Goal: Task Accomplishment & Management: Manage account settings

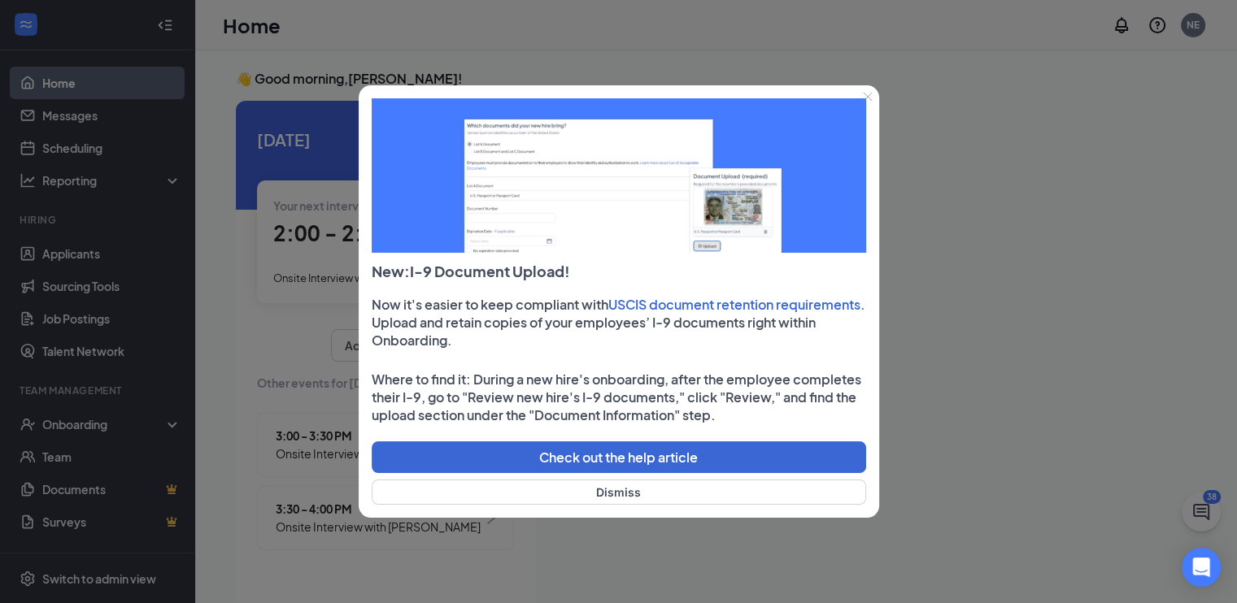
click at [870, 95] on icon "Close" at bounding box center [868, 97] width 10 height 10
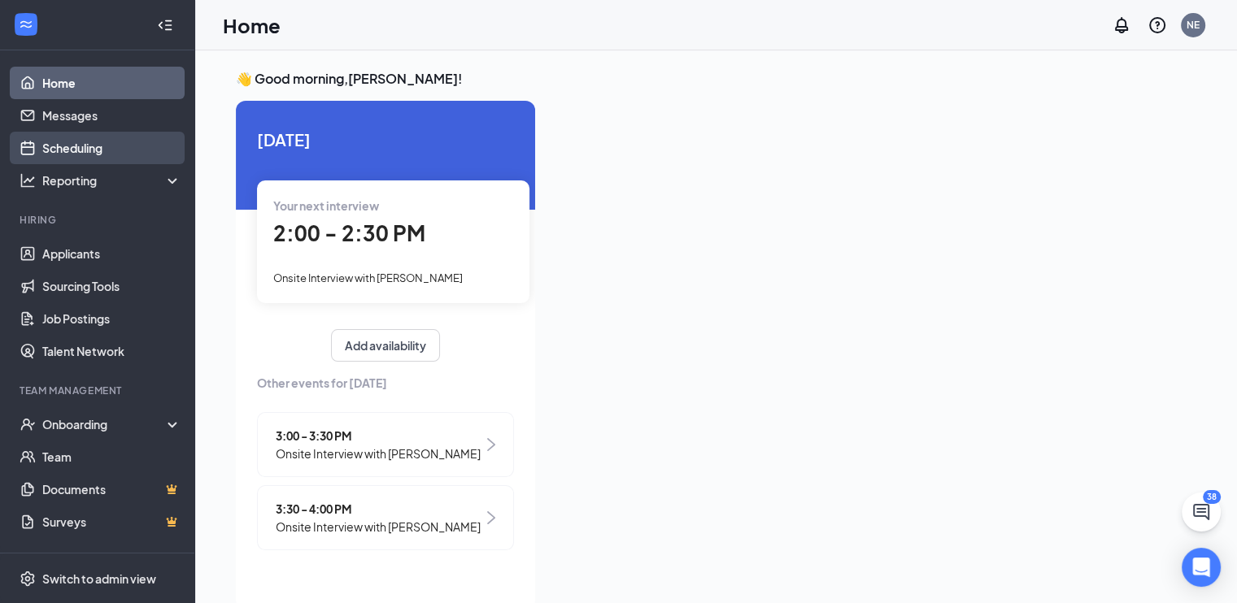
click at [103, 149] on link "Scheduling" at bounding box center [111, 148] width 139 height 33
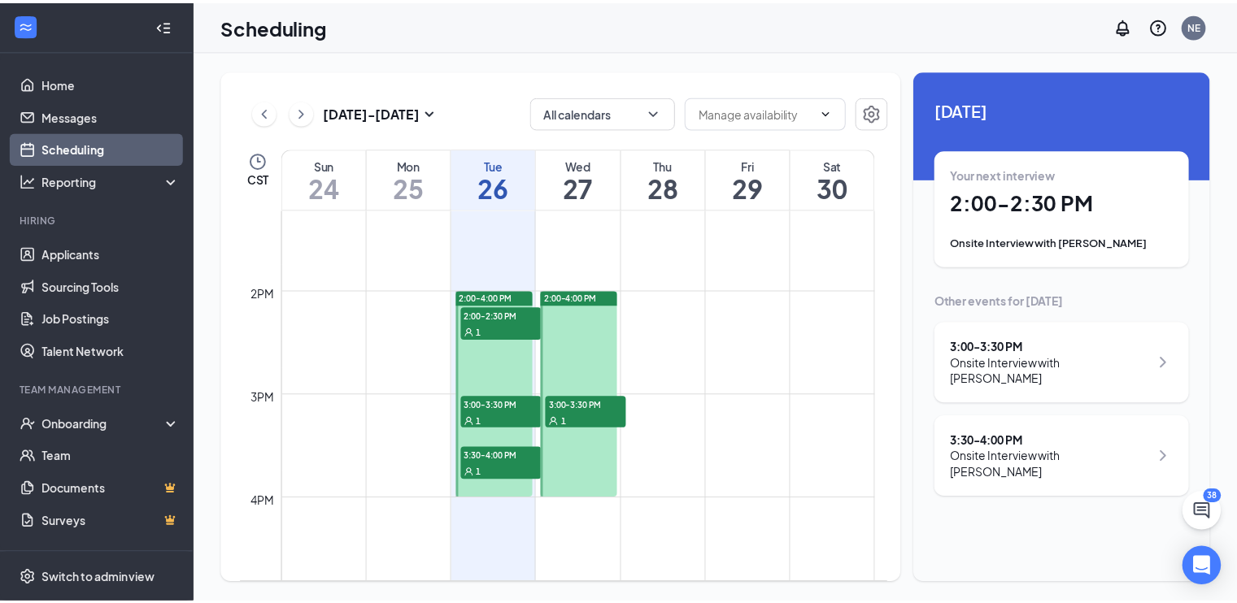
scroll to position [1353, 0]
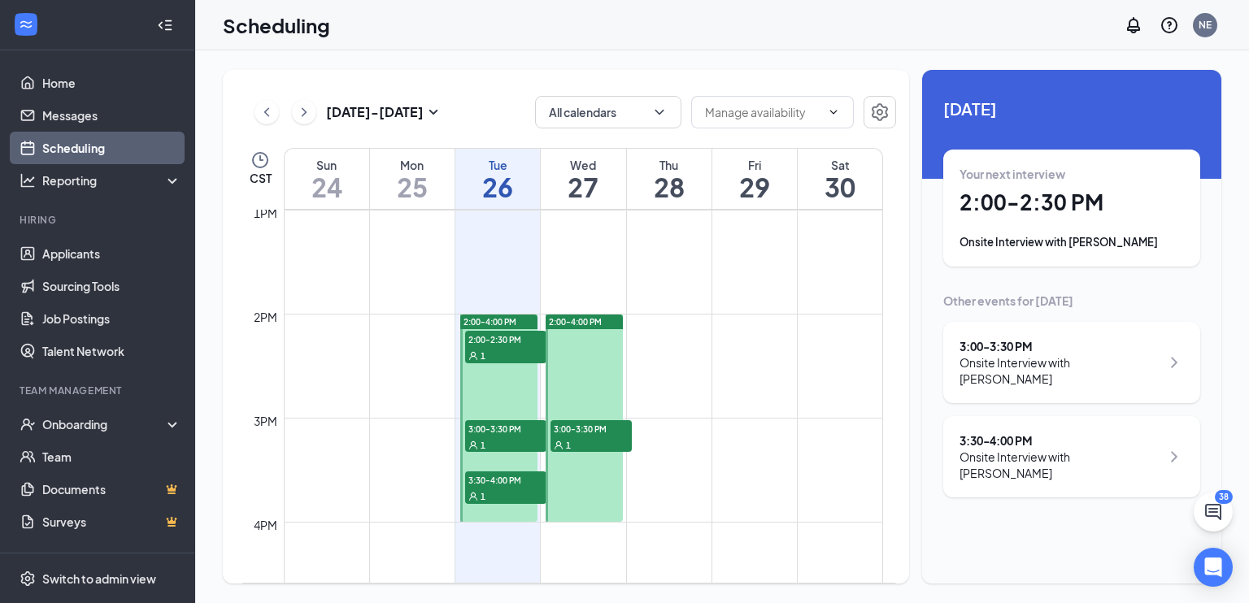
click at [582, 444] on div "1" at bounding box center [591, 445] width 81 height 16
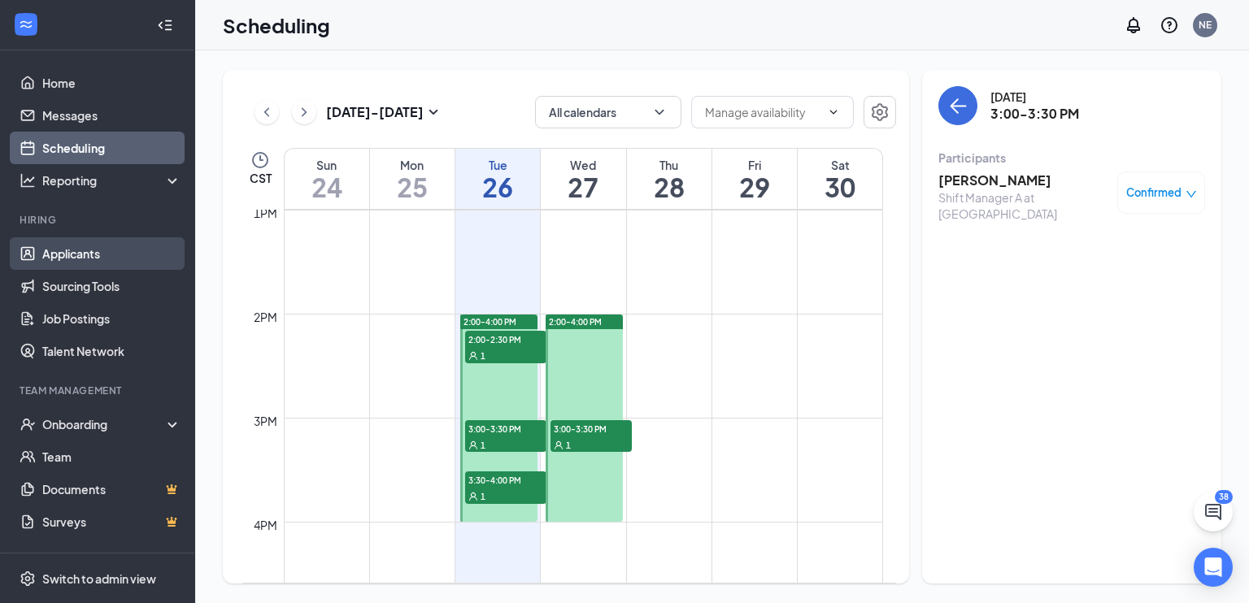
click at [65, 247] on link "Applicants" at bounding box center [111, 253] width 139 height 33
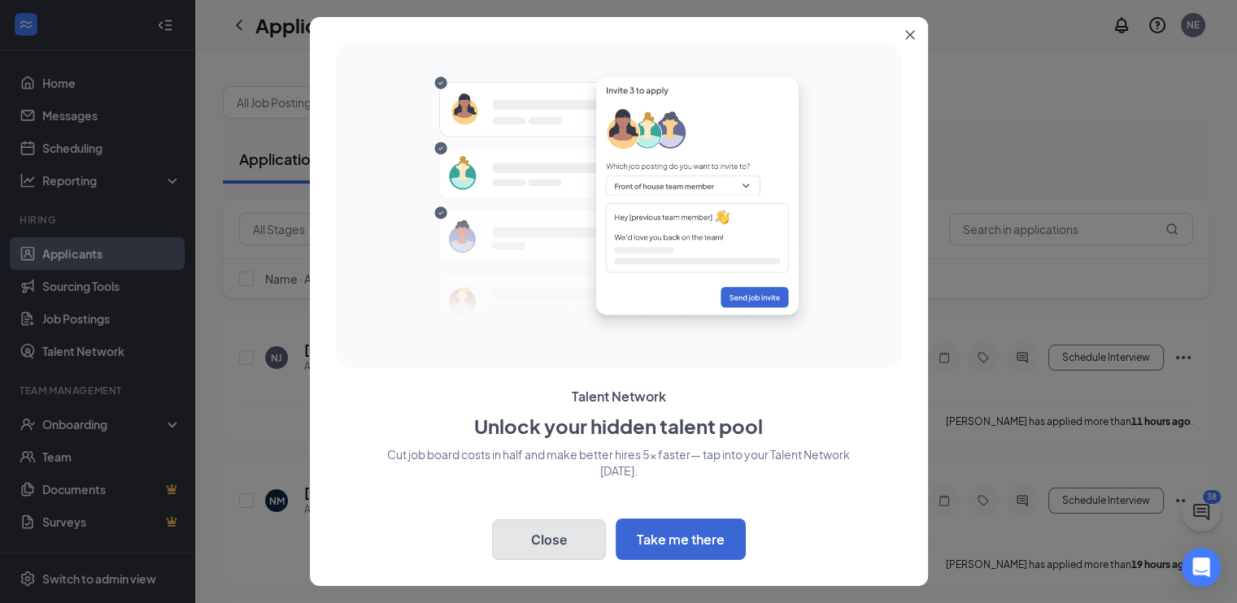
click at [540, 542] on button "Close" at bounding box center [549, 540] width 114 height 41
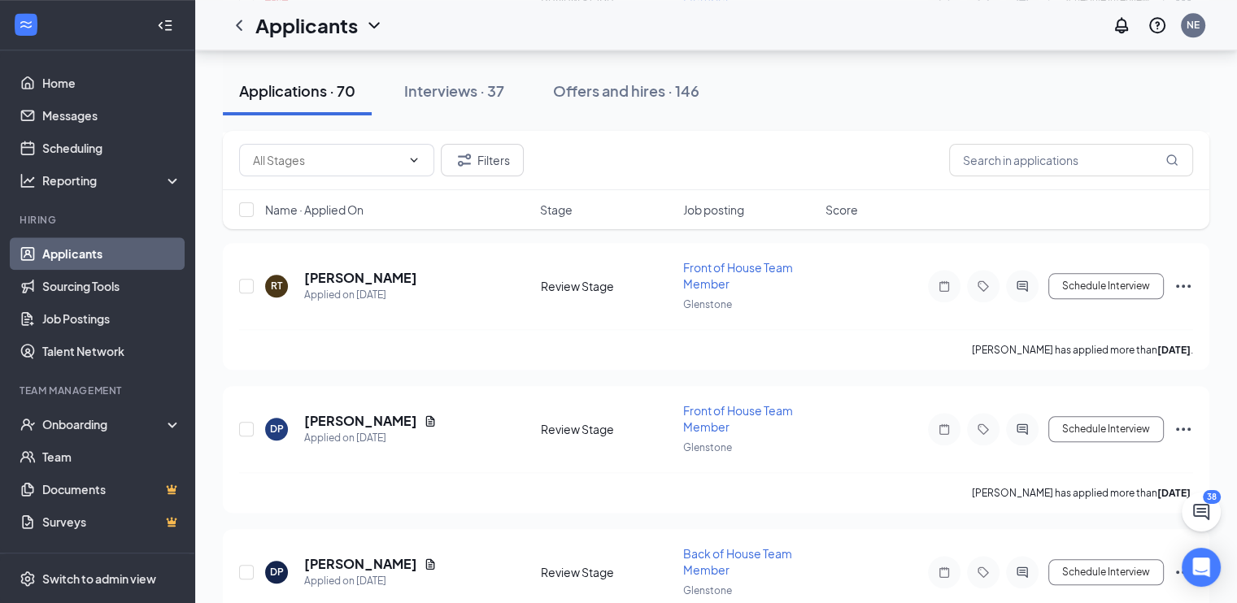
scroll to position [891, 0]
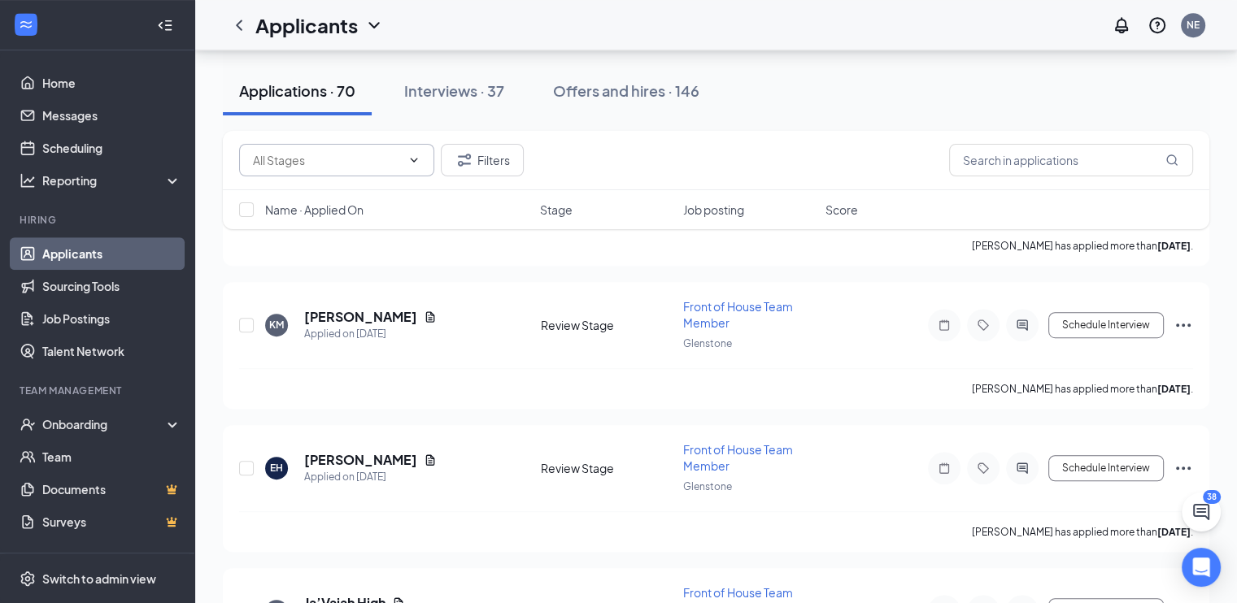
click at [415, 165] on icon "ChevronDown" at bounding box center [413, 160] width 13 height 13
click at [309, 233] on div "Review Stage (69)" at bounding box center [299, 235] width 94 height 18
type input "Review Stage (69)"
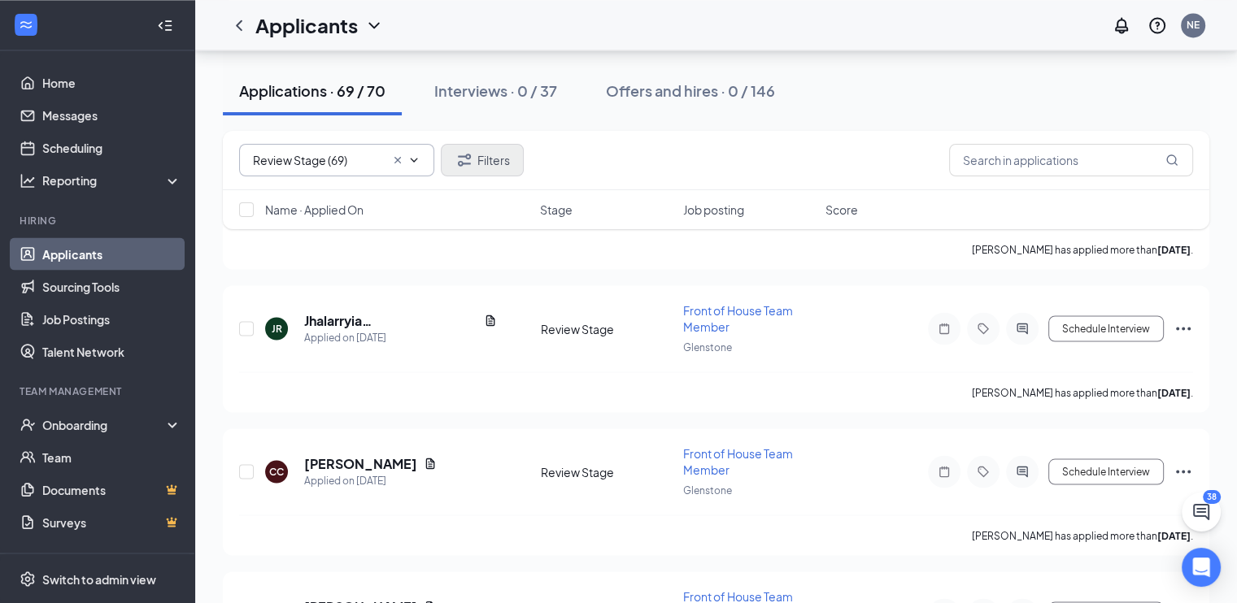
scroll to position [1401, 0]
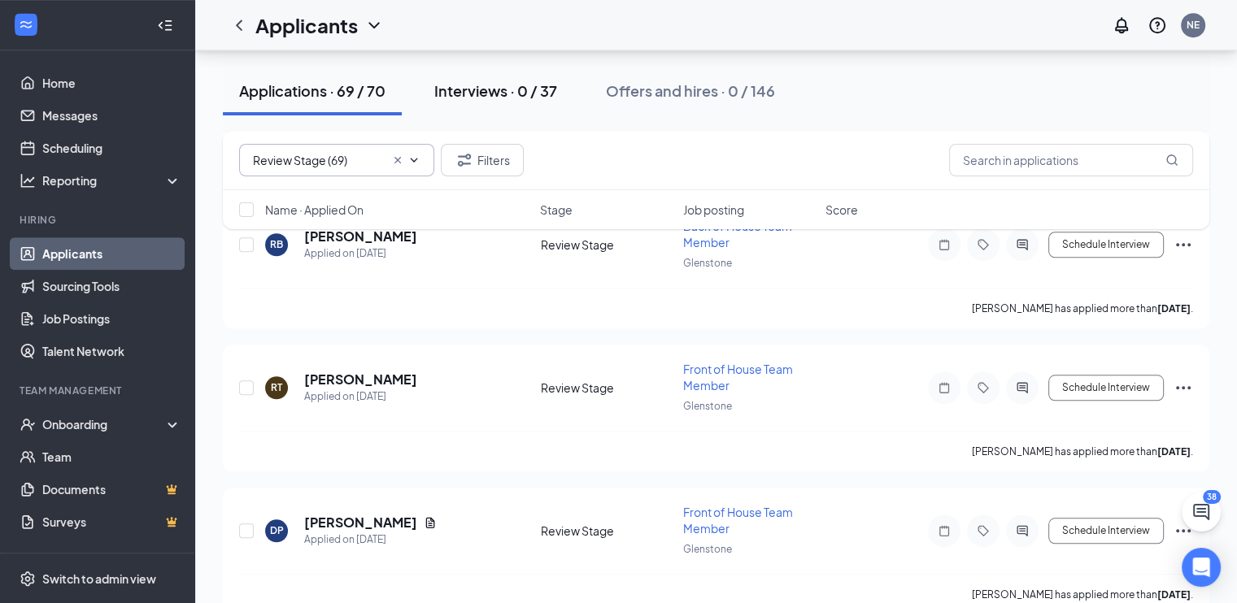
click at [475, 94] on div "Interviews · 0 / 37" at bounding box center [495, 91] width 123 height 20
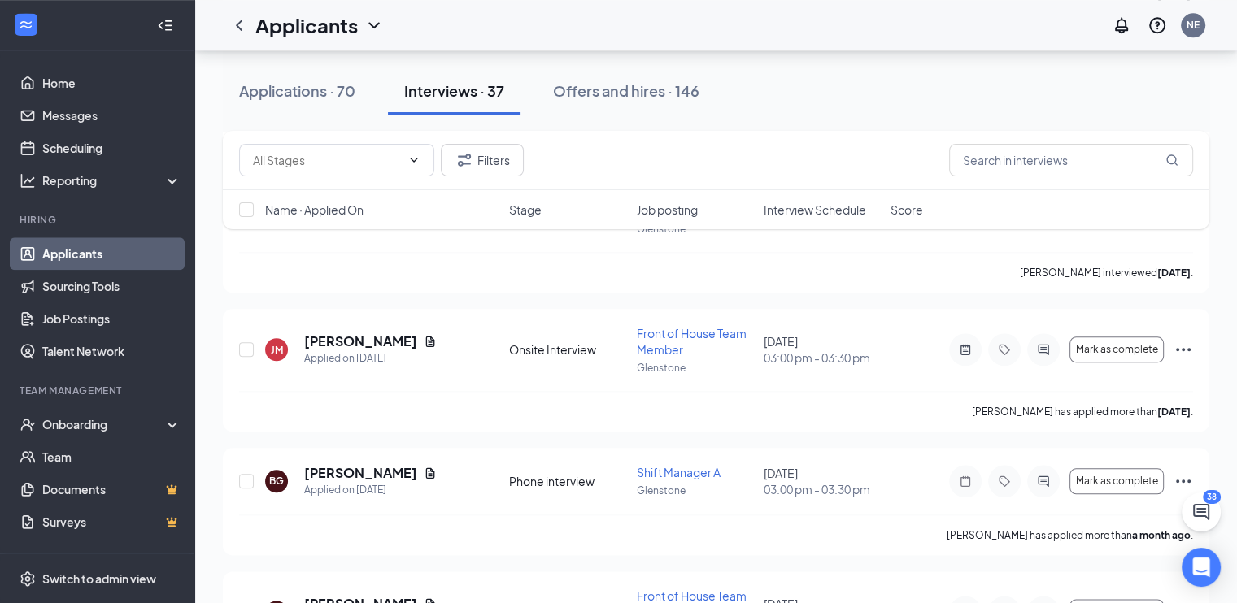
scroll to position [1899, 0]
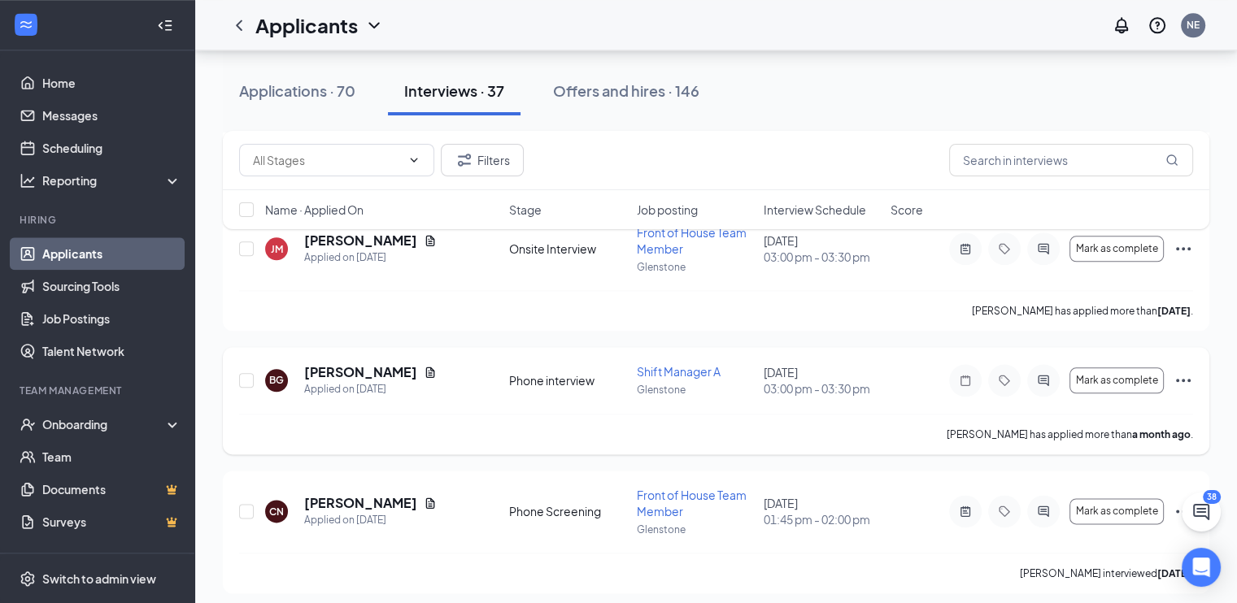
click at [671, 371] on span "Shift Manager A" at bounding box center [679, 371] width 84 height 15
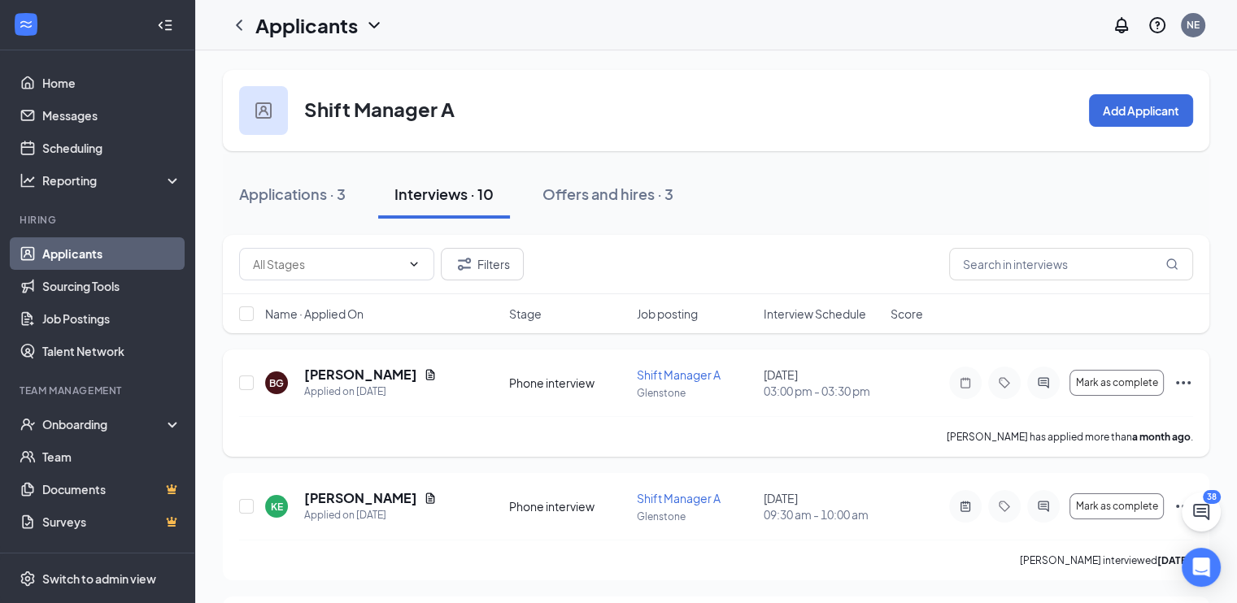
click at [668, 371] on span "Shift Manager A" at bounding box center [679, 375] width 84 height 15
click at [677, 368] on span "Shift Manager A" at bounding box center [679, 375] width 84 height 15
click at [579, 191] on div "Offers and hires · 3" at bounding box center [607, 194] width 131 height 20
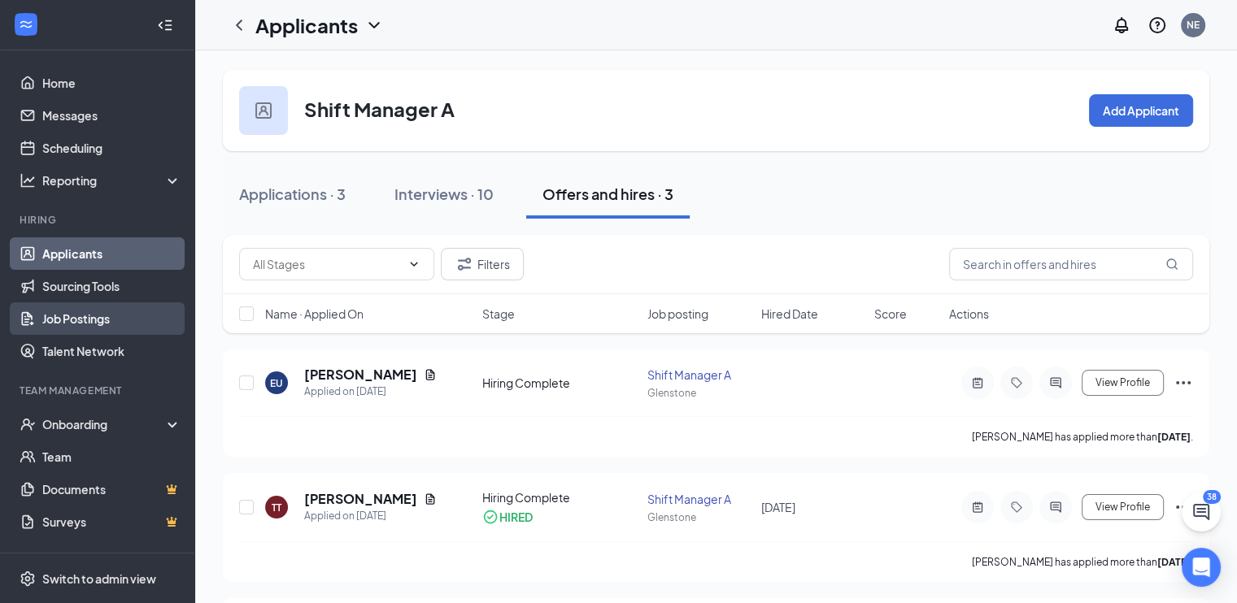
click at [97, 316] on link "Job Postings" at bounding box center [111, 319] width 139 height 33
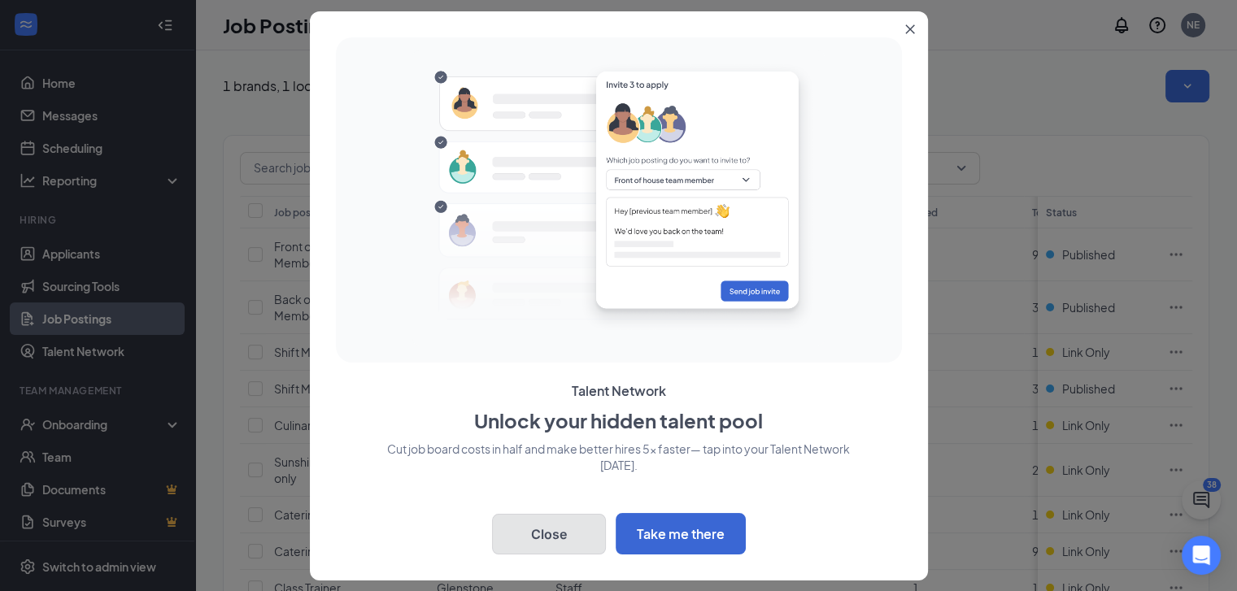
click at [540, 520] on button "Close" at bounding box center [549, 534] width 114 height 41
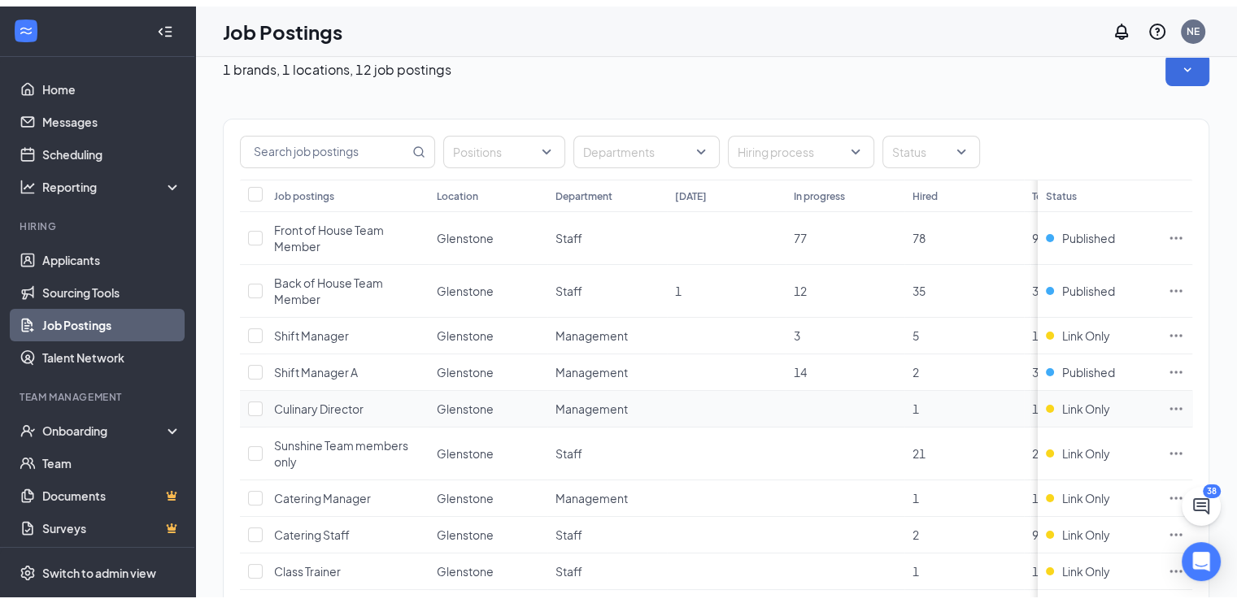
scroll to position [28, 0]
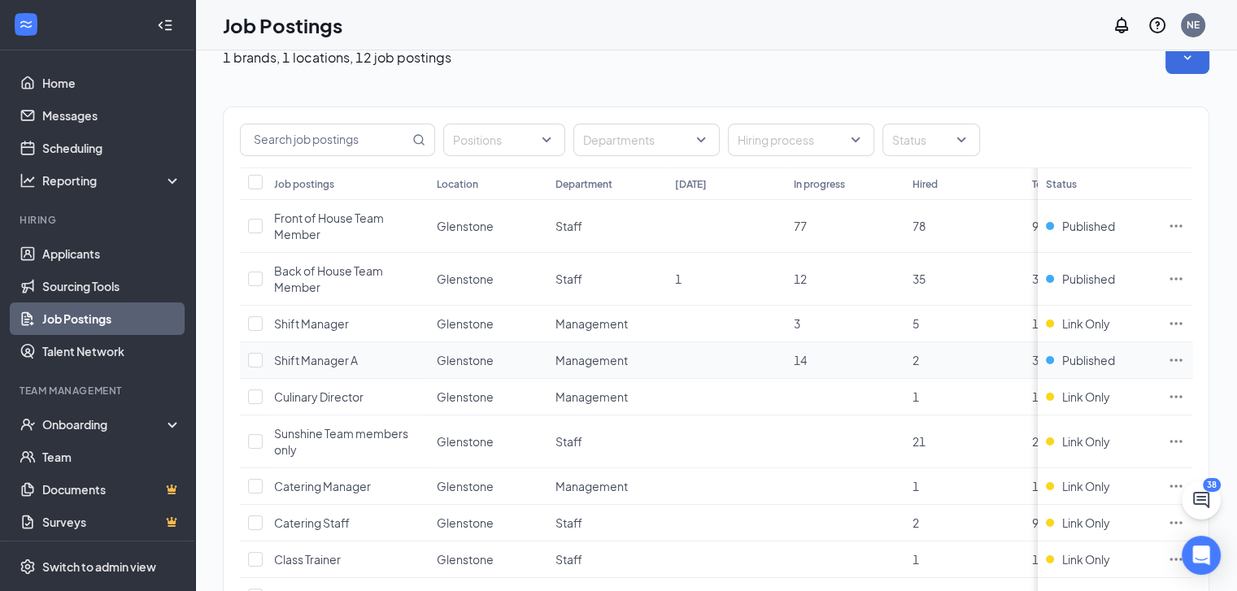
click at [346, 357] on span "Shift Manager A" at bounding box center [316, 360] width 84 height 15
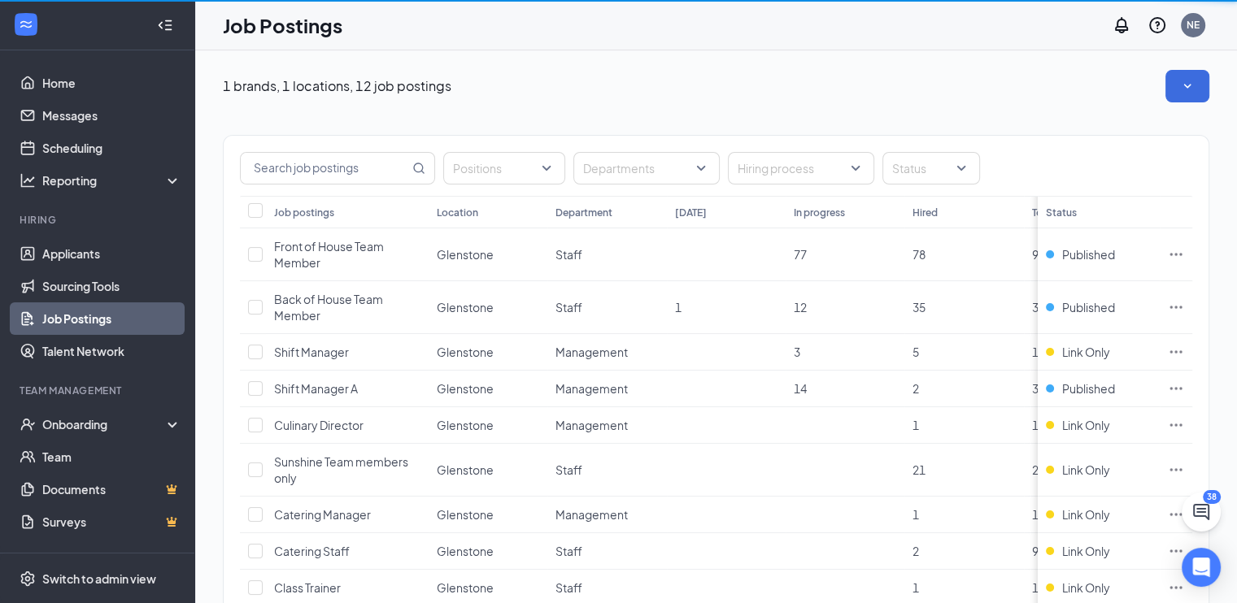
scroll to position [28, 0]
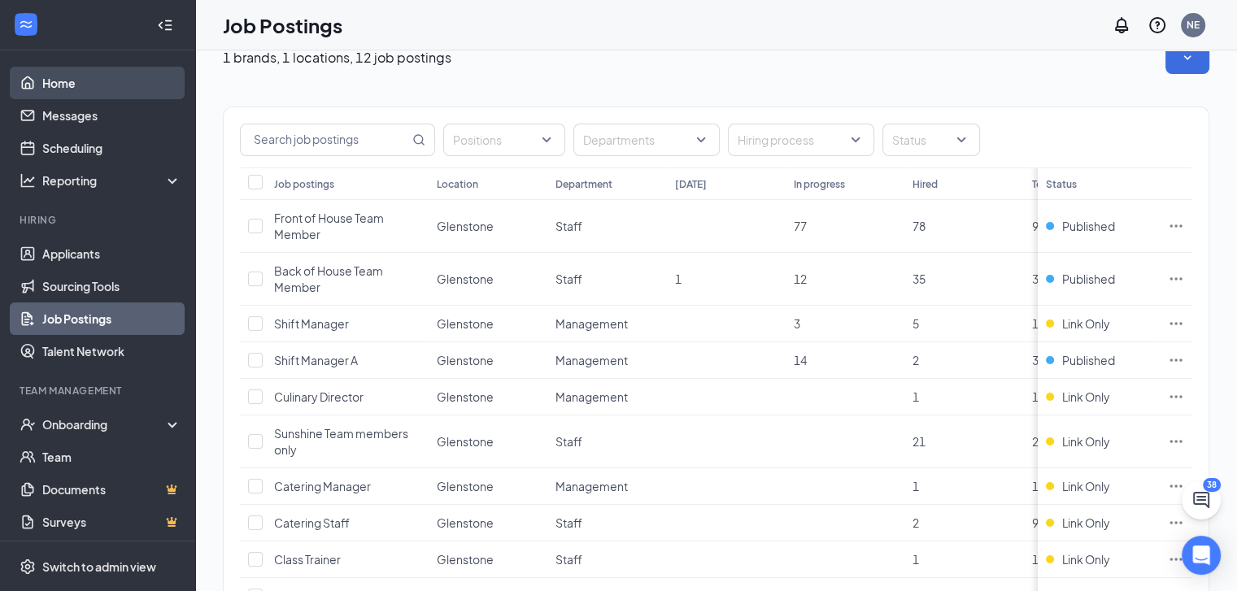
click at [64, 85] on link "Home" at bounding box center [111, 83] width 139 height 33
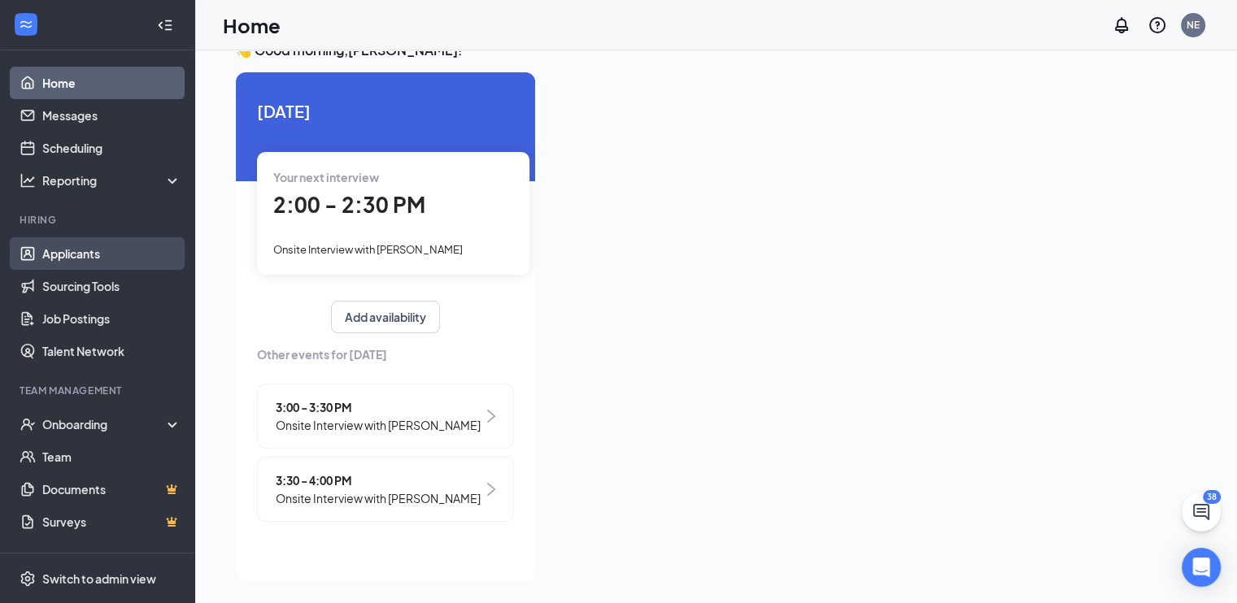
click at [83, 256] on link "Applicants" at bounding box center [111, 253] width 139 height 33
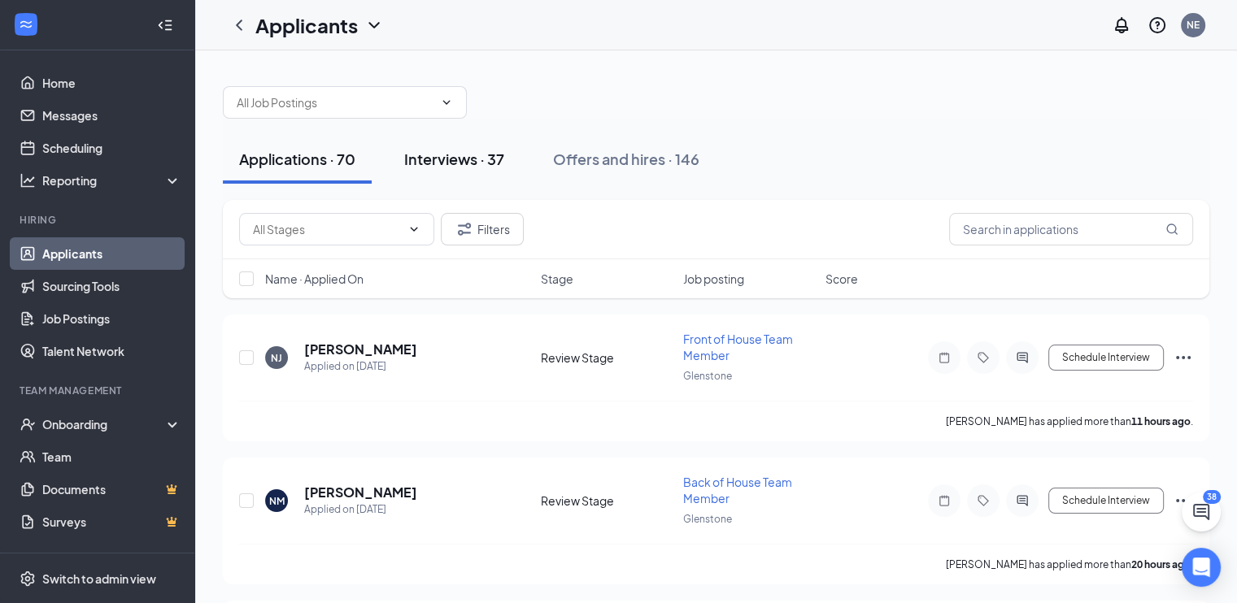
click at [425, 164] on div "Interviews · 37" at bounding box center [454, 159] width 100 height 20
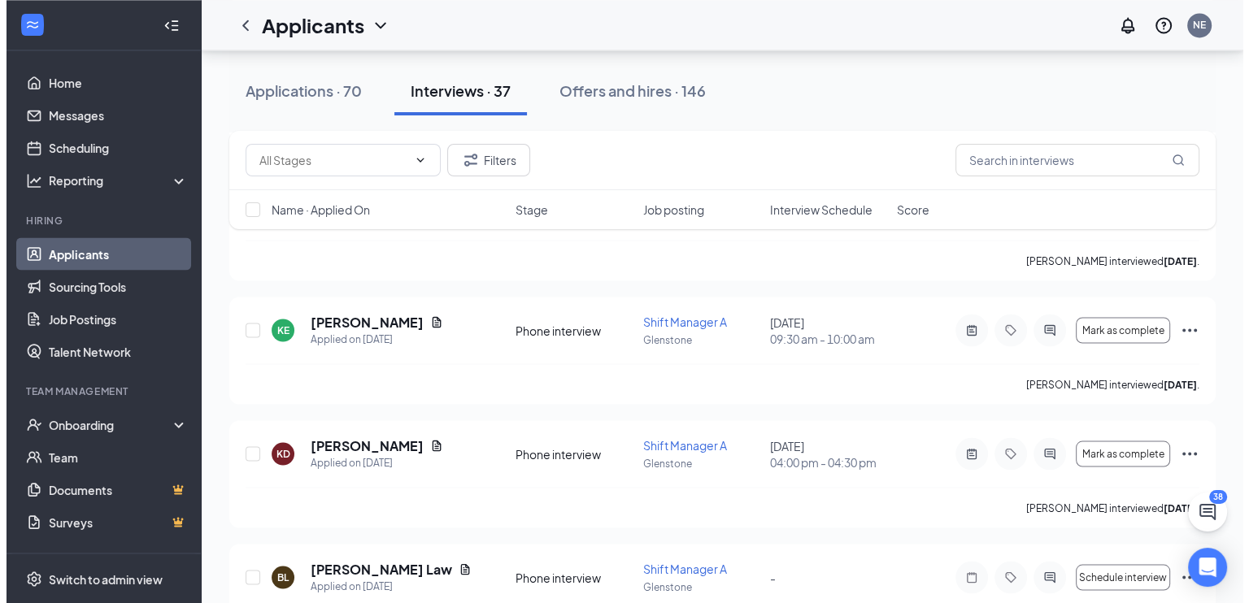
scroll to position [2908, 0]
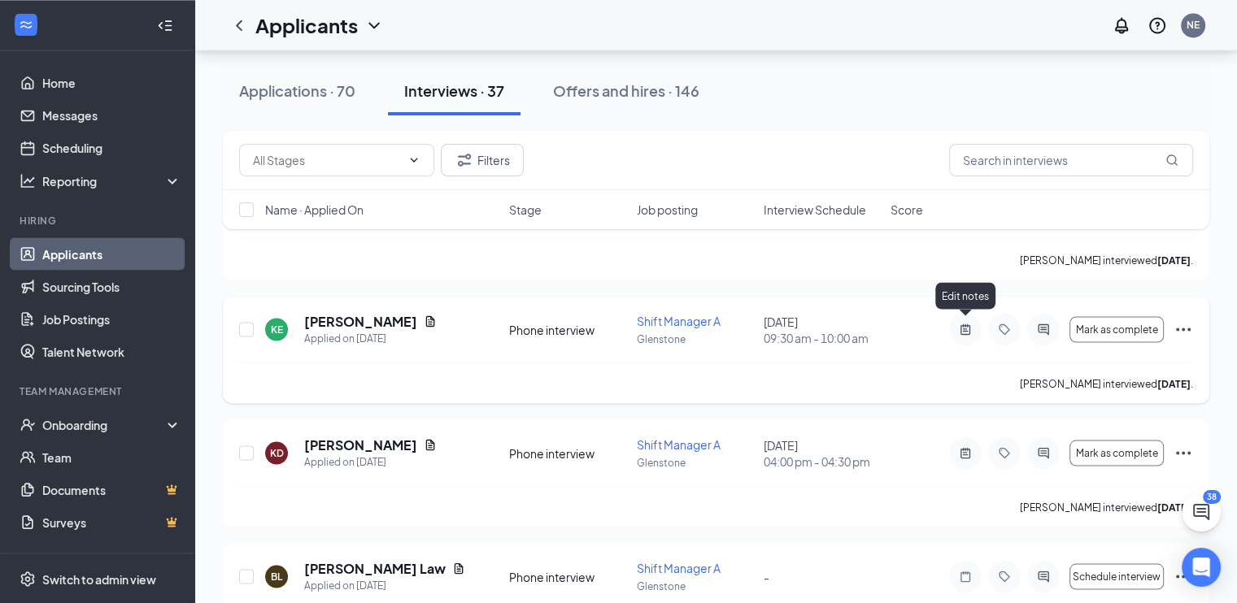
click at [963, 328] on icon "ActiveNote" at bounding box center [965, 329] width 20 height 13
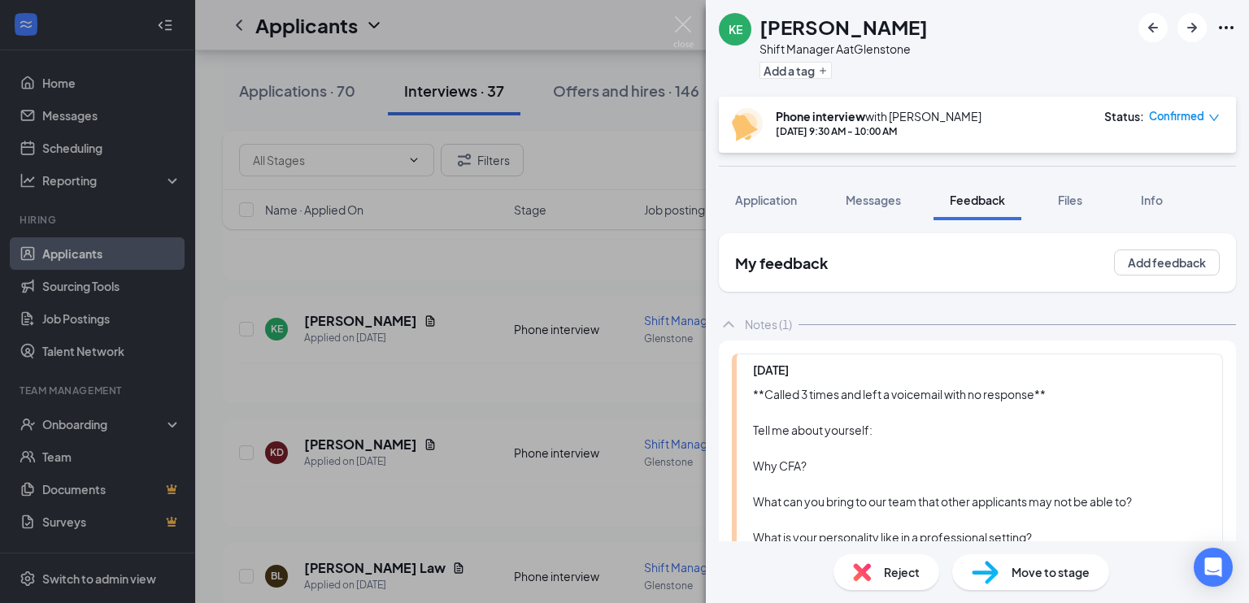
scroll to position [198, 0]
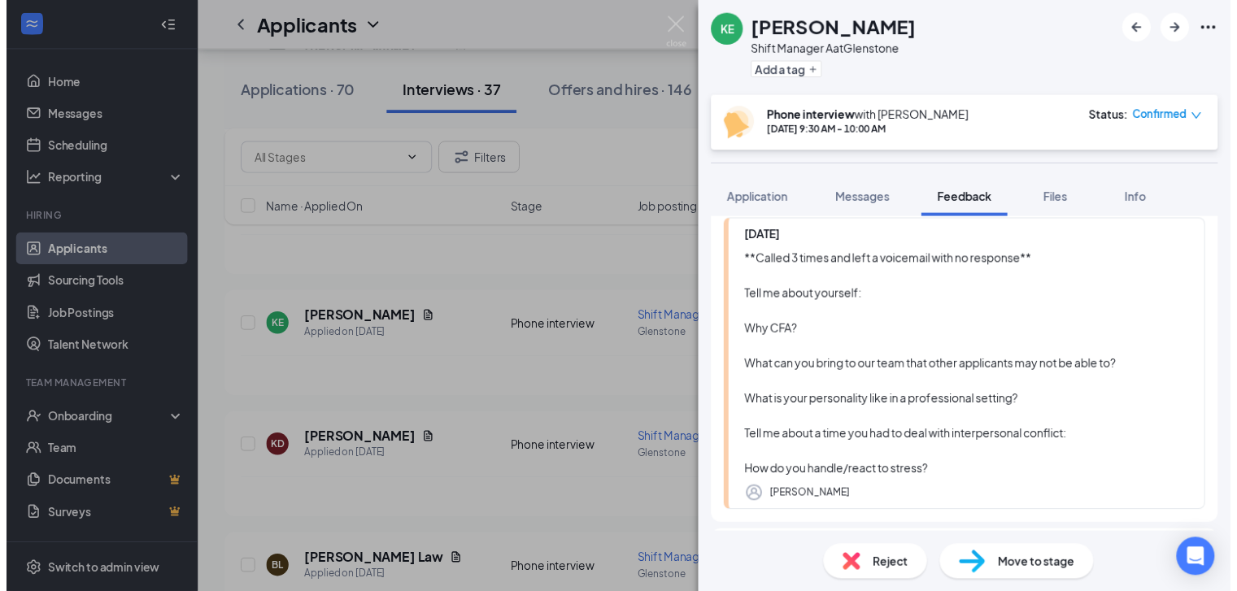
scroll to position [135, 0]
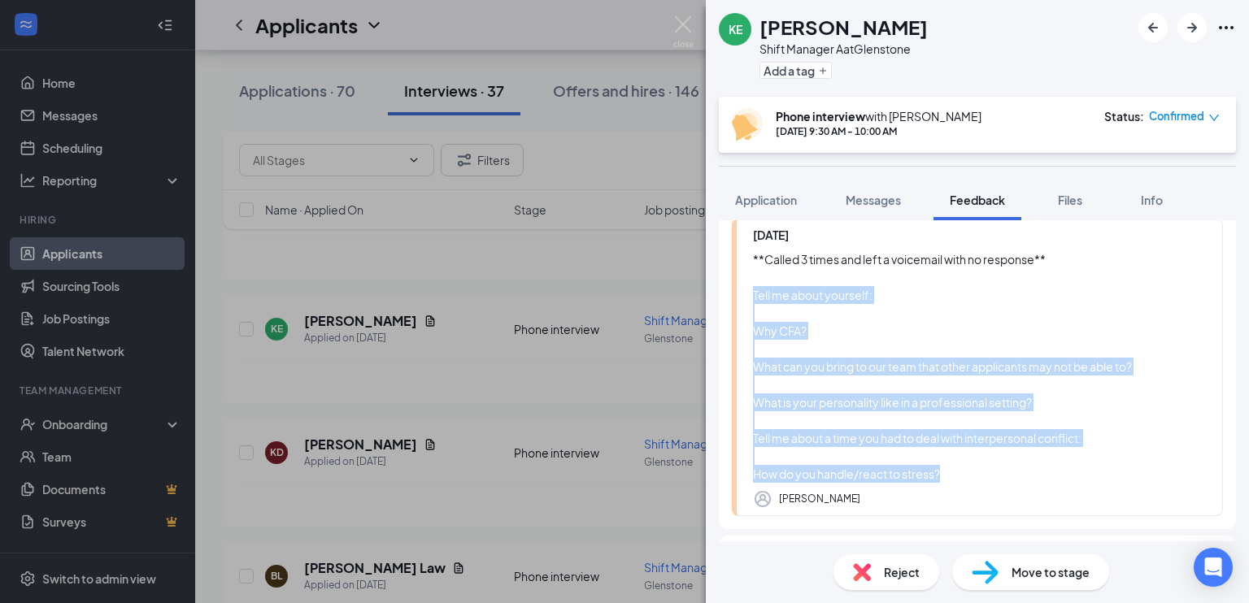
drag, startPoint x: 751, startPoint y: 294, endPoint x: 956, endPoint y: 471, distance: 271.6
click at [956, 471] on div "[DATE] **Called 3 times and left a voicemail with no response** Tell me about y…" at bounding box center [977, 368] width 491 height 298
copy div "Tell me about yourself: Why CFA? What can you bring to our team that other appl…"
click at [683, 26] on img at bounding box center [683, 32] width 20 height 32
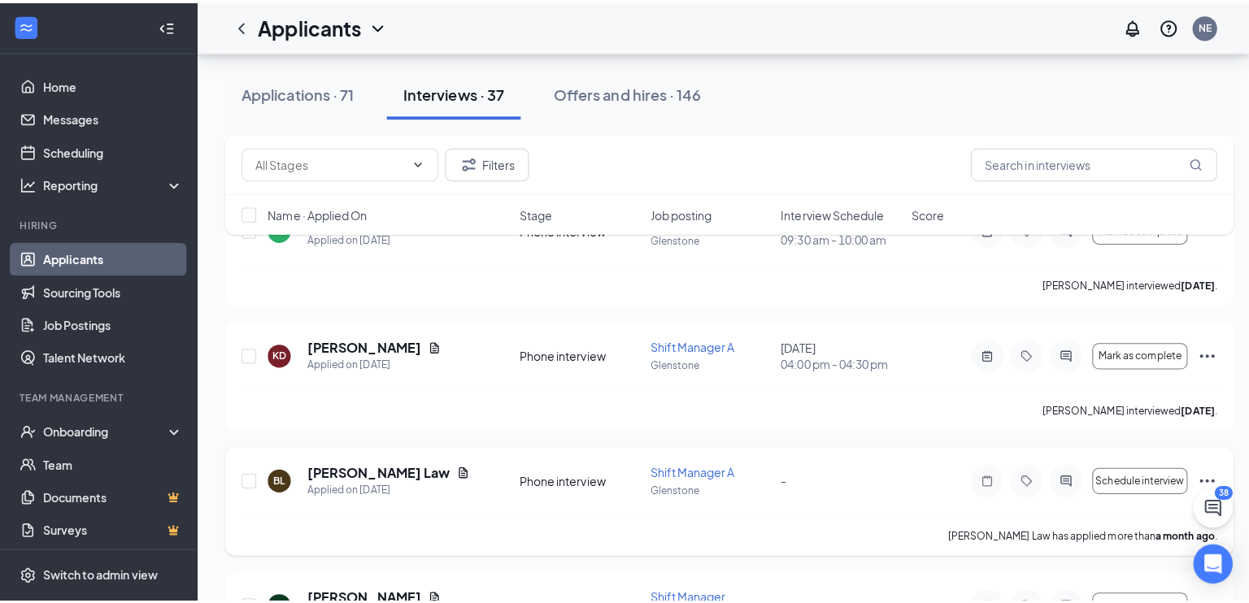
scroll to position [3012, 0]
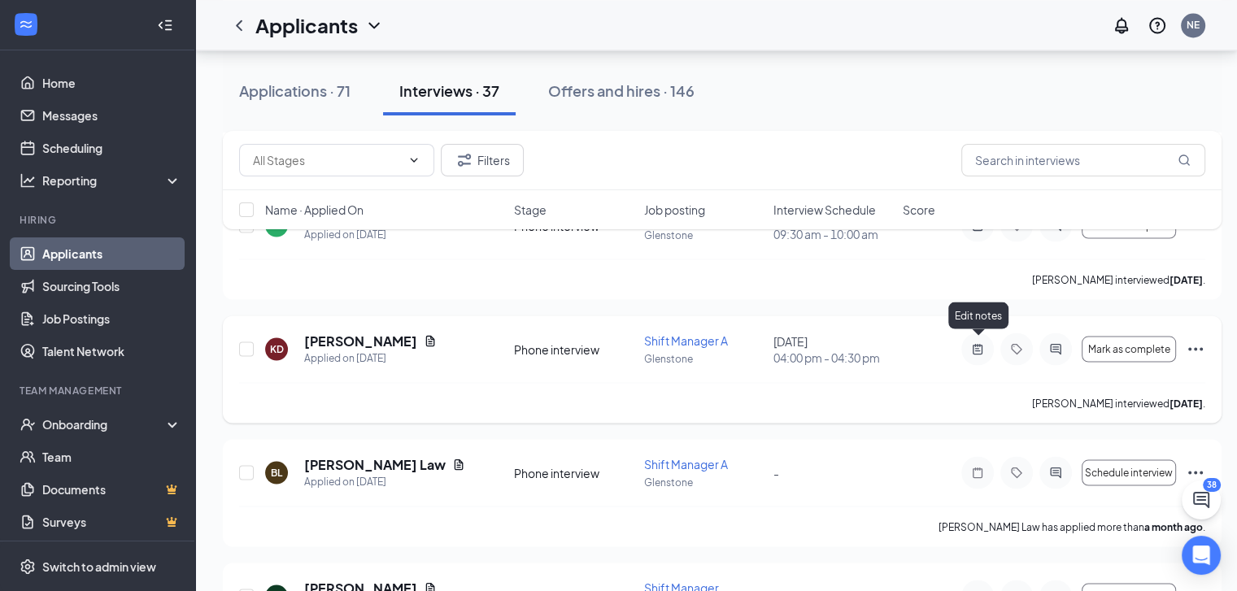
click at [977, 342] on icon "ActiveNote" at bounding box center [978, 348] width 20 height 13
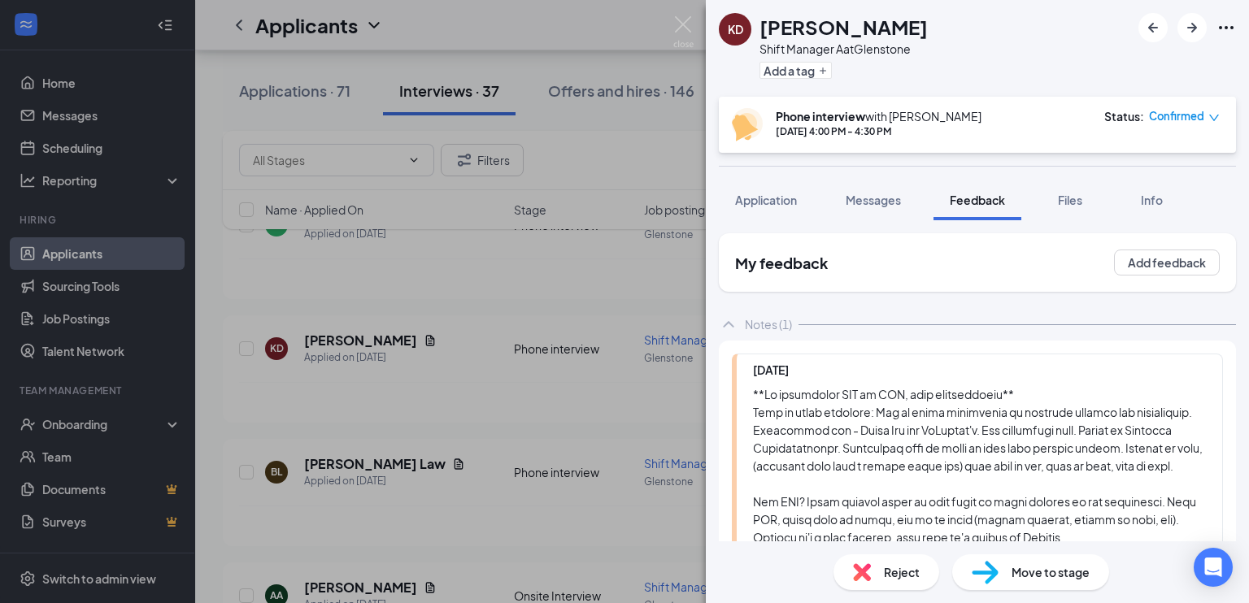
scroll to position [501, 0]
click at [768, 206] on span "Application" at bounding box center [766, 200] width 62 height 15
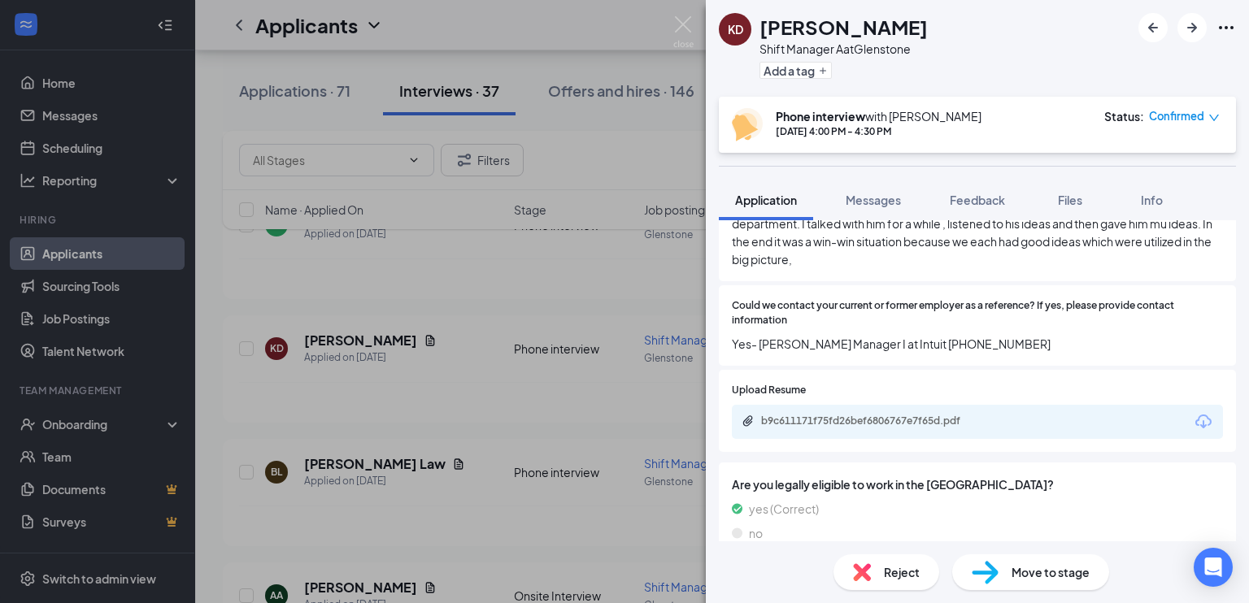
scroll to position [1760, 0]
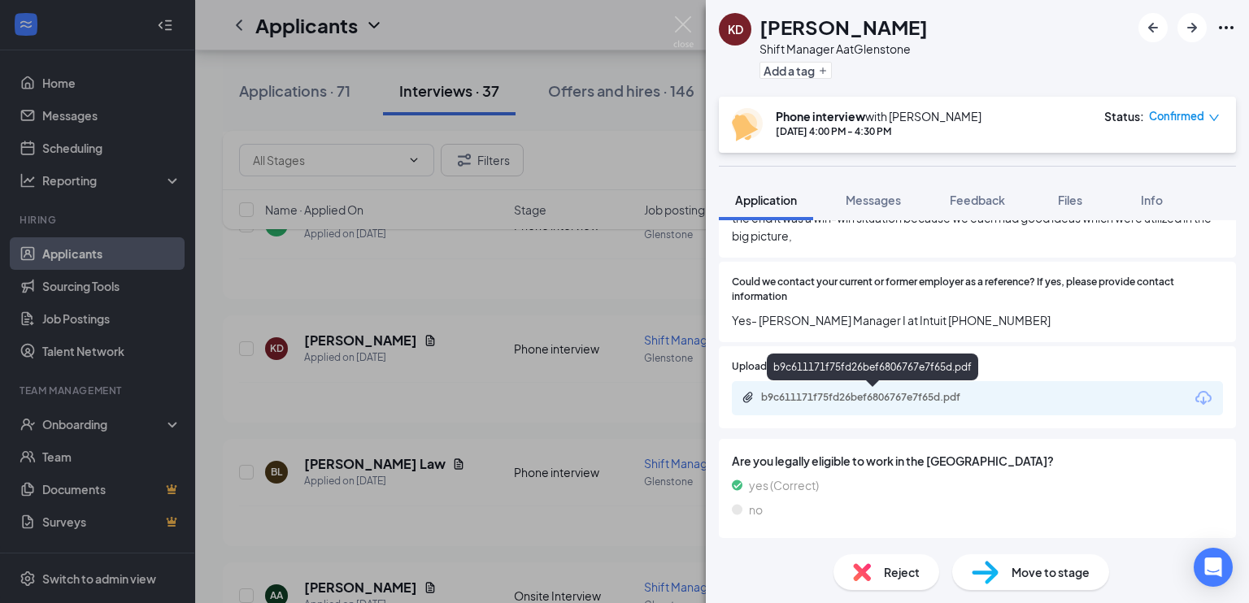
click at [876, 394] on div "b9c611171f75fd26bef6806767e7f65d.pdf" at bounding box center [875, 397] width 228 height 13
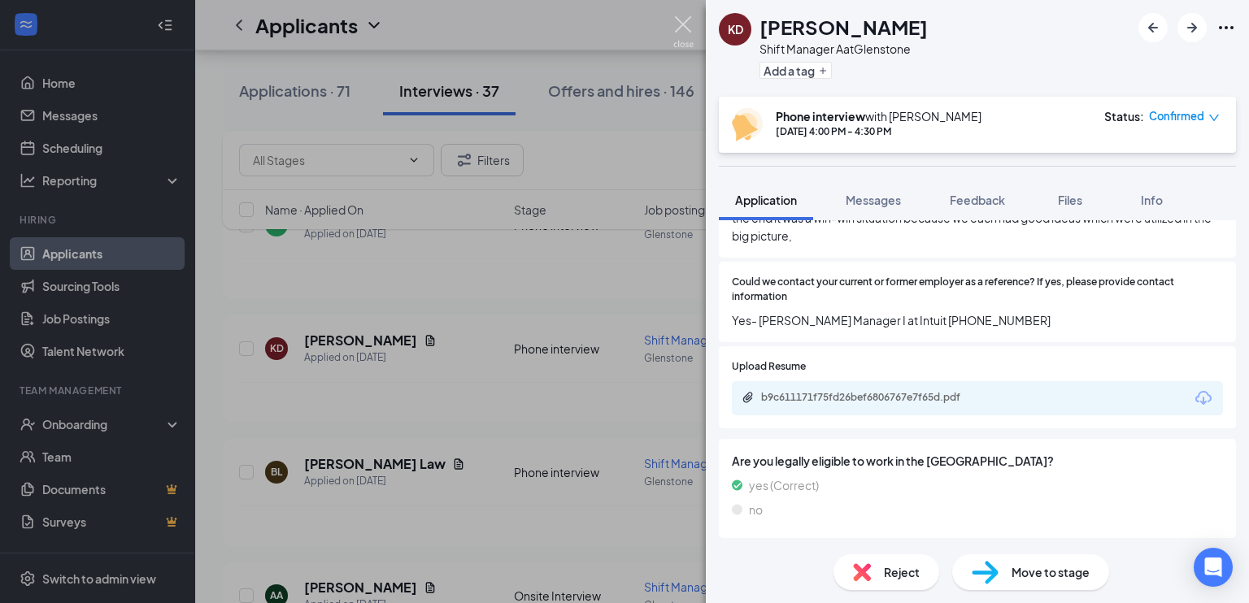
click at [679, 25] on img at bounding box center [683, 32] width 20 height 32
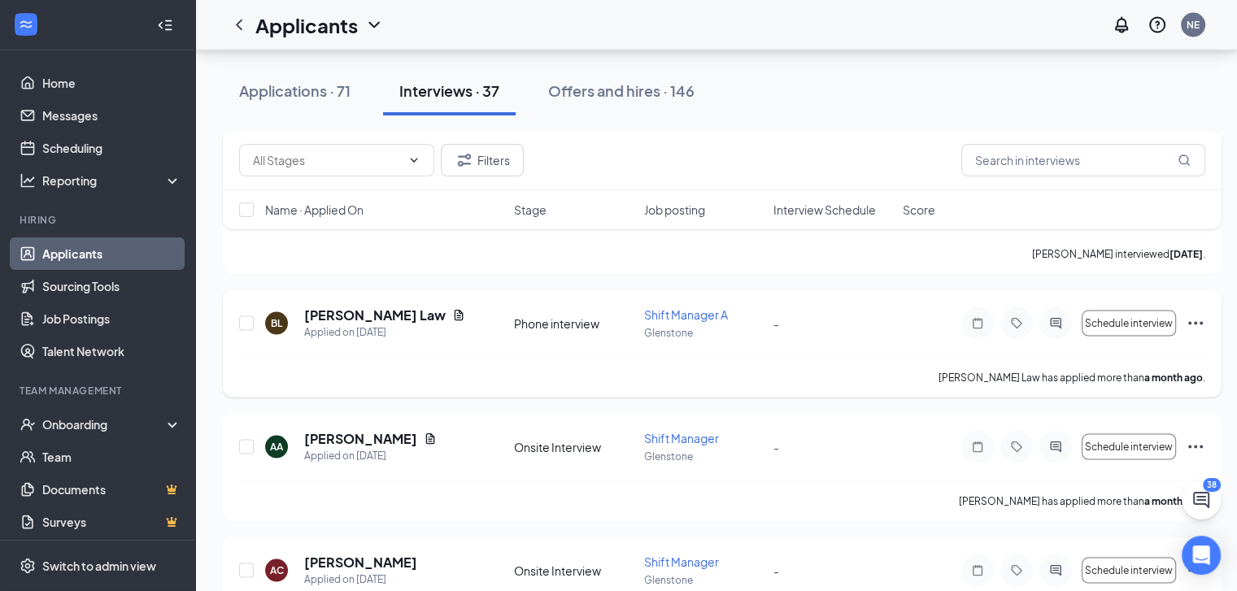
scroll to position [3162, 0]
click at [976, 318] on icon "Note" at bounding box center [978, 322] width 20 height 13
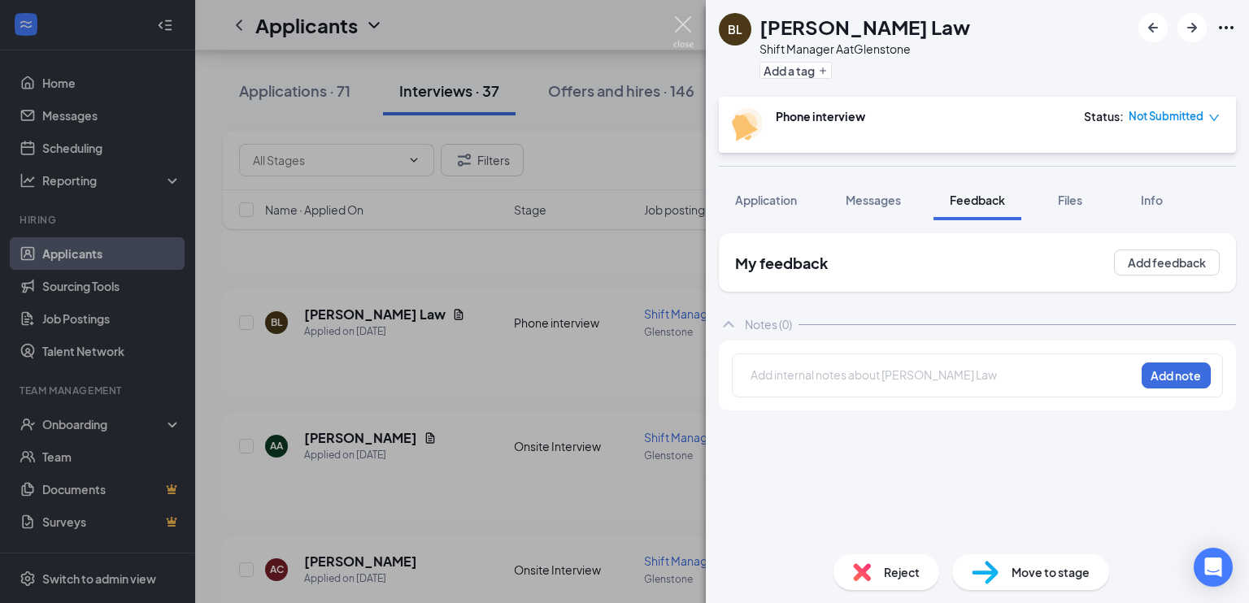
click at [680, 21] on img at bounding box center [683, 32] width 20 height 32
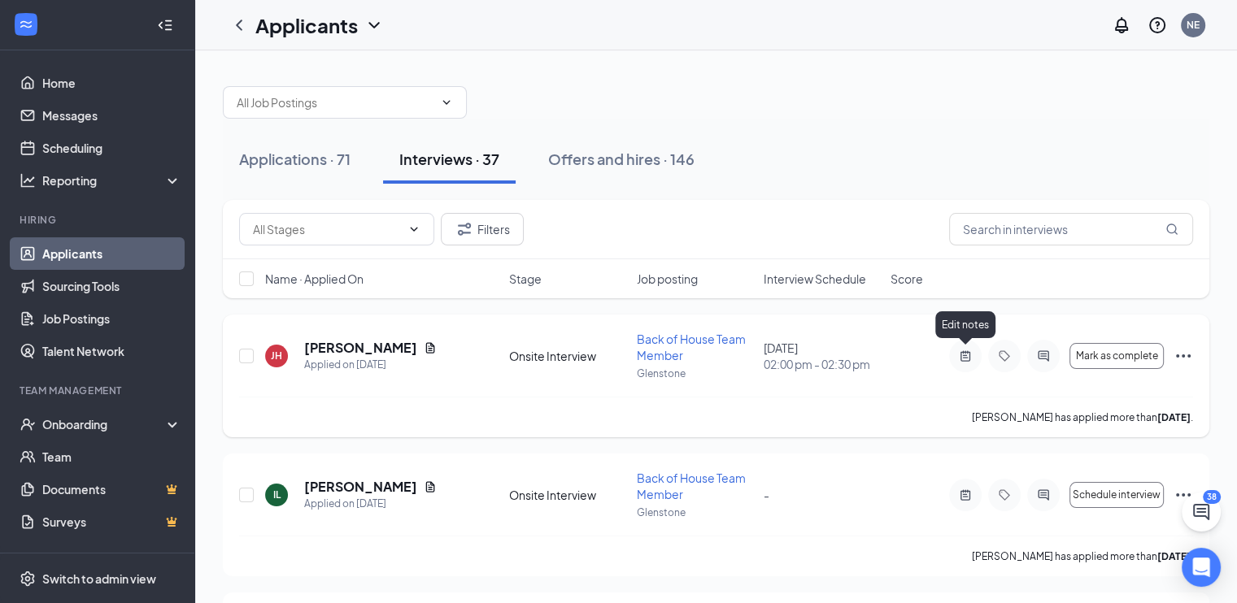
click at [965, 357] on icon "ActiveNote" at bounding box center [965, 356] width 20 height 13
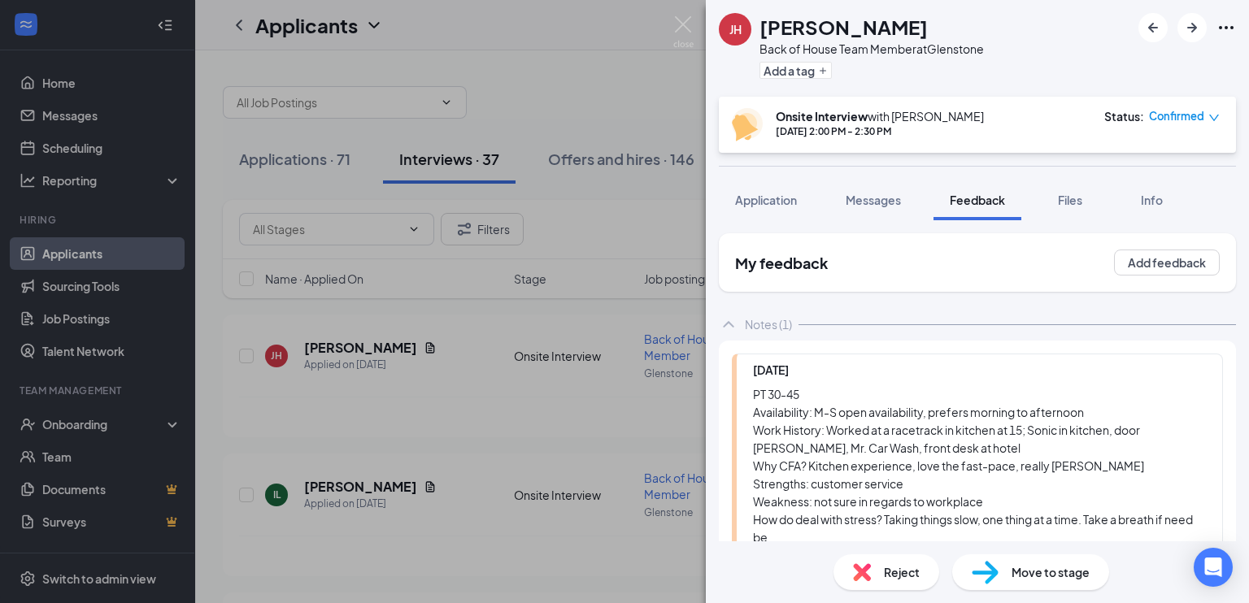
scroll to position [215, 0]
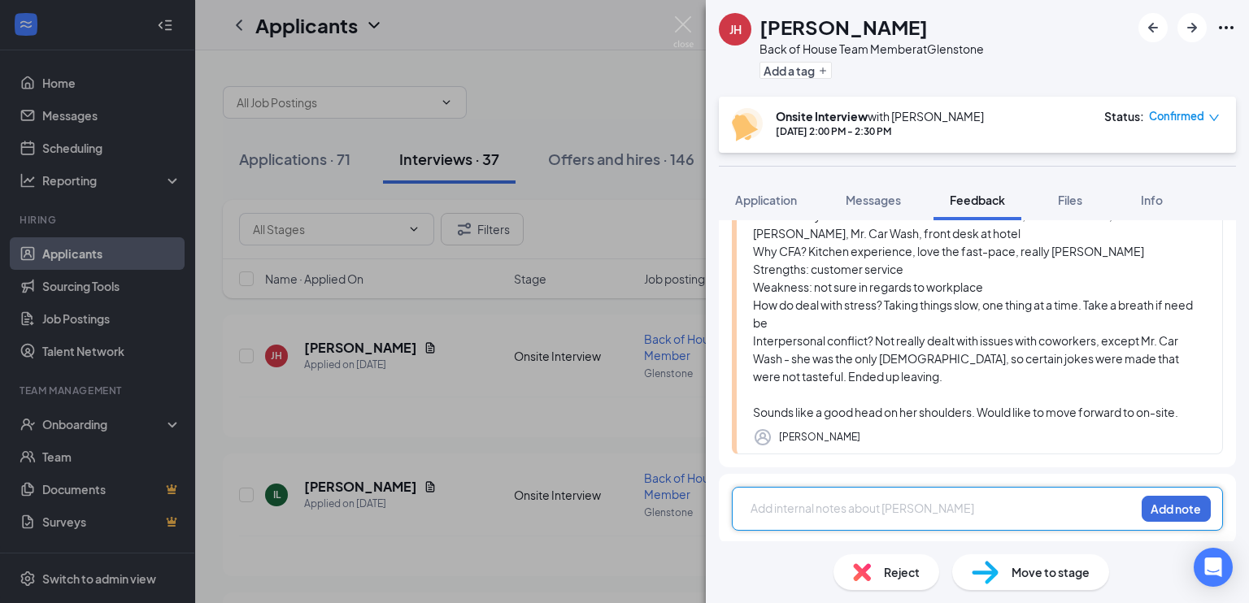
scroll to position [215, 0]
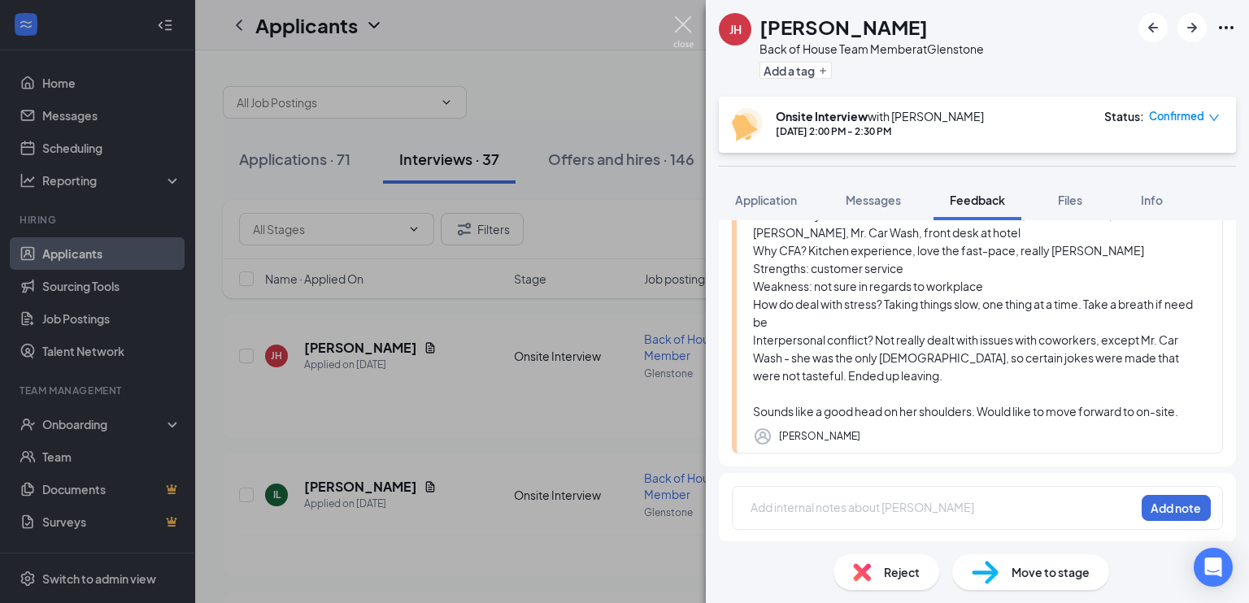
click at [685, 20] on img at bounding box center [683, 32] width 20 height 32
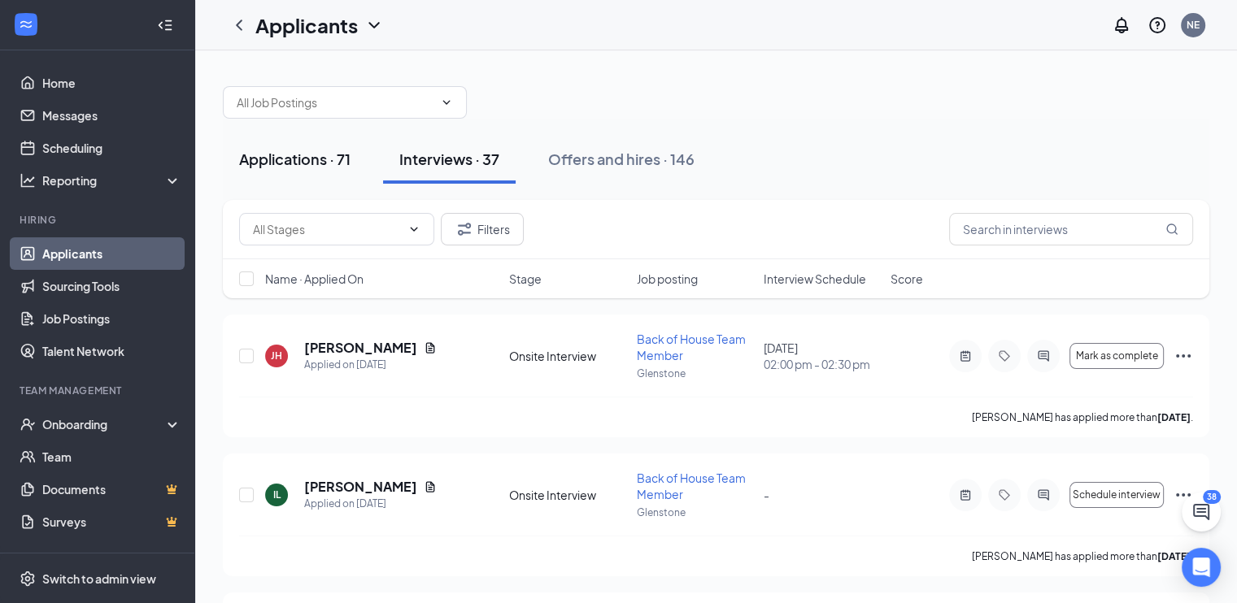
click at [296, 151] on div "Applications · 71" at bounding box center [294, 159] width 111 height 20
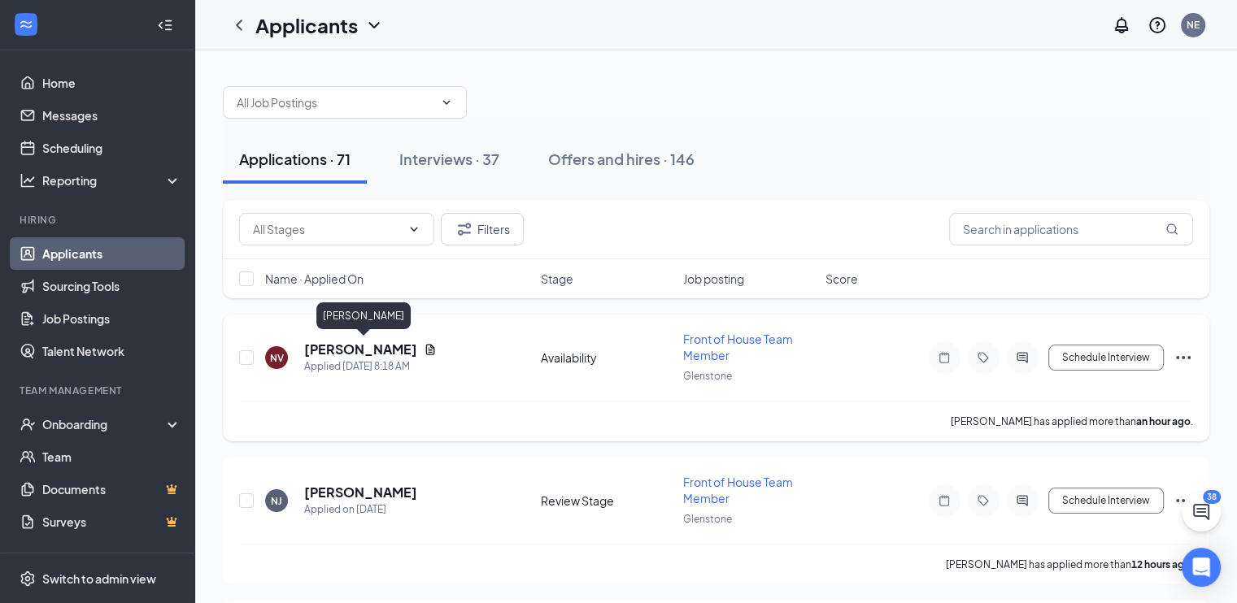
click at [398, 347] on h5 "[PERSON_NAME]" at bounding box center [360, 350] width 113 height 18
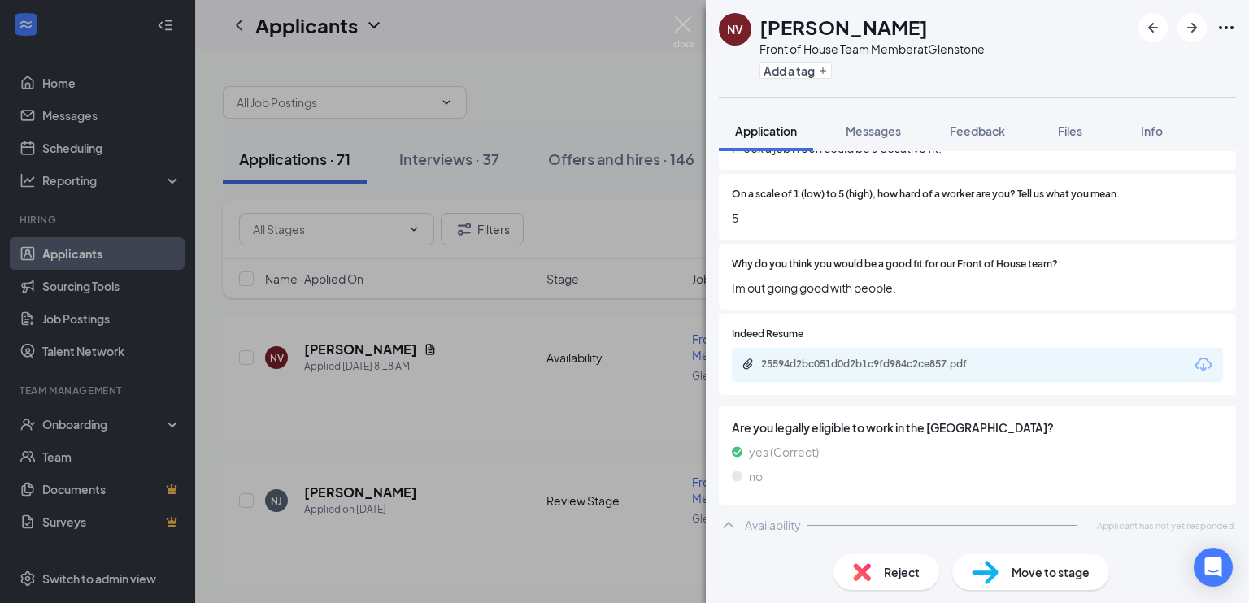
scroll to position [934, 0]
click at [862, 366] on div "25594d2bc051d0d2b1c9fd984c2ce857.pdf" at bounding box center [875, 364] width 228 height 13
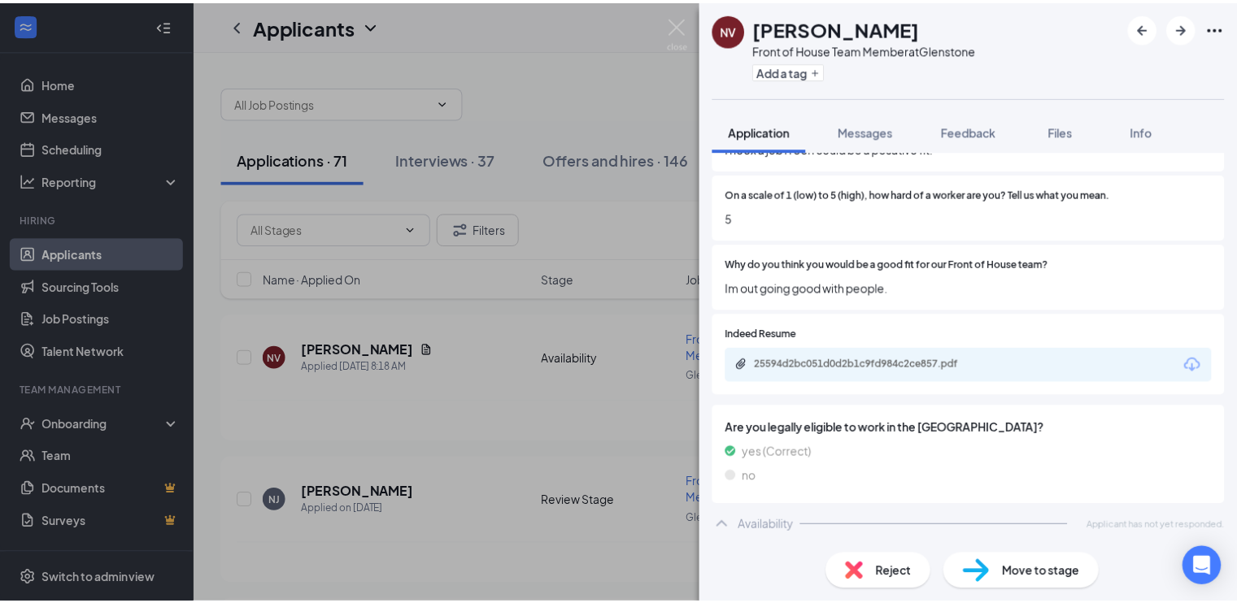
scroll to position [927, 0]
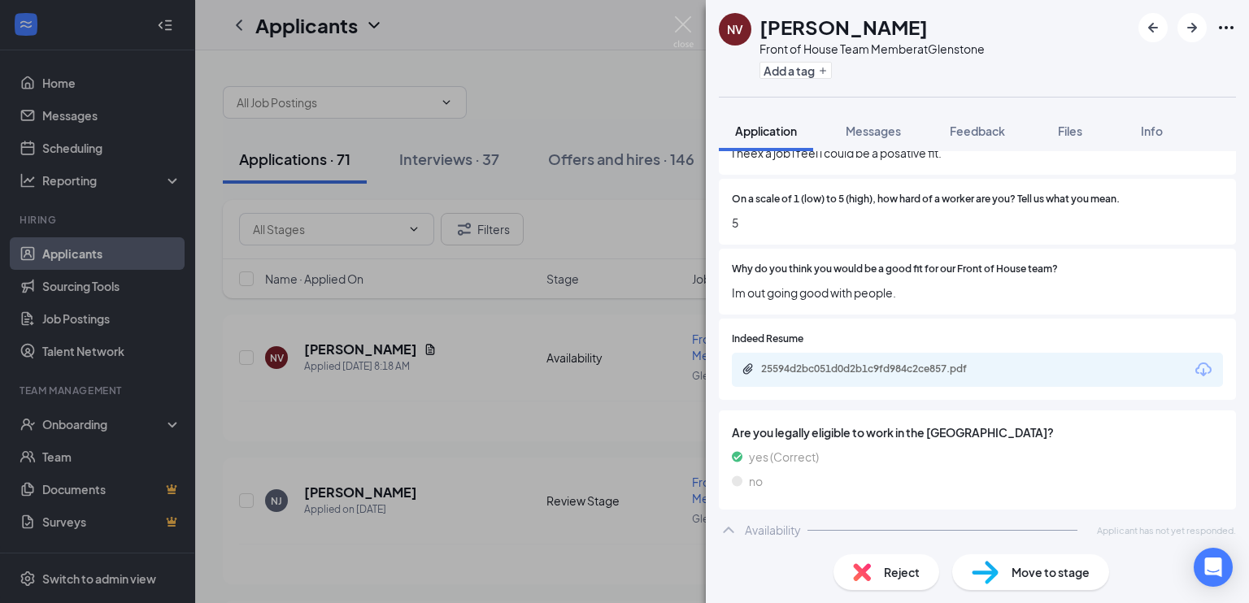
click at [818, 403] on div "Indeed Resume 25594d2bc051d0d2b1c9fd984c2ce857.pdf" at bounding box center [977, 363] width 517 height 89
click at [683, 19] on img at bounding box center [683, 32] width 20 height 32
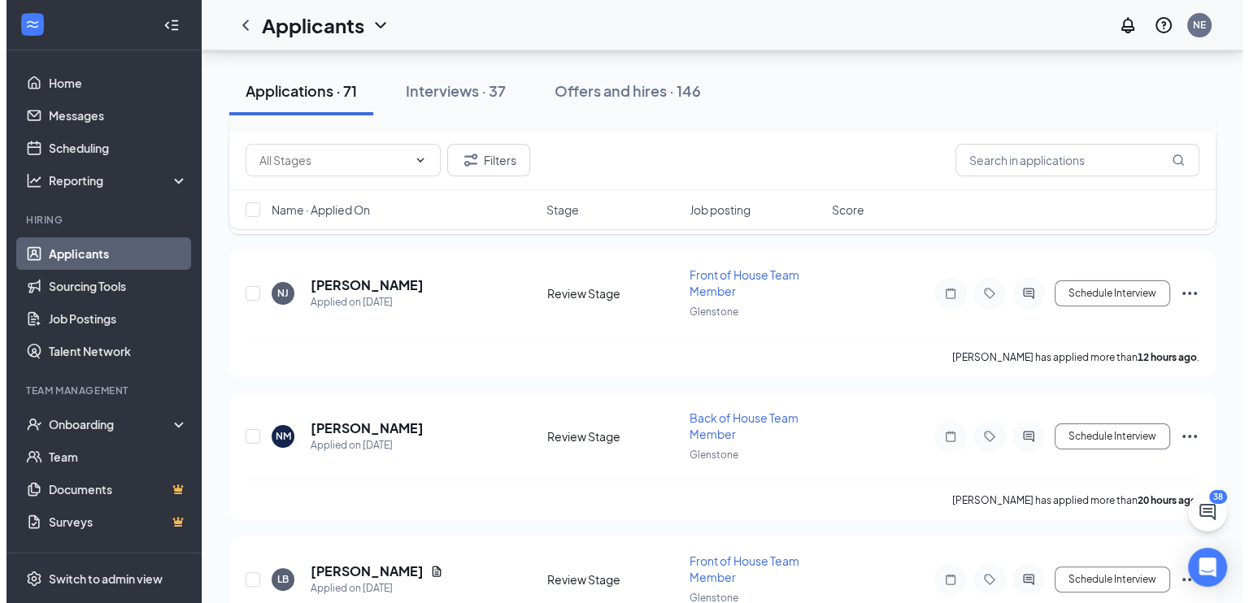
scroll to position [242, 0]
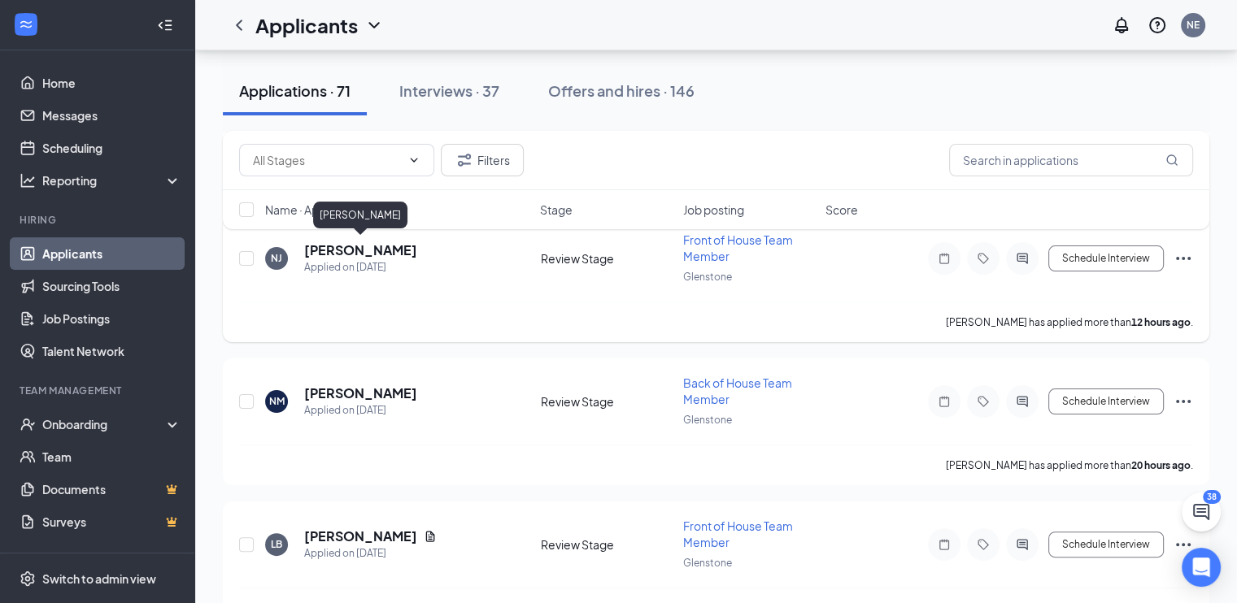
click at [394, 248] on h5 "[PERSON_NAME]" at bounding box center [360, 251] width 113 height 18
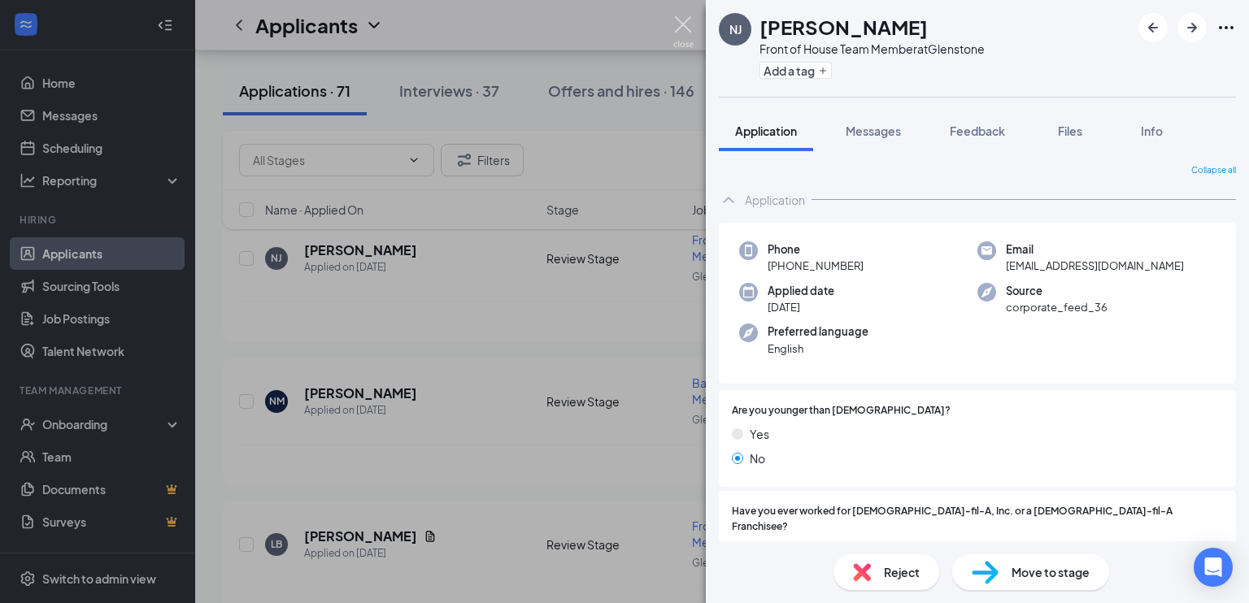
click at [683, 21] on img at bounding box center [683, 32] width 20 height 32
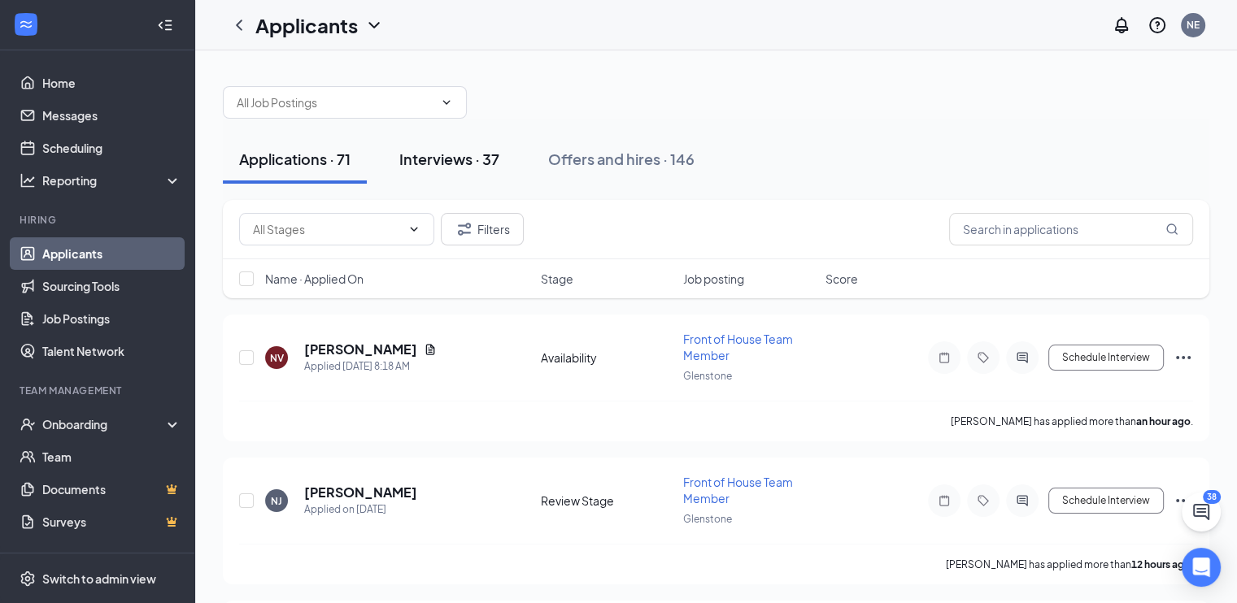
click at [446, 152] on div "Interviews · 37" at bounding box center [449, 159] width 100 height 20
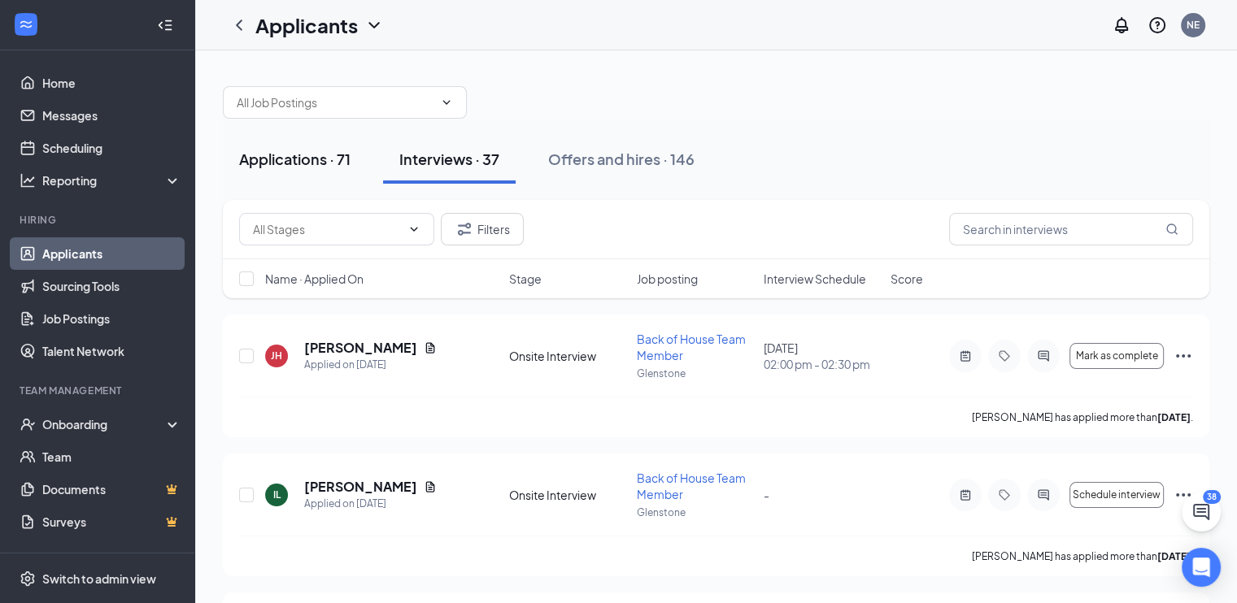
click at [297, 159] on div "Applications · 71" at bounding box center [294, 159] width 111 height 20
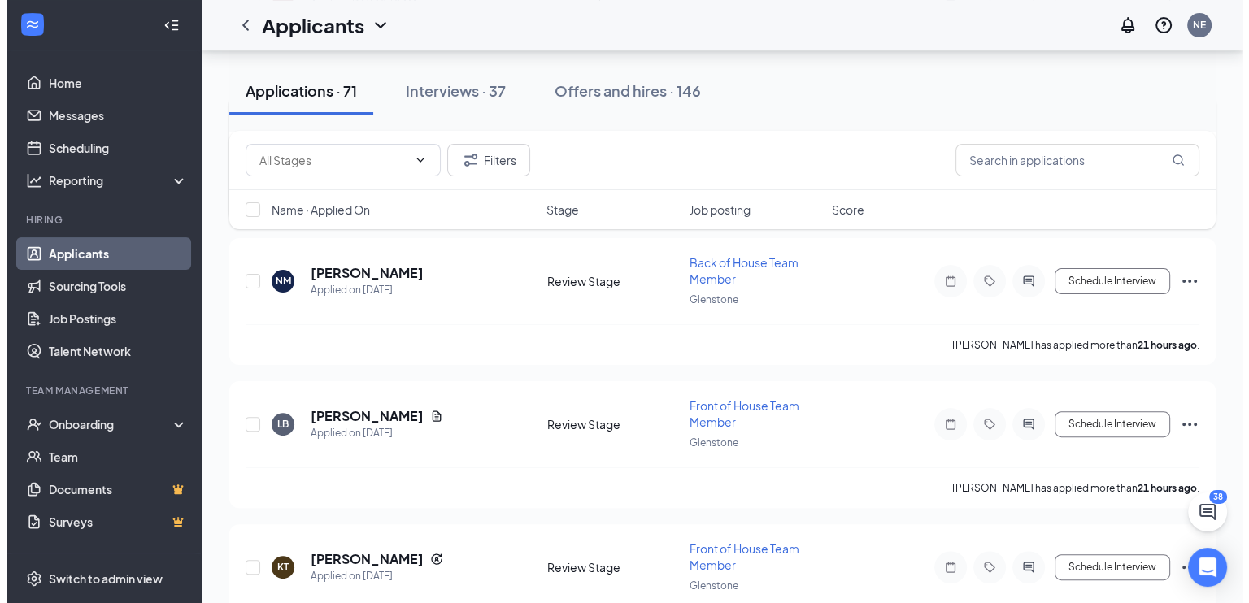
scroll to position [345, 0]
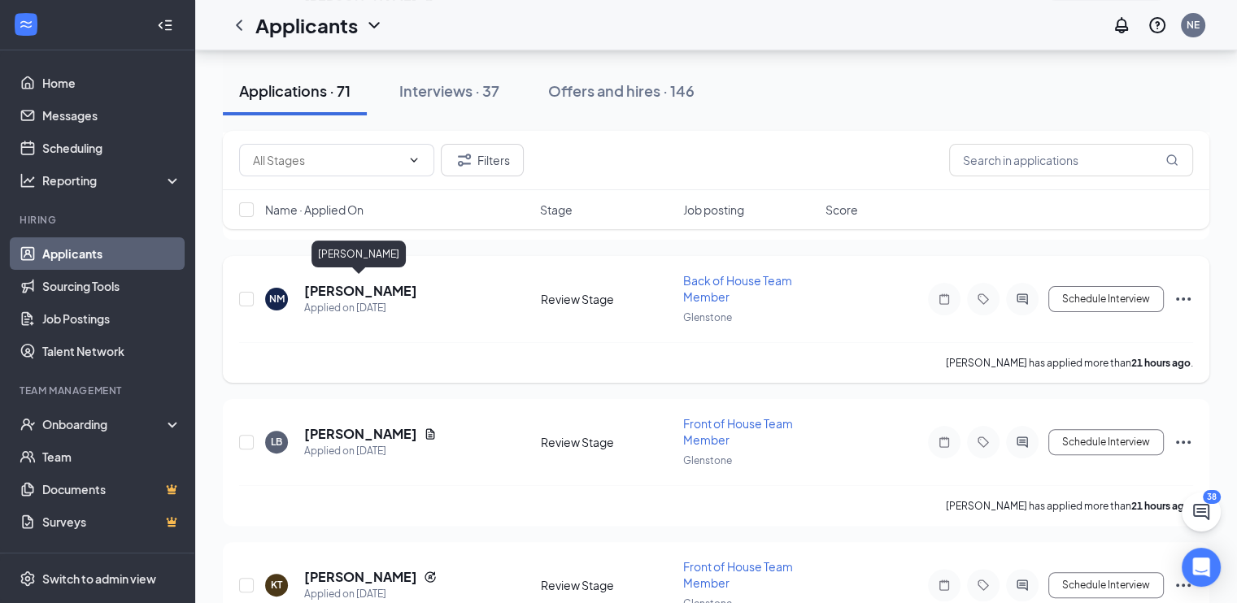
click at [346, 285] on h5 "[PERSON_NAME]" at bounding box center [360, 291] width 113 height 18
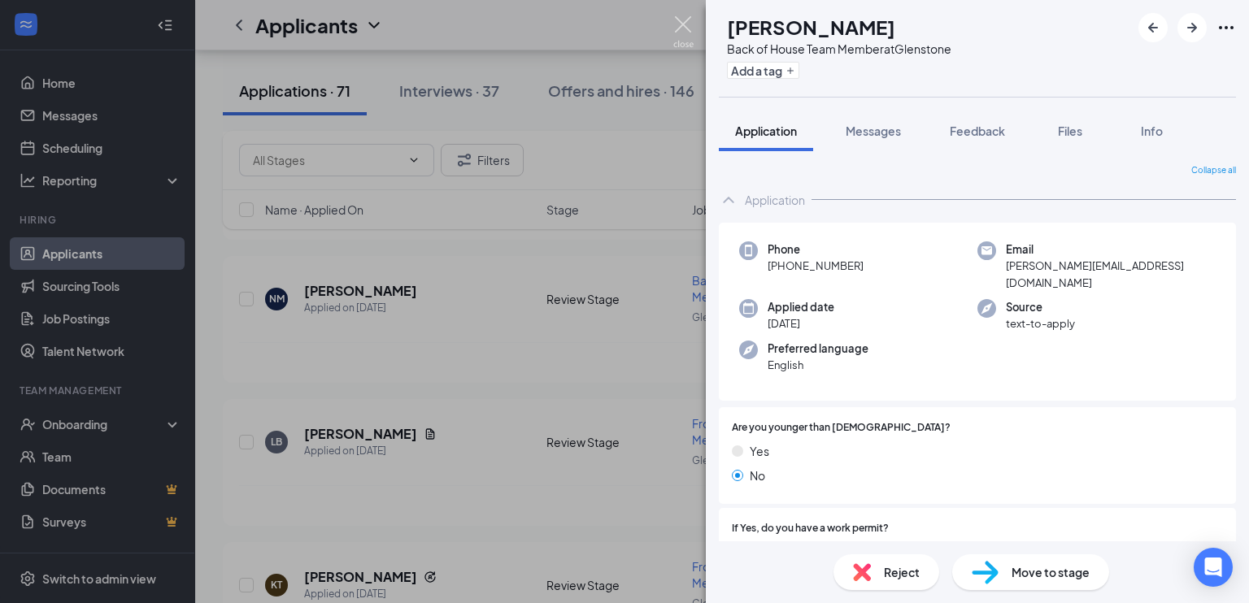
click at [684, 24] on img at bounding box center [683, 32] width 20 height 32
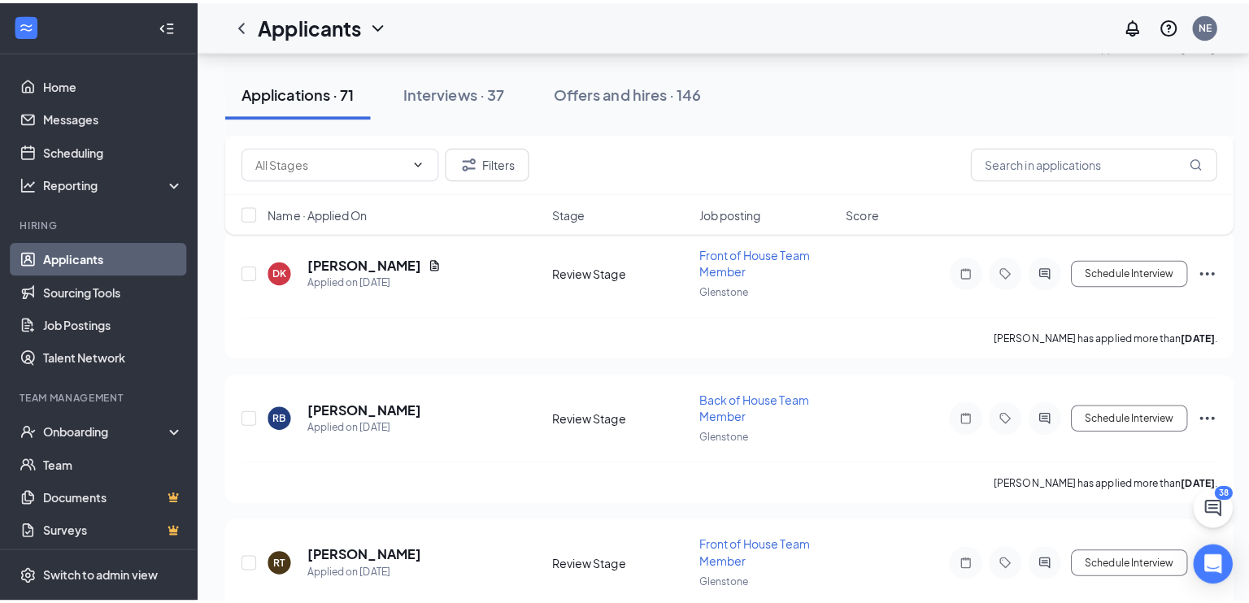
scroll to position [1509, 0]
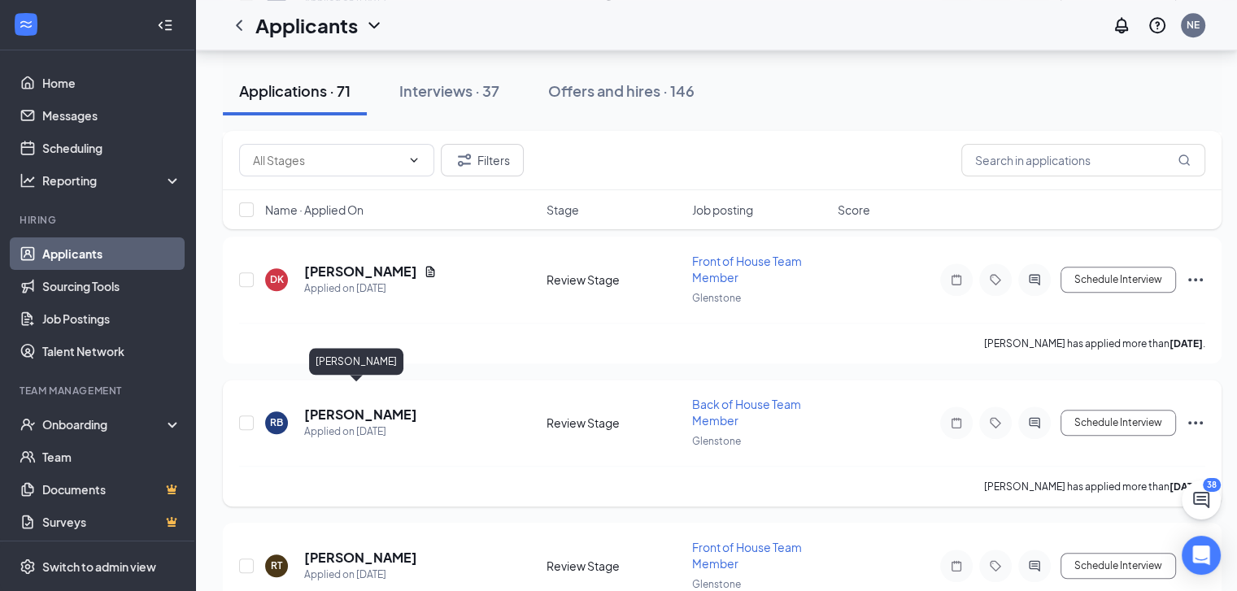
click at [343, 406] on h5 "[PERSON_NAME]" at bounding box center [360, 415] width 113 height 18
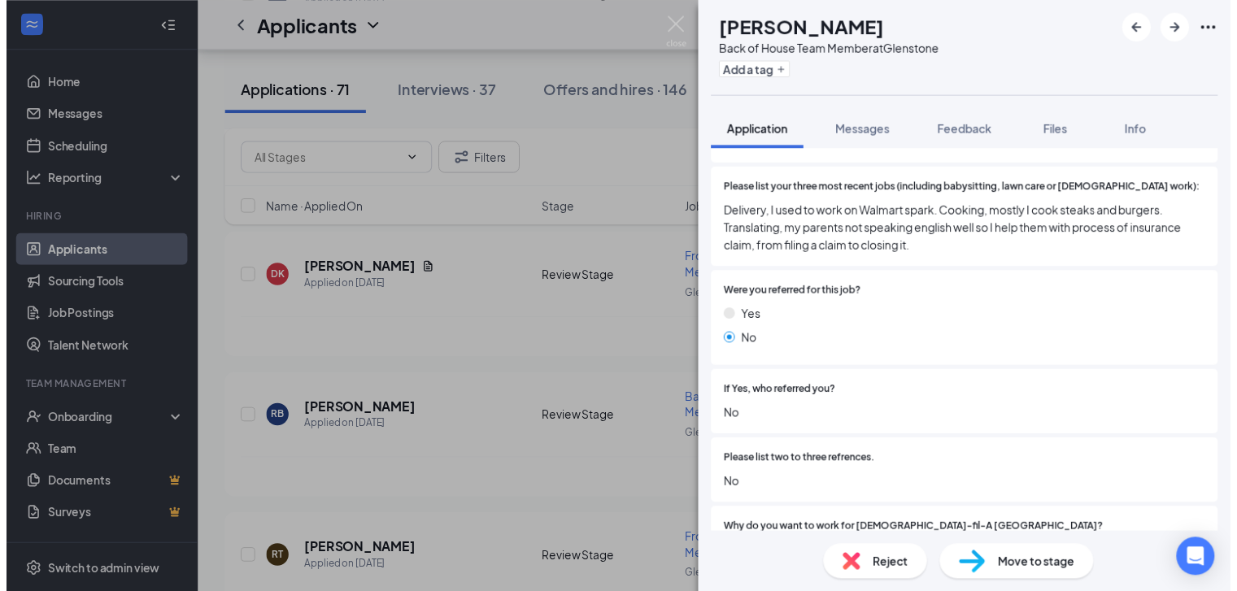
scroll to position [608, 0]
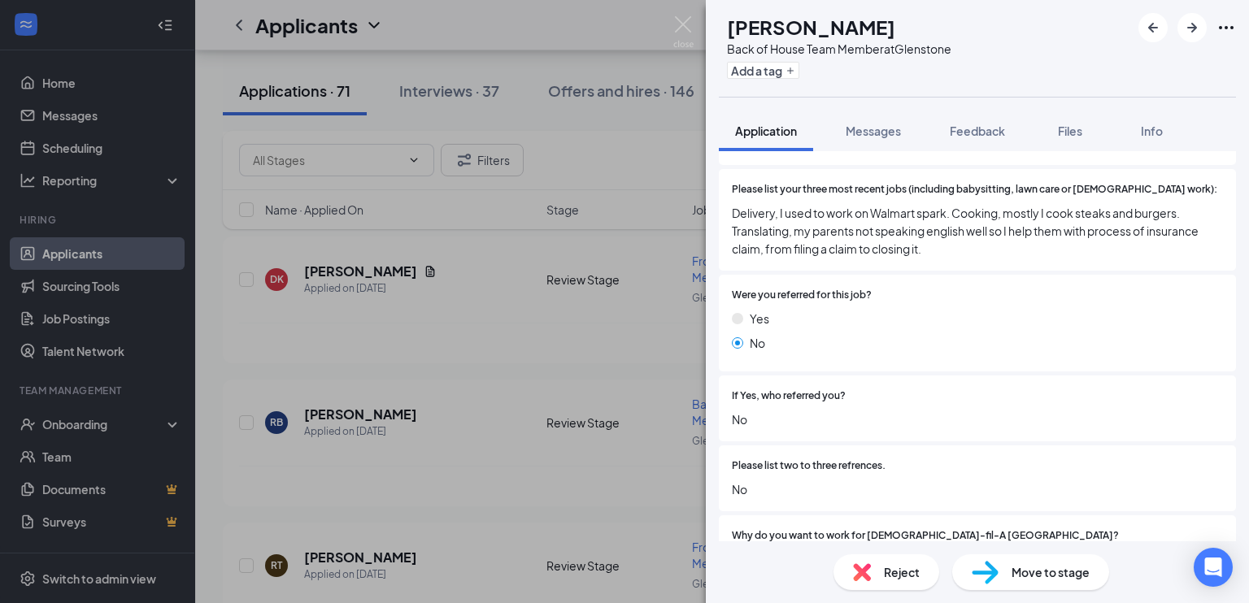
click at [677, 13] on div "RB [PERSON_NAME] Back of House Team Member at [GEOGRAPHIC_DATA] Add a tag Appli…" at bounding box center [624, 301] width 1249 height 603
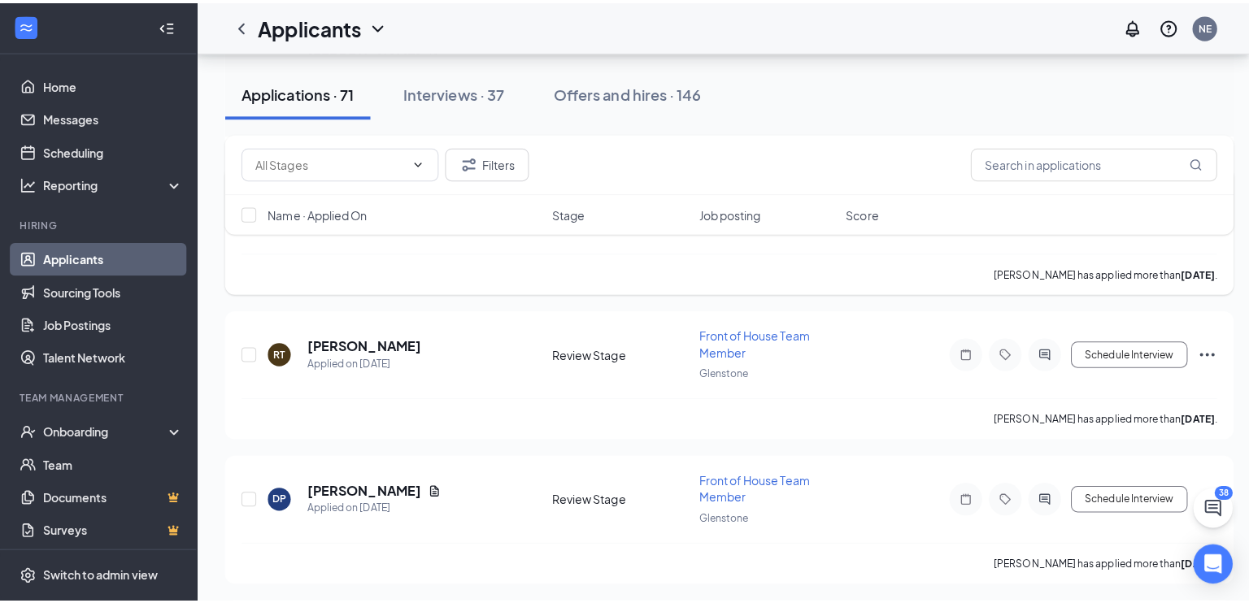
scroll to position [1778, 0]
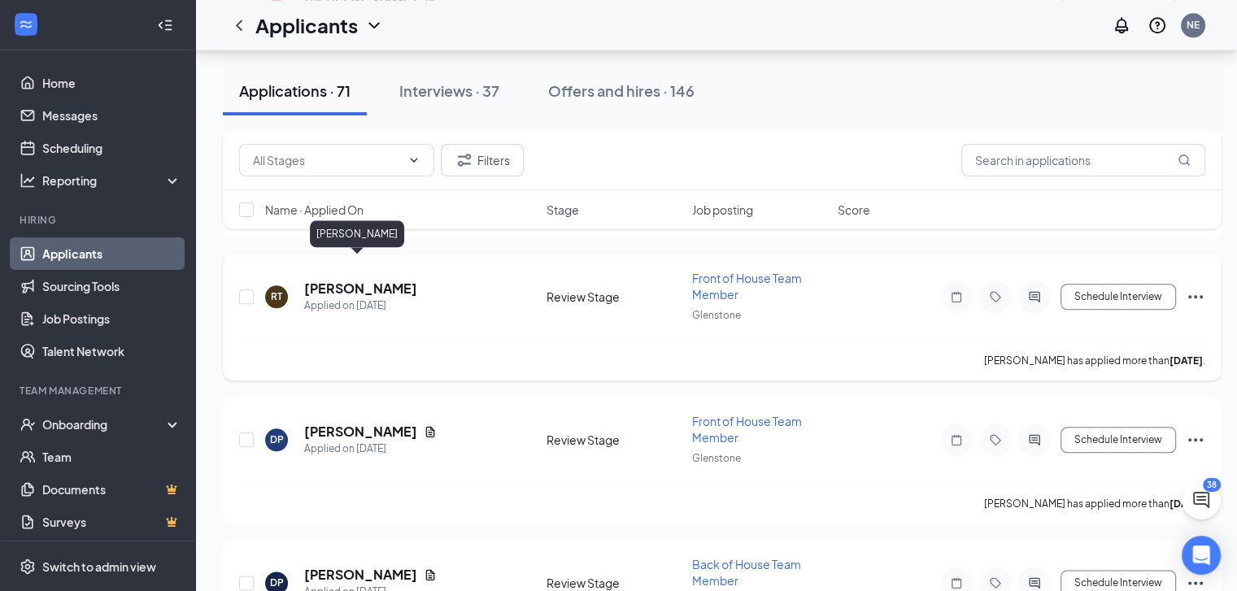
click at [383, 280] on h5 "[PERSON_NAME]" at bounding box center [360, 289] width 113 height 18
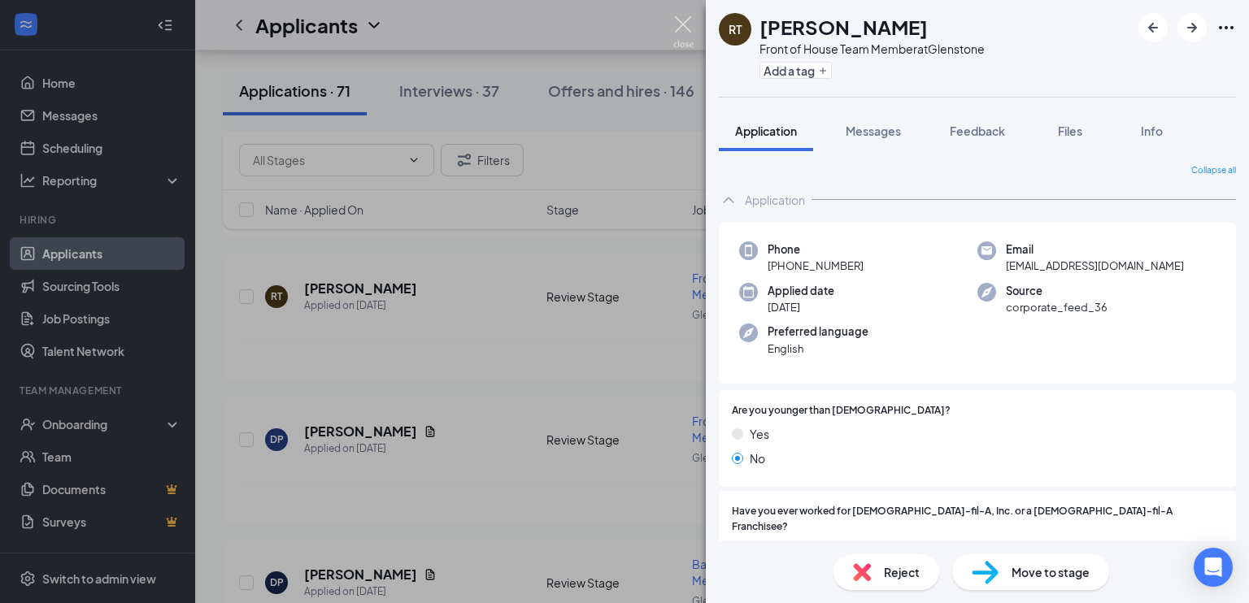
click at [682, 27] on img at bounding box center [683, 32] width 20 height 32
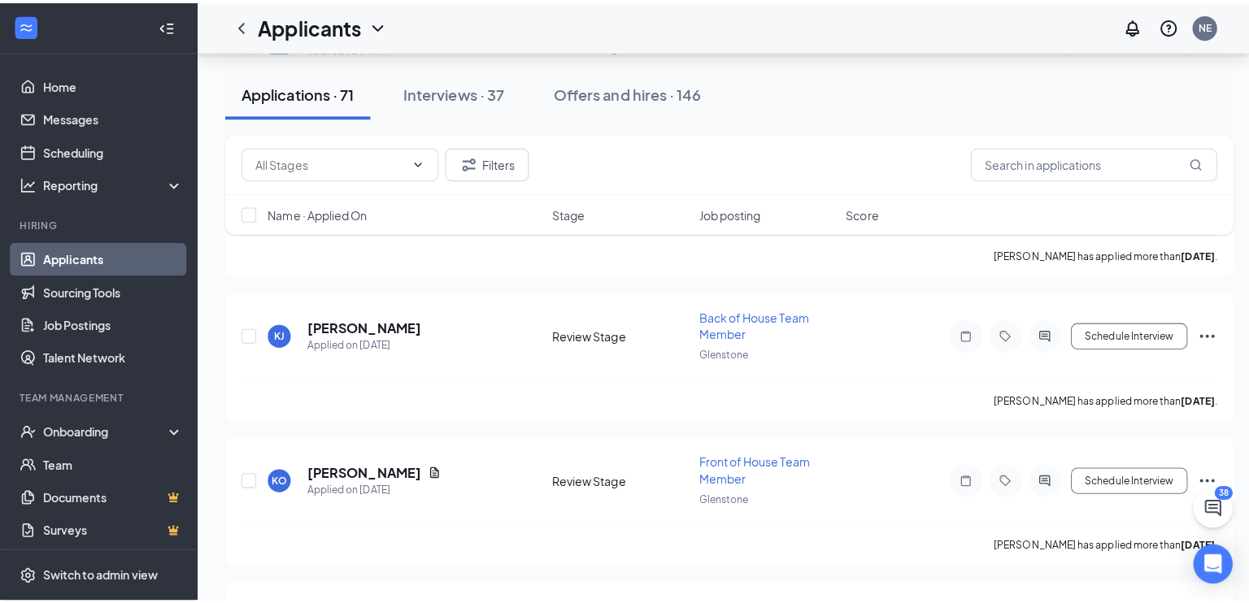
scroll to position [2175, 0]
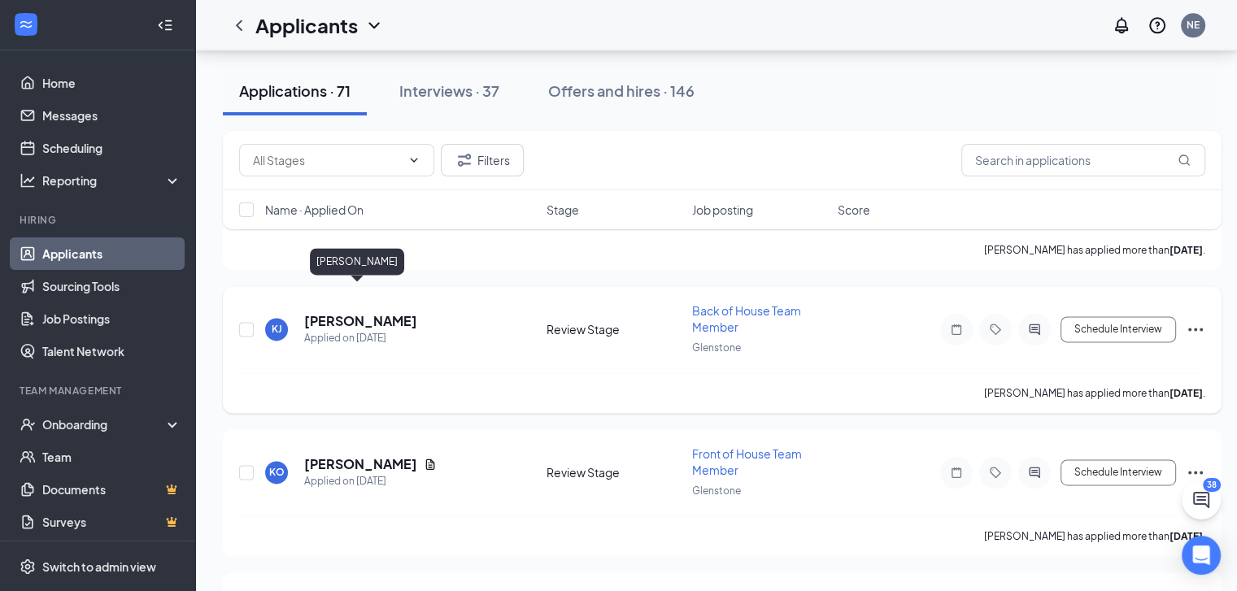
click at [359, 312] on h5 "[PERSON_NAME]" at bounding box center [360, 321] width 113 height 18
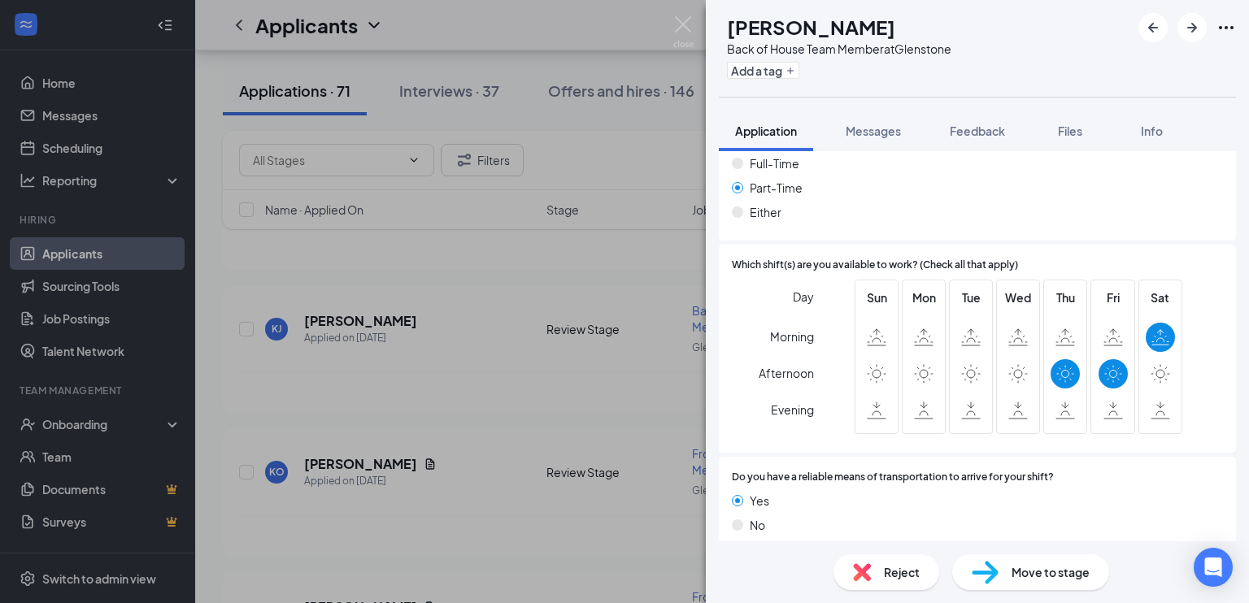
scroll to position [1422, 0]
click at [680, 22] on img at bounding box center [683, 32] width 20 height 32
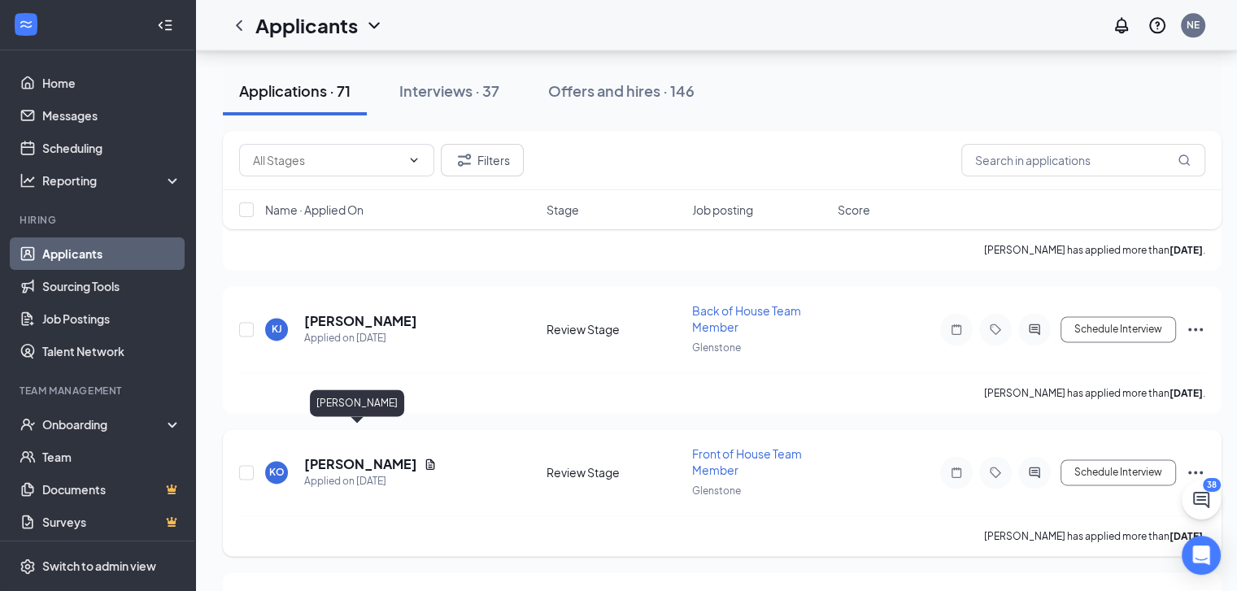
click at [359, 455] on h5 "[PERSON_NAME]" at bounding box center [360, 464] width 113 height 18
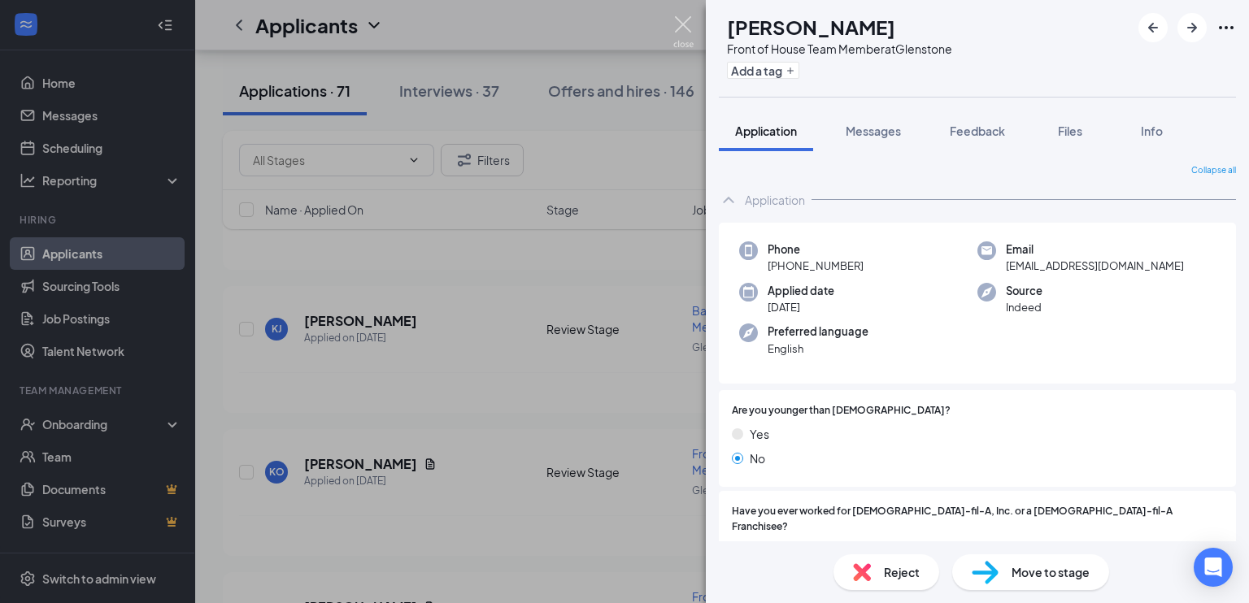
click at [681, 24] on img at bounding box center [683, 32] width 20 height 32
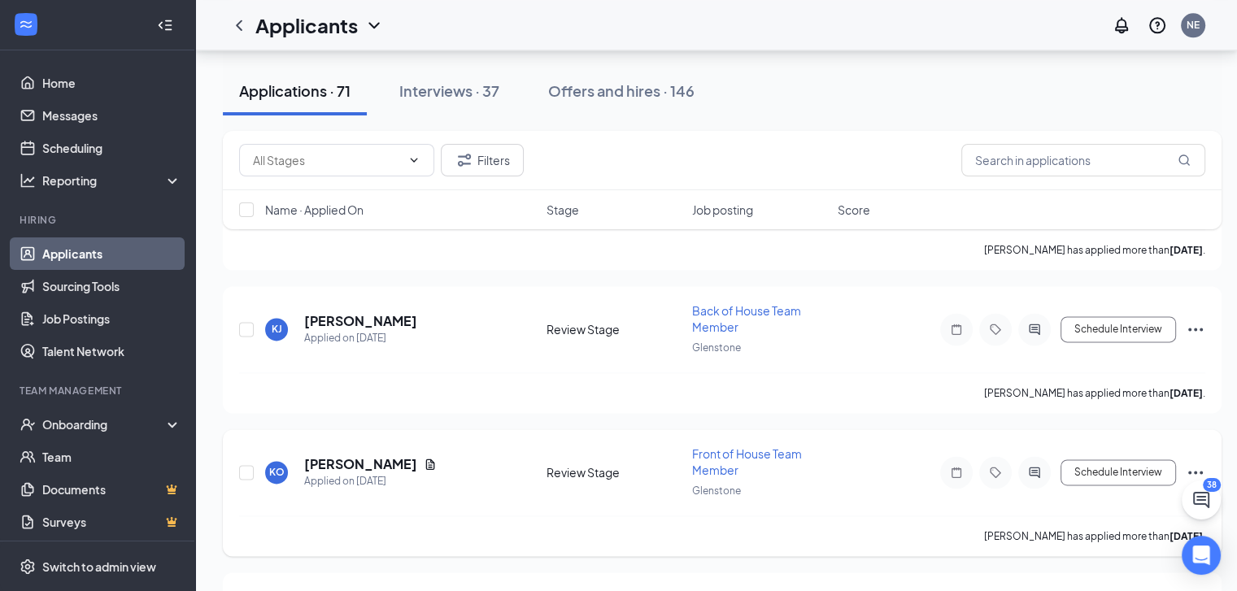
click at [1200, 463] on icon "Ellipses" at bounding box center [1196, 473] width 20 height 20
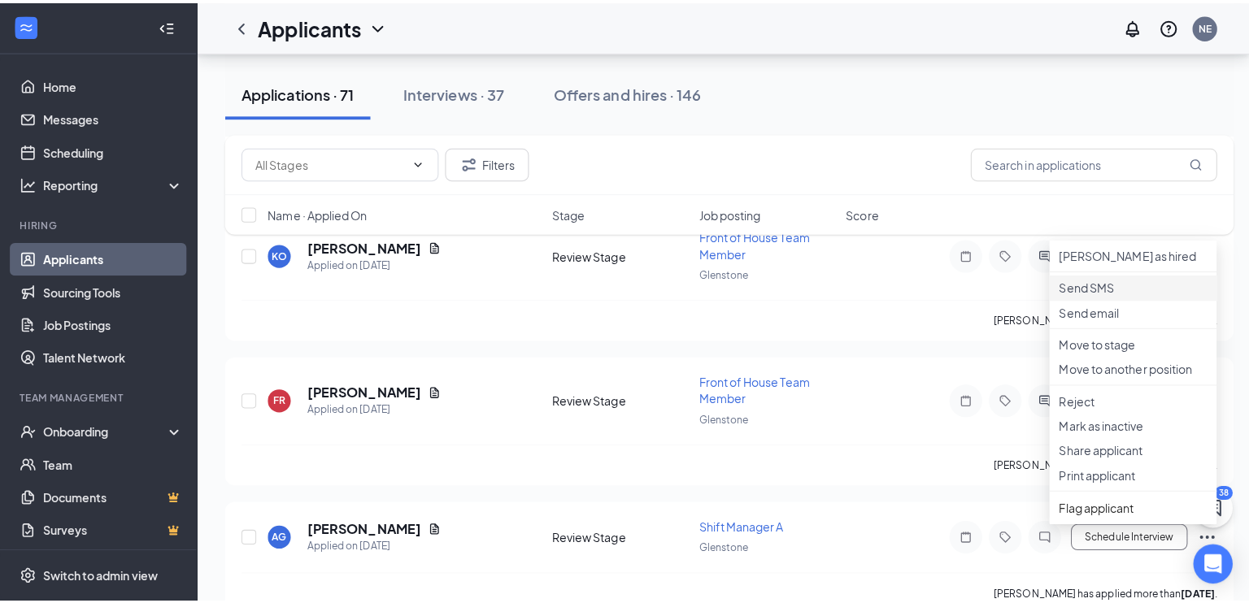
scroll to position [2409, 0]
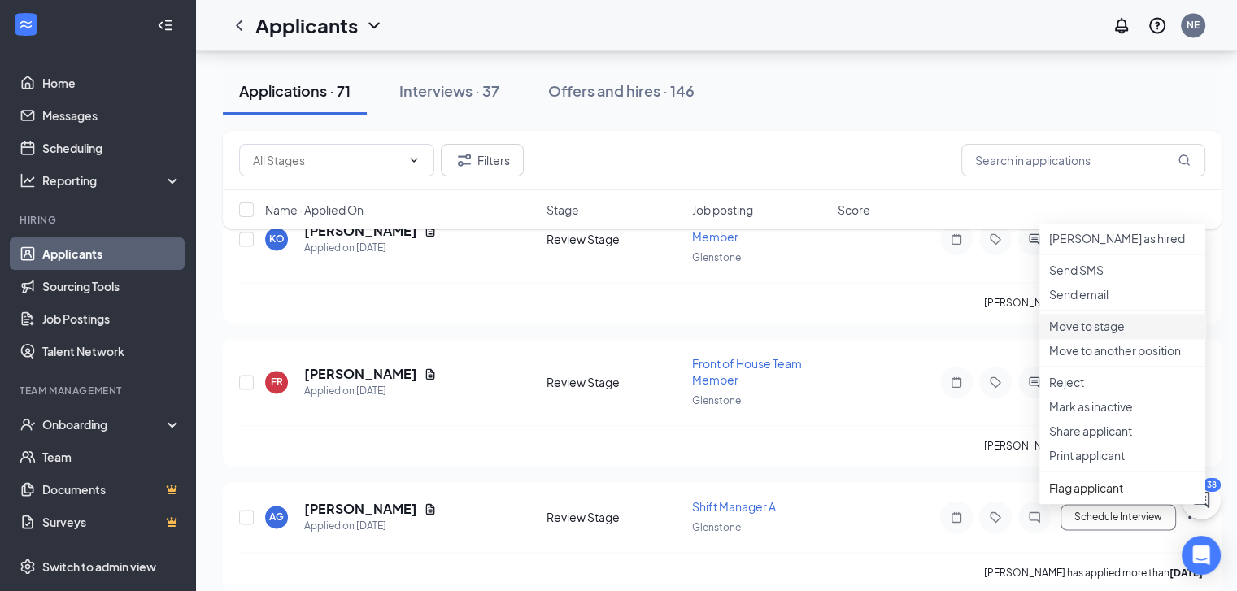
click at [1075, 334] on p "Move to stage" at bounding box center [1122, 326] width 146 height 16
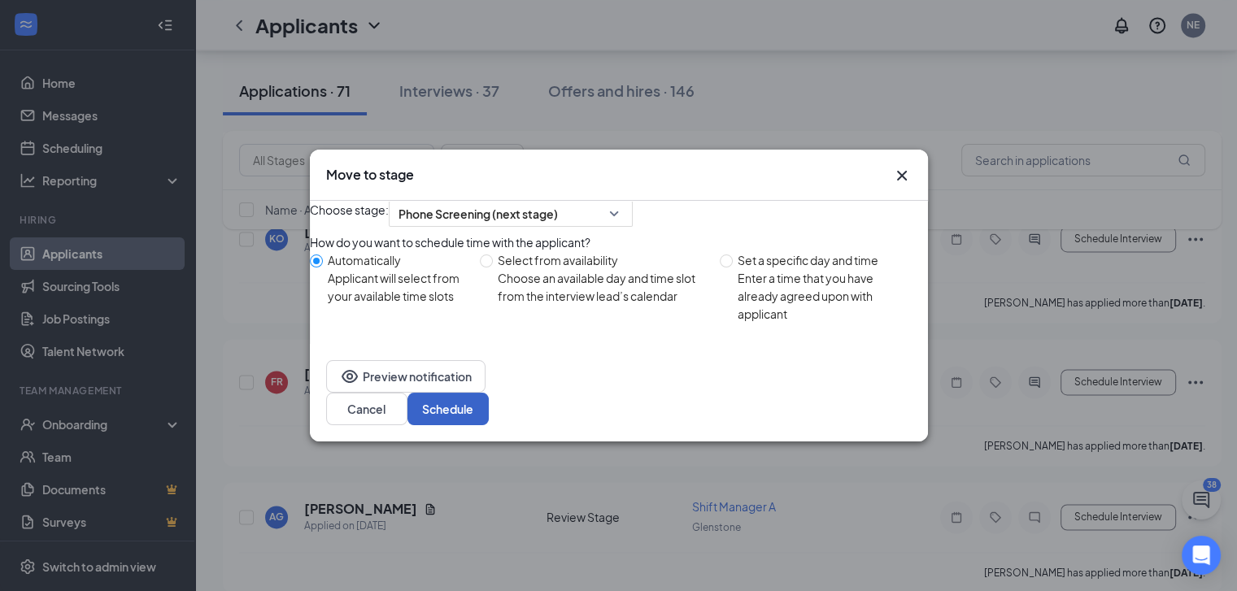
click at [489, 425] on button "Schedule" at bounding box center [447, 409] width 81 height 33
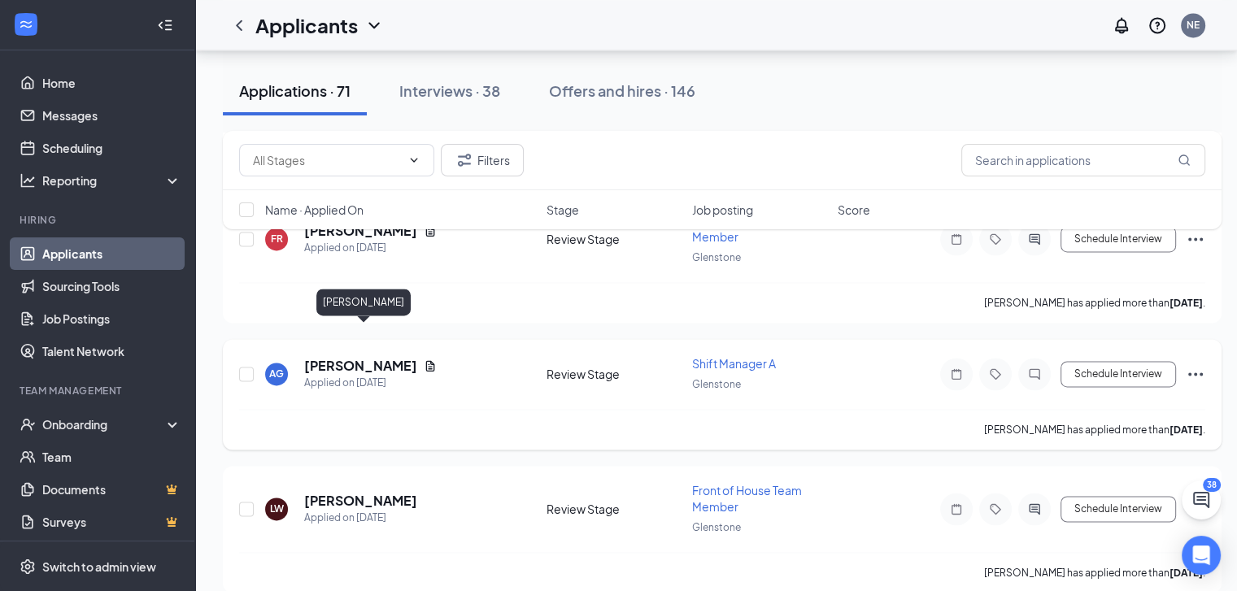
click at [385, 357] on h5 "[PERSON_NAME]" at bounding box center [360, 366] width 113 height 18
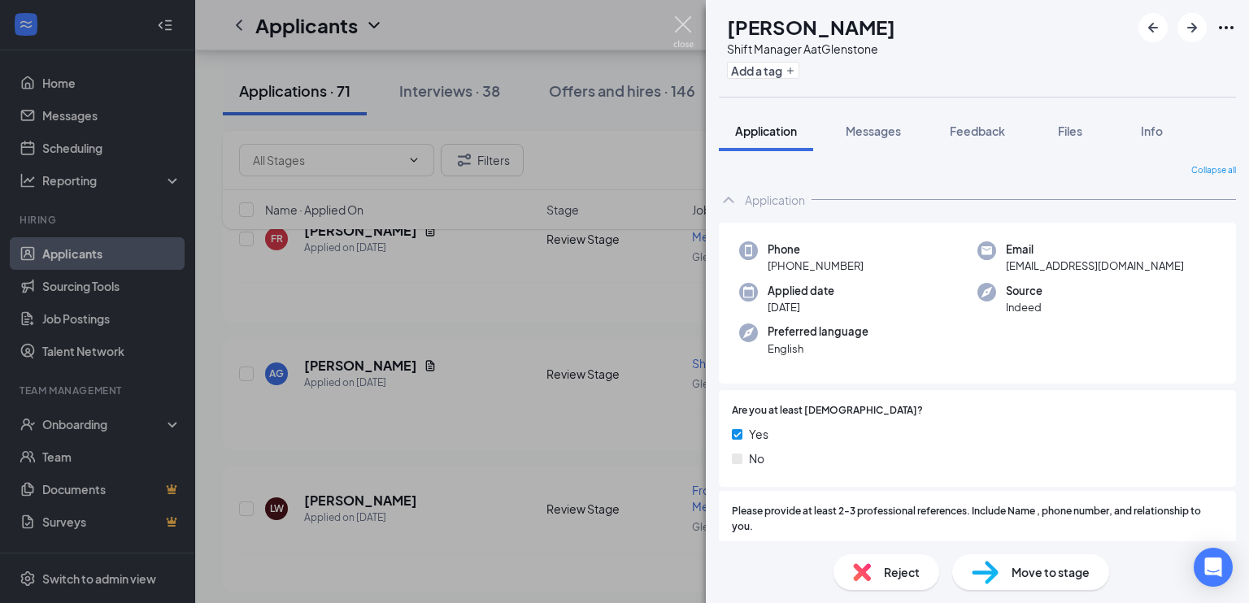
click at [678, 24] on img at bounding box center [683, 32] width 20 height 32
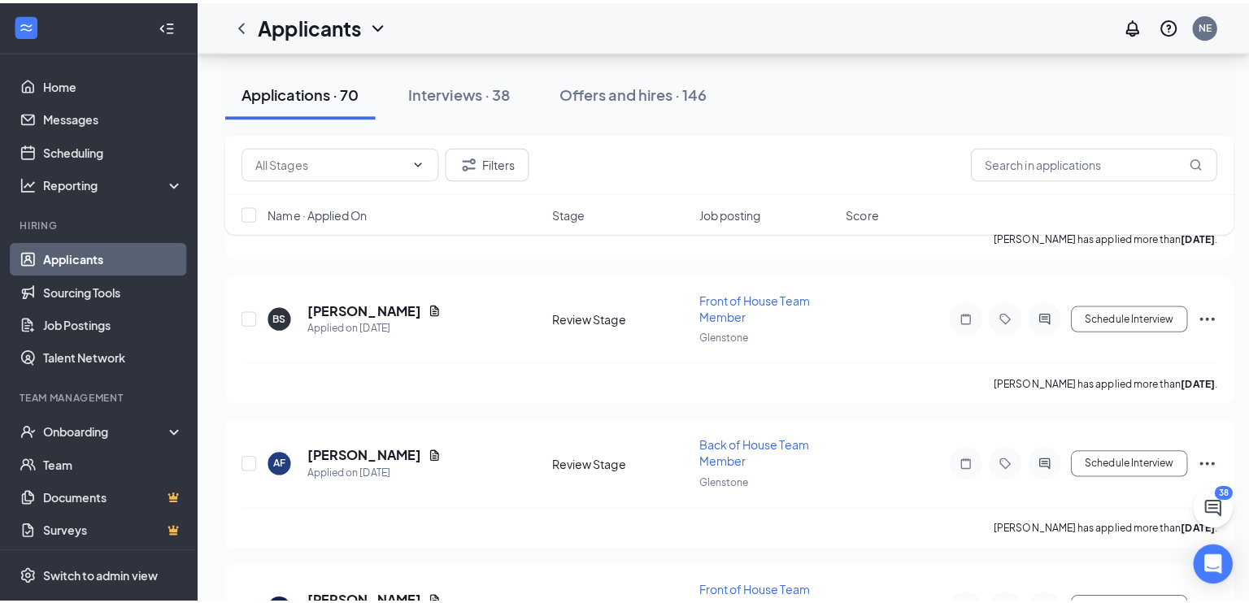
scroll to position [3915, 0]
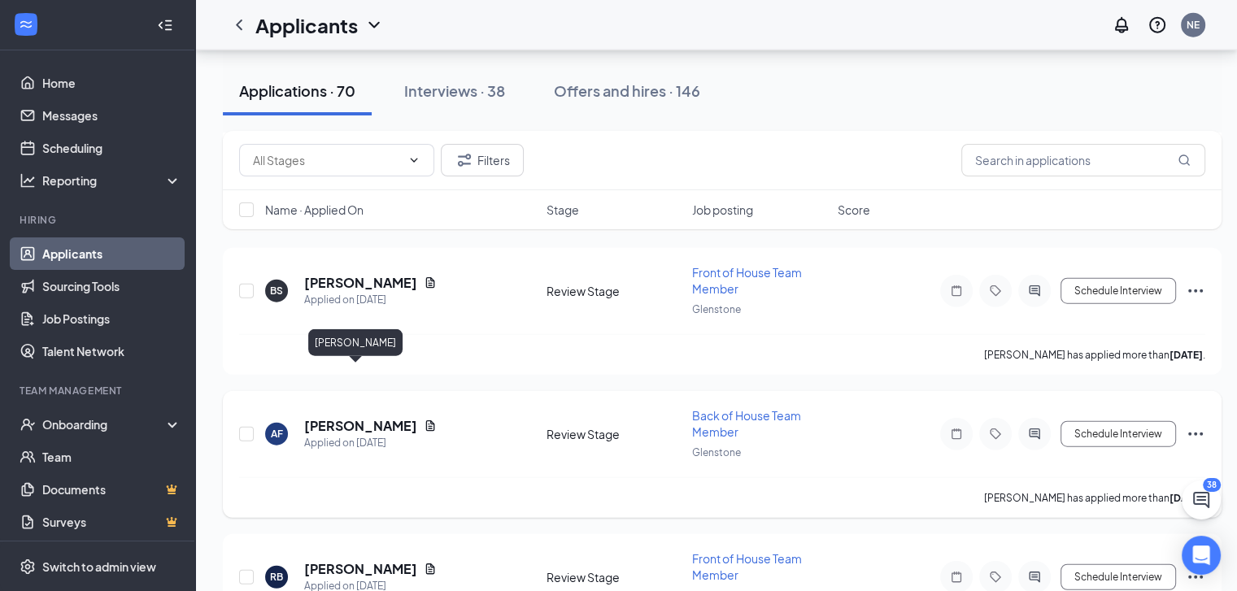
click at [340, 417] on h5 "[PERSON_NAME]" at bounding box center [360, 426] width 113 height 18
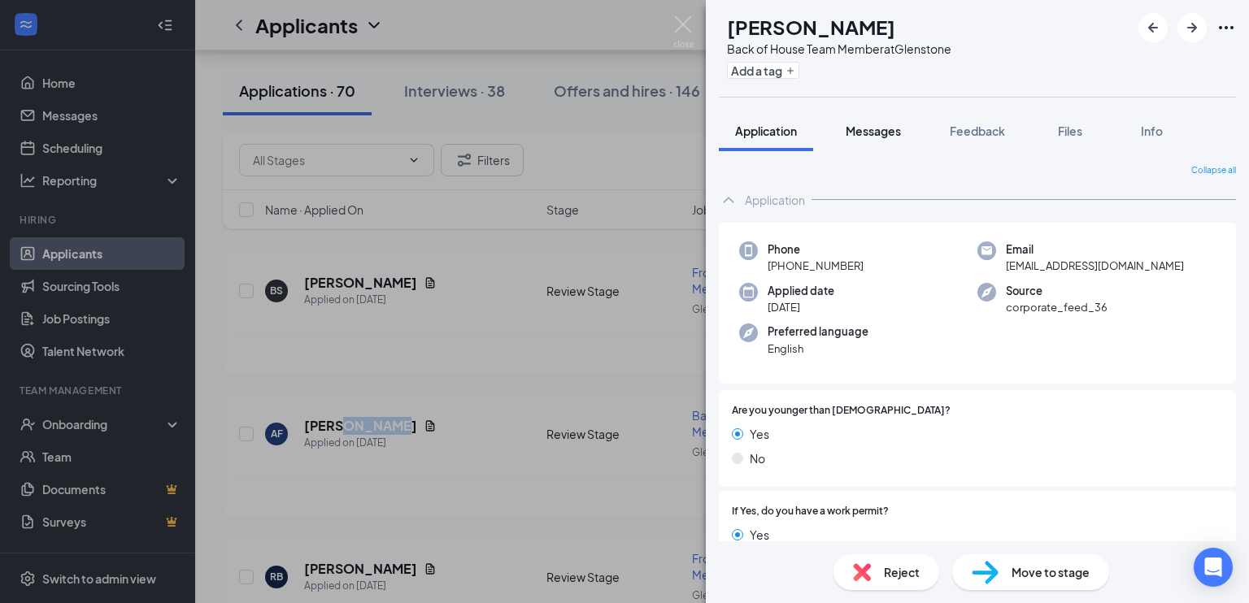
click at [886, 135] on span "Messages" at bounding box center [873, 131] width 55 height 15
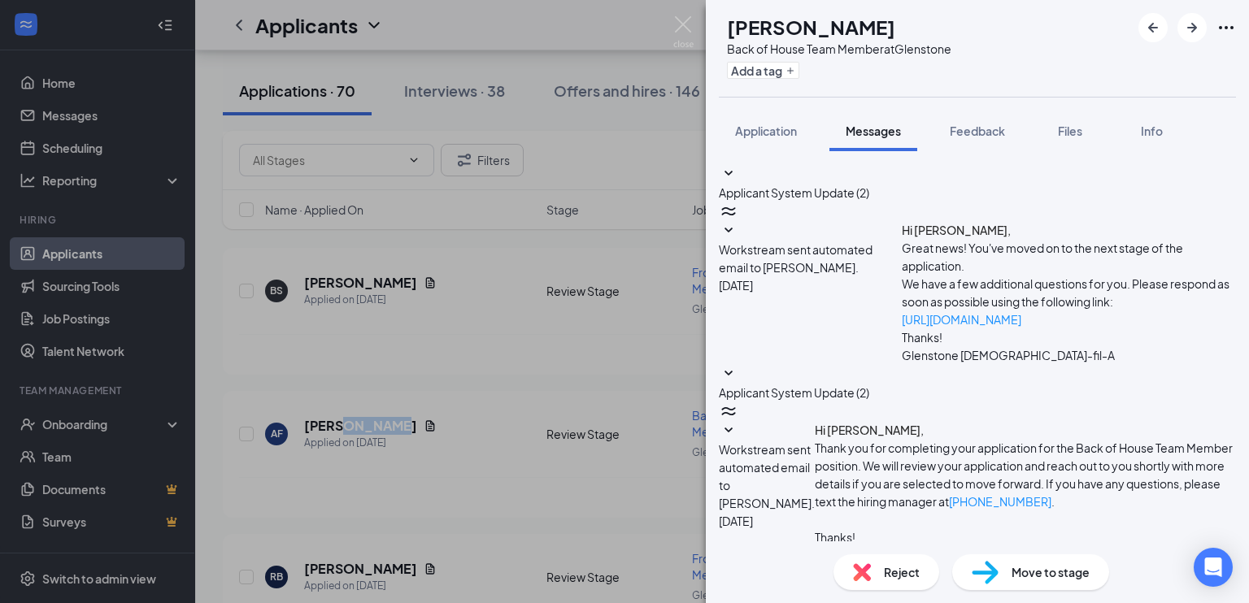
scroll to position [112, 0]
click at [974, 133] on span "Feedback" at bounding box center [977, 131] width 55 height 15
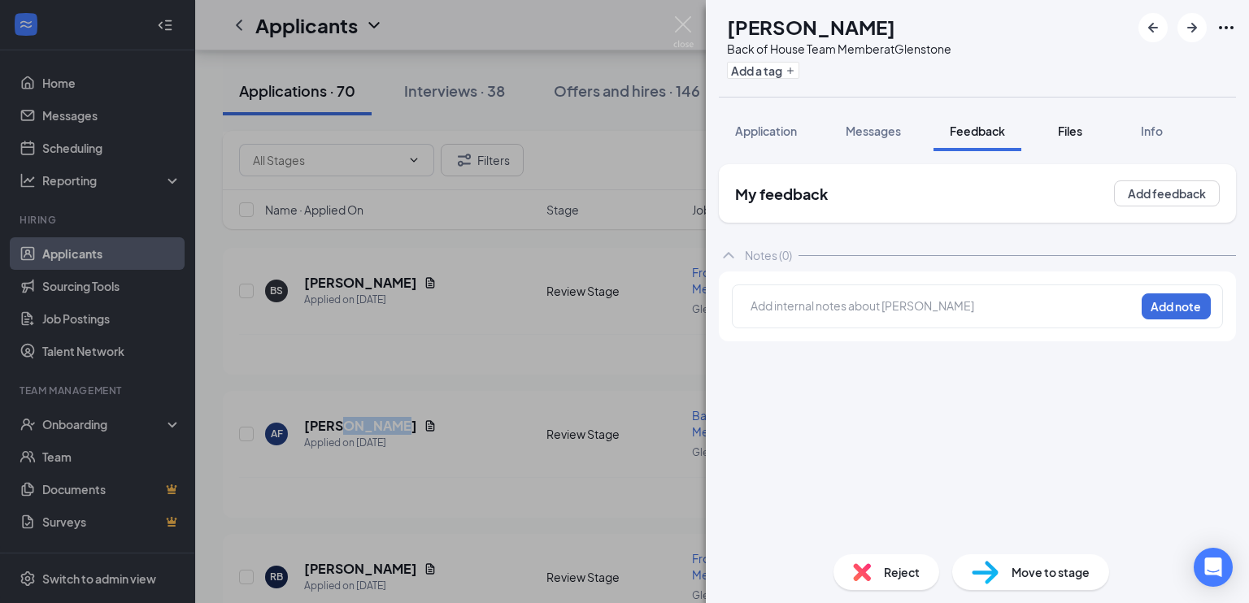
click at [1072, 124] on span "Files" at bounding box center [1070, 131] width 24 height 15
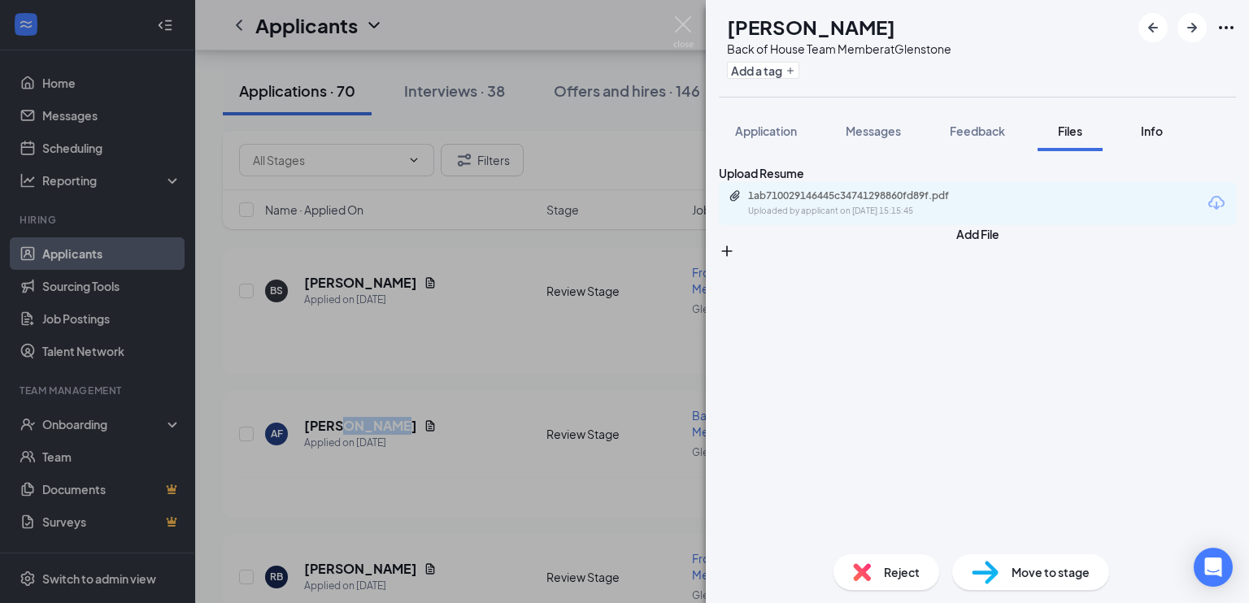
click at [1156, 130] on span "Info" at bounding box center [1152, 131] width 22 height 15
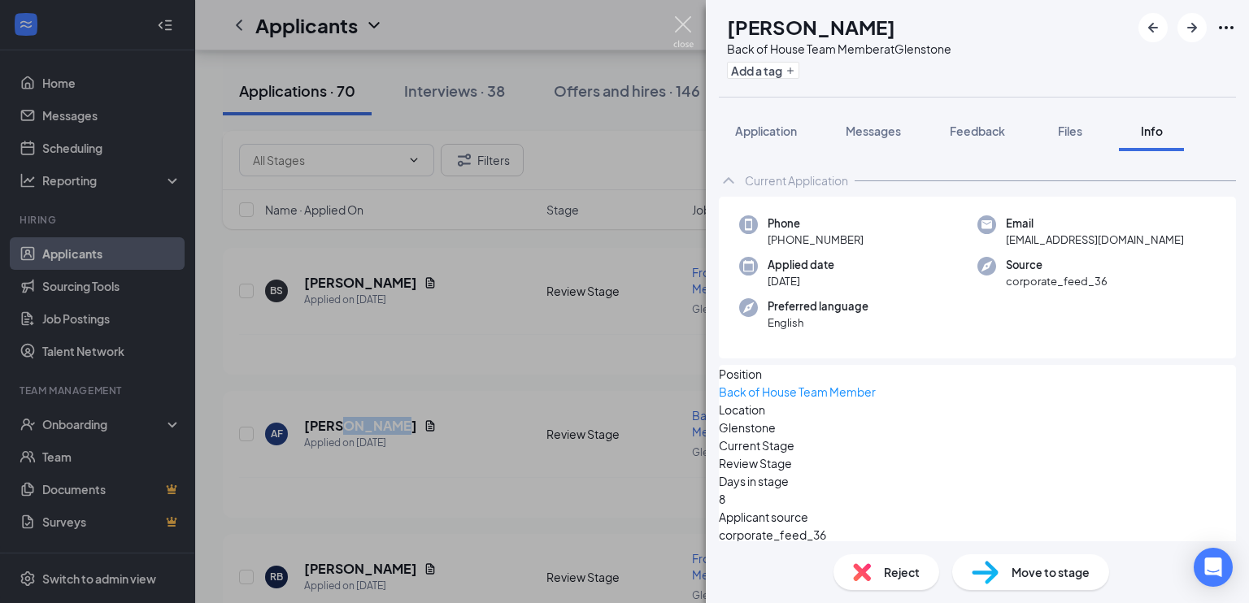
click at [685, 23] on img at bounding box center [683, 32] width 20 height 32
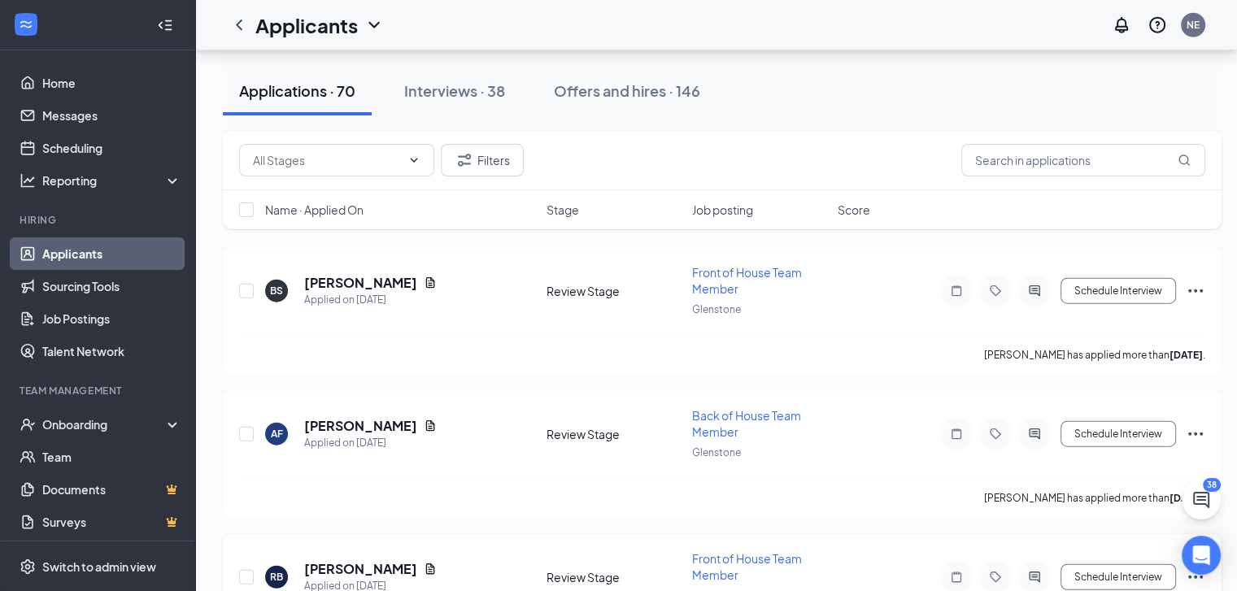
click at [941, 534] on div "[PERSON_NAME] Applied on [DATE] Review Stage Front of House Team Member Glensto…" at bounding box center [722, 597] width 999 height 127
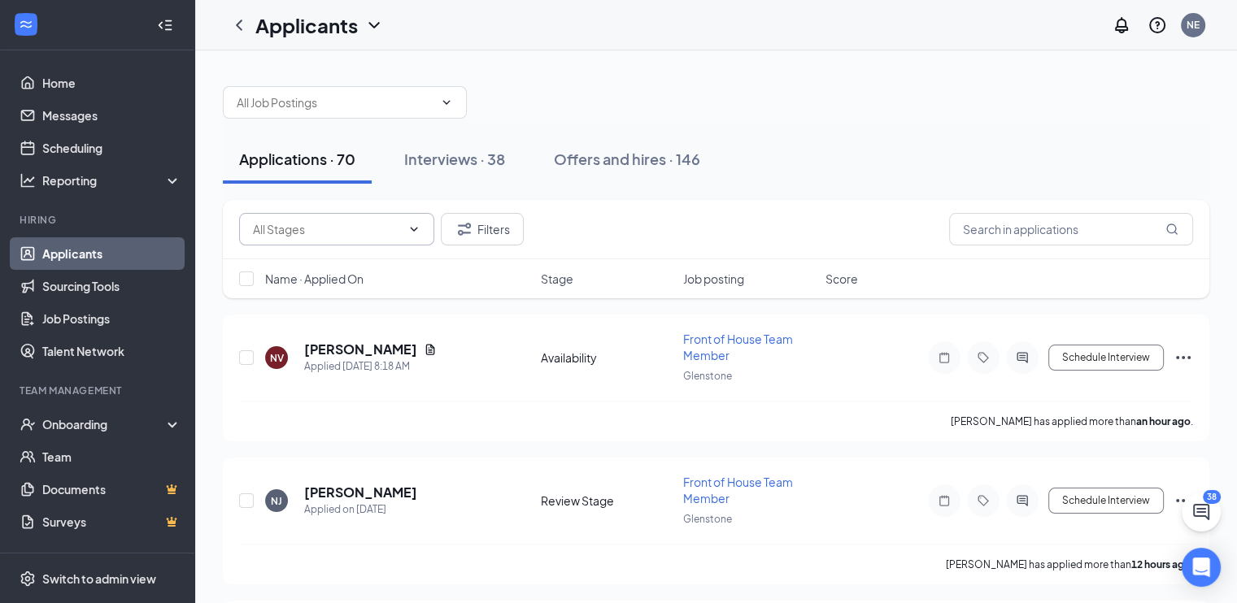
click at [407, 227] on span at bounding box center [412, 229] width 16 height 13
click at [276, 259] on div "Availability (2)" at bounding box center [287, 266] width 71 height 18
type input "Availability (2)"
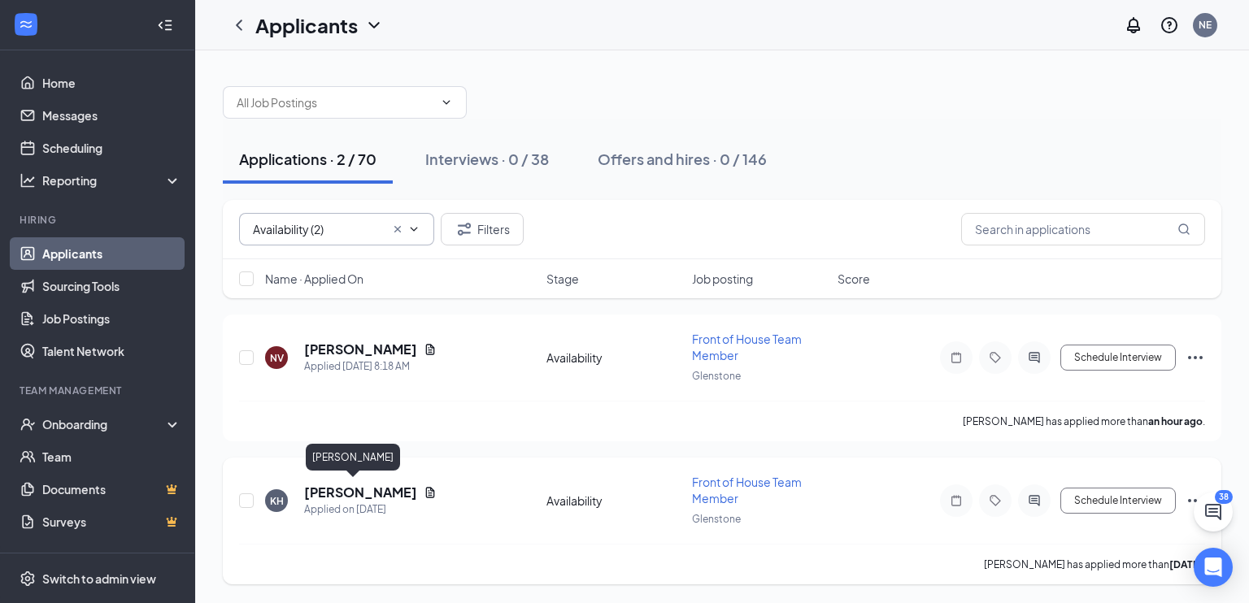
click at [317, 488] on h5 "[PERSON_NAME]" at bounding box center [360, 493] width 113 height 18
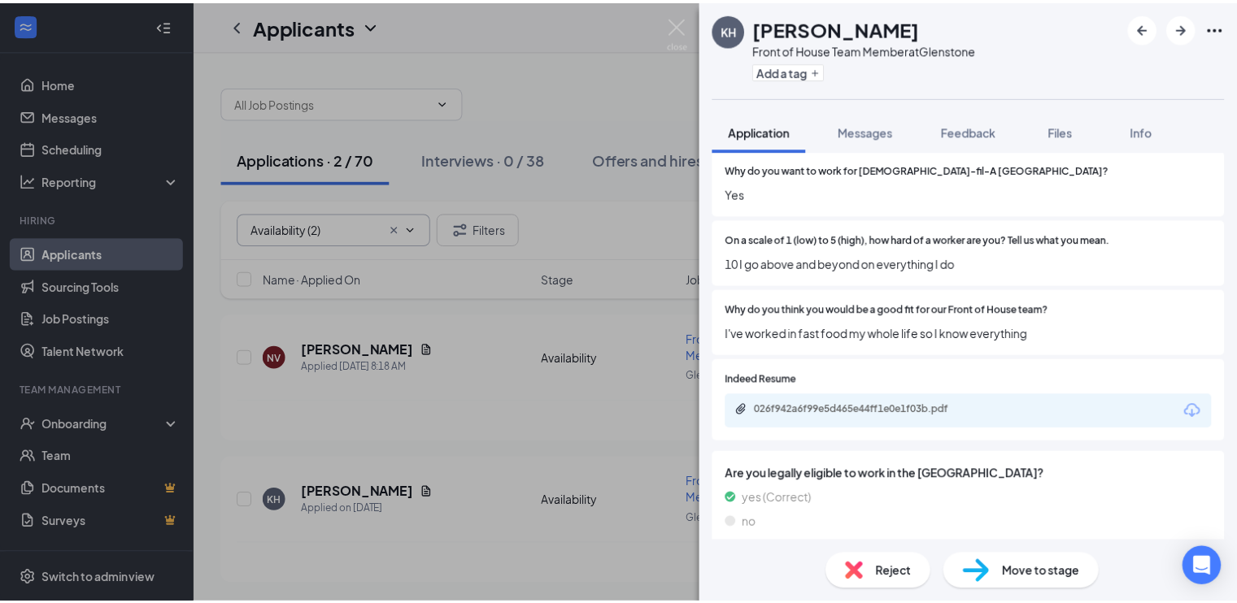
scroll to position [775, 0]
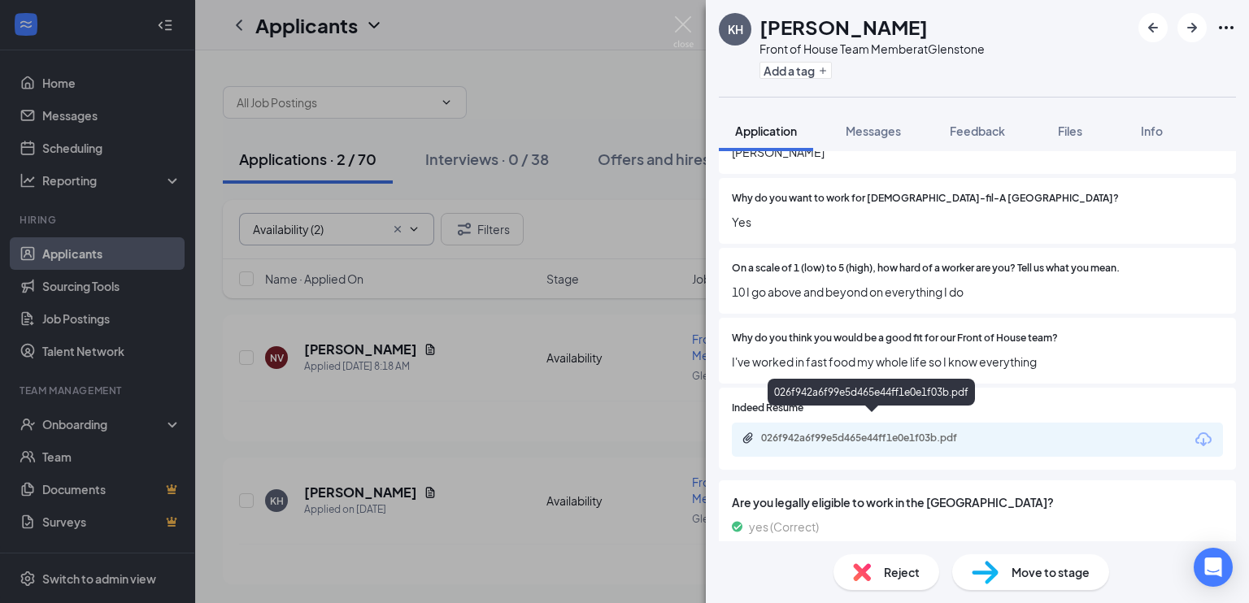
click at [849, 432] on div "026f942a6f99e5d465e44ff1e0e1f03b.pdf" at bounding box center [875, 438] width 228 height 13
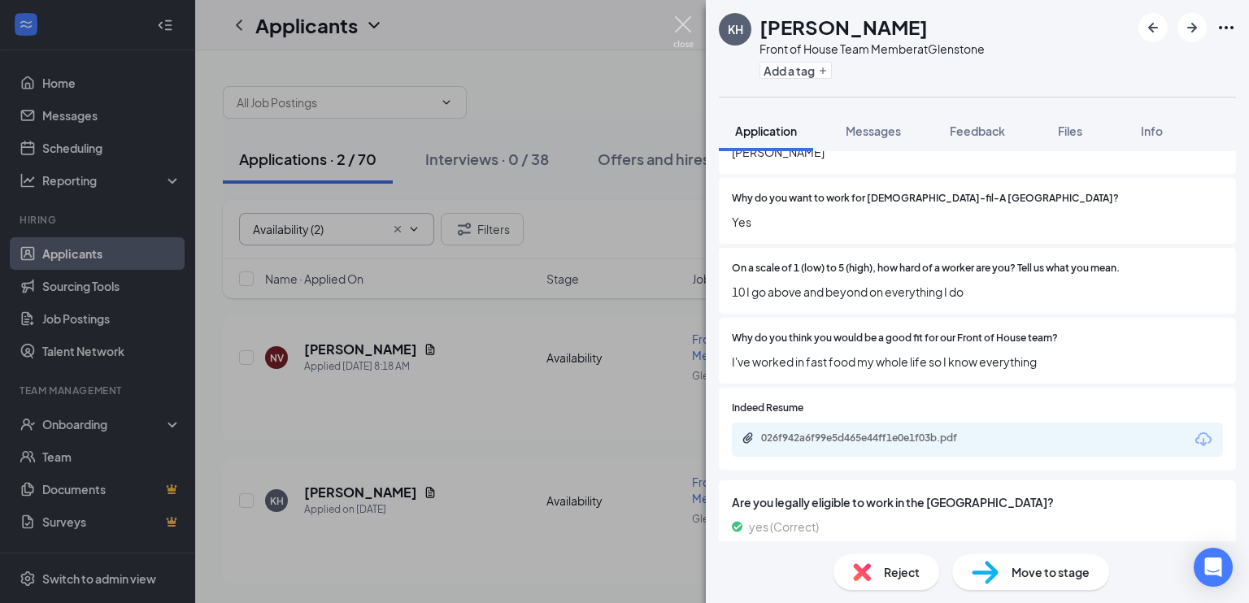
click at [684, 24] on img at bounding box center [683, 32] width 20 height 32
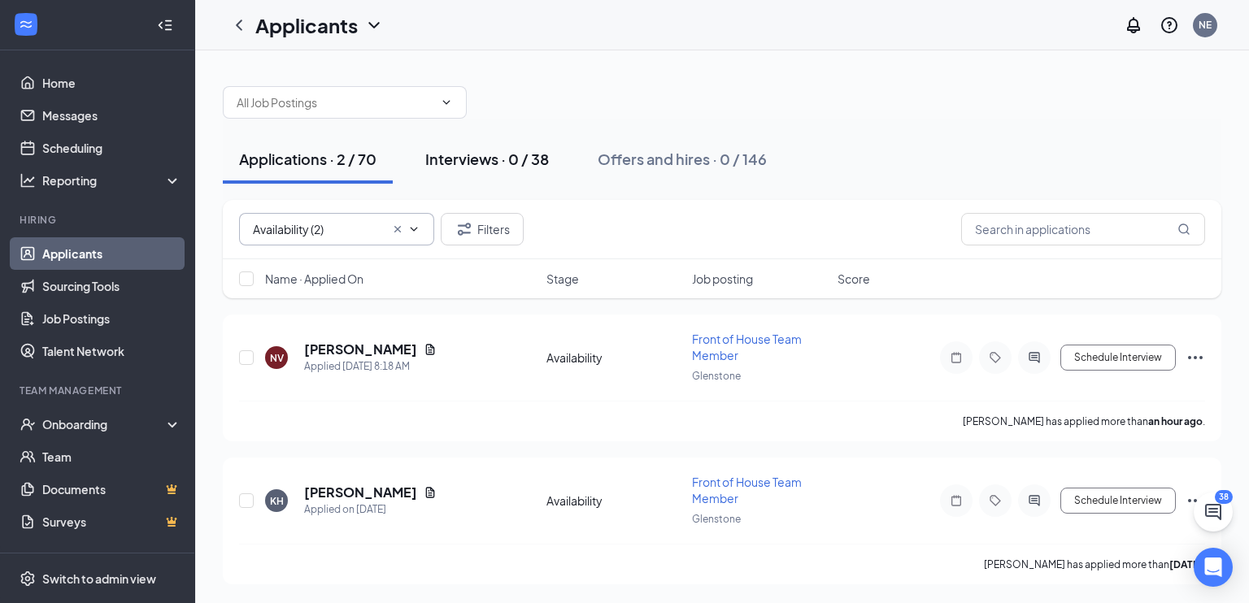
click at [472, 158] on div "Interviews · 0 / 38" at bounding box center [487, 159] width 124 height 20
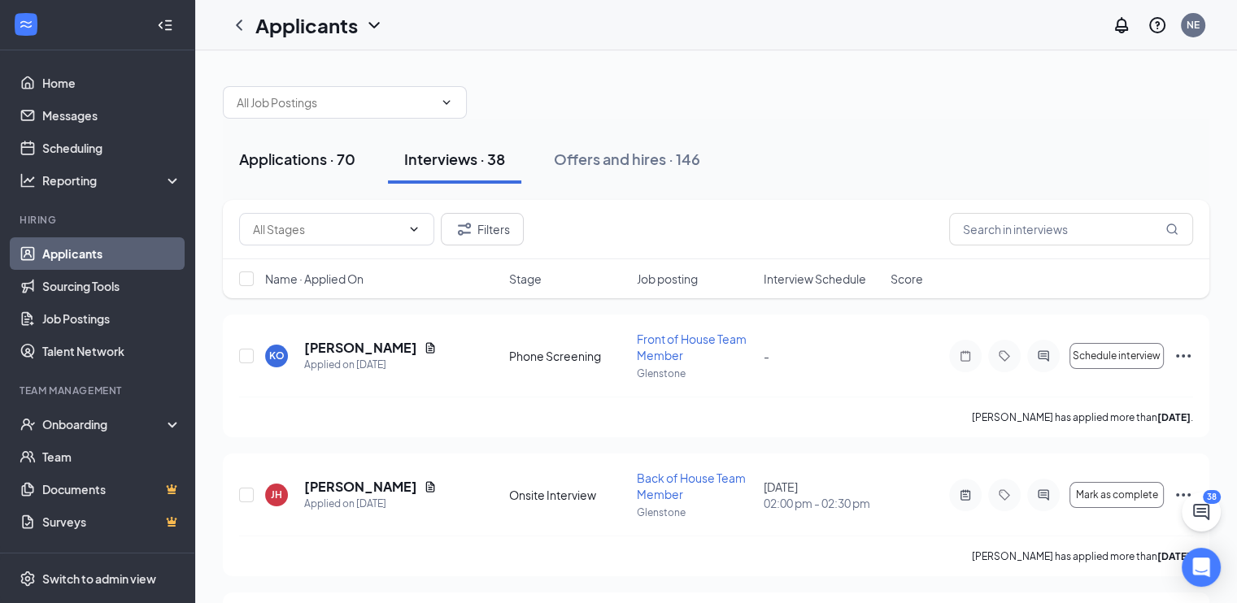
click at [298, 159] on div "Applications · 70" at bounding box center [297, 159] width 116 height 20
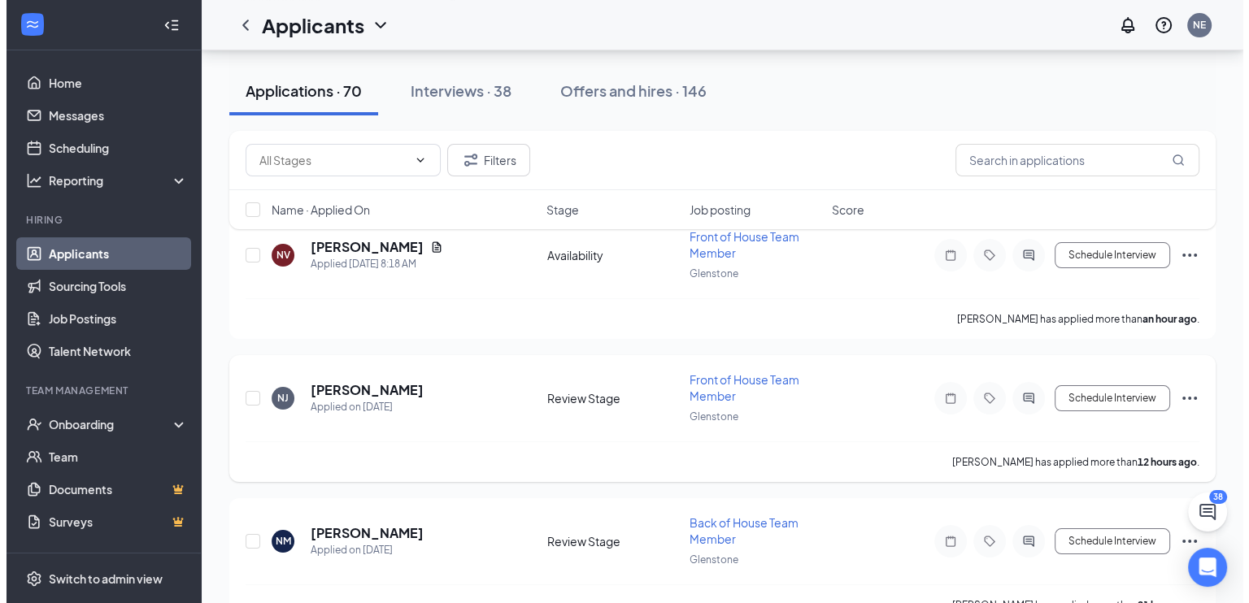
scroll to position [103, 0]
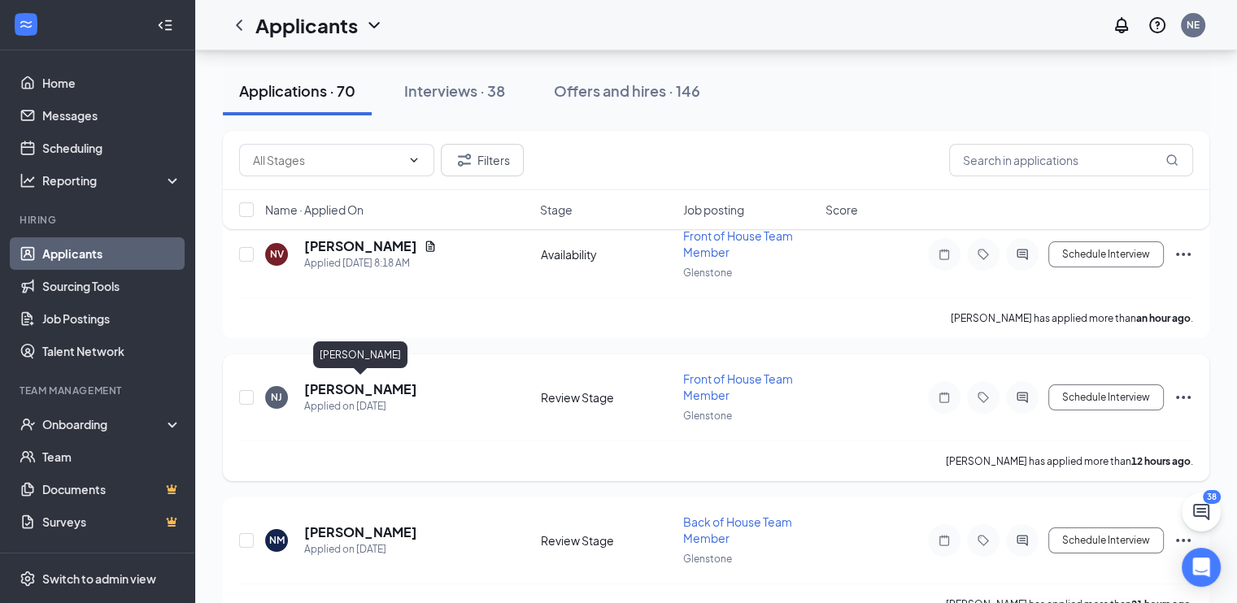
click at [405, 386] on h5 "[PERSON_NAME]" at bounding box center [360, 390] width 113 height 18
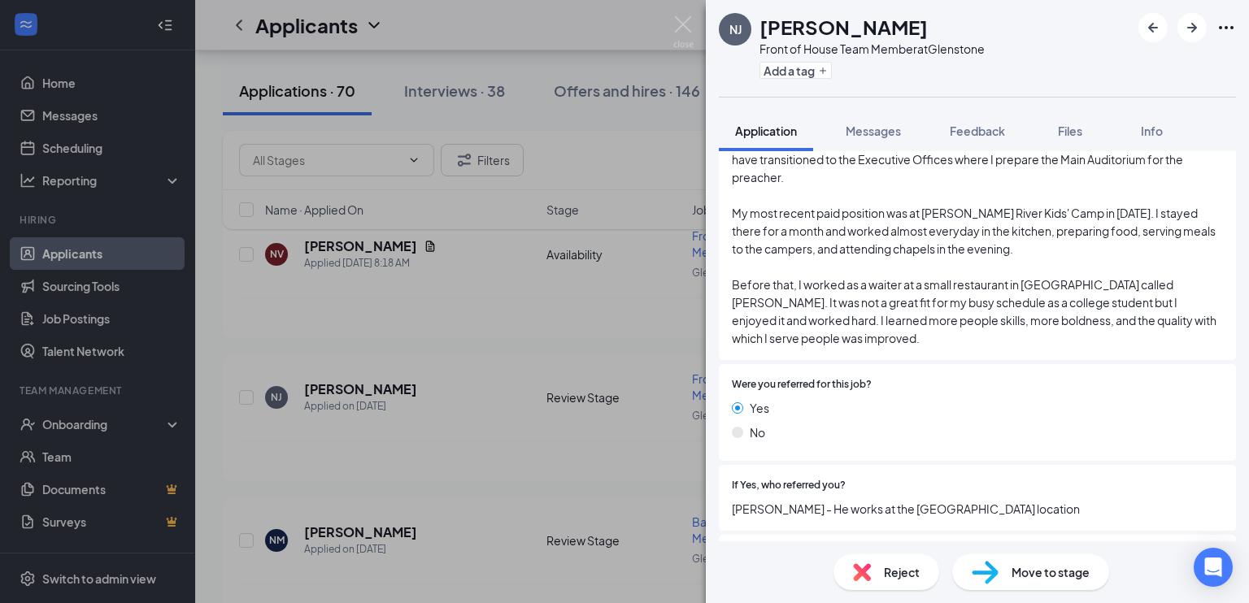
scroll to position [651, 0]
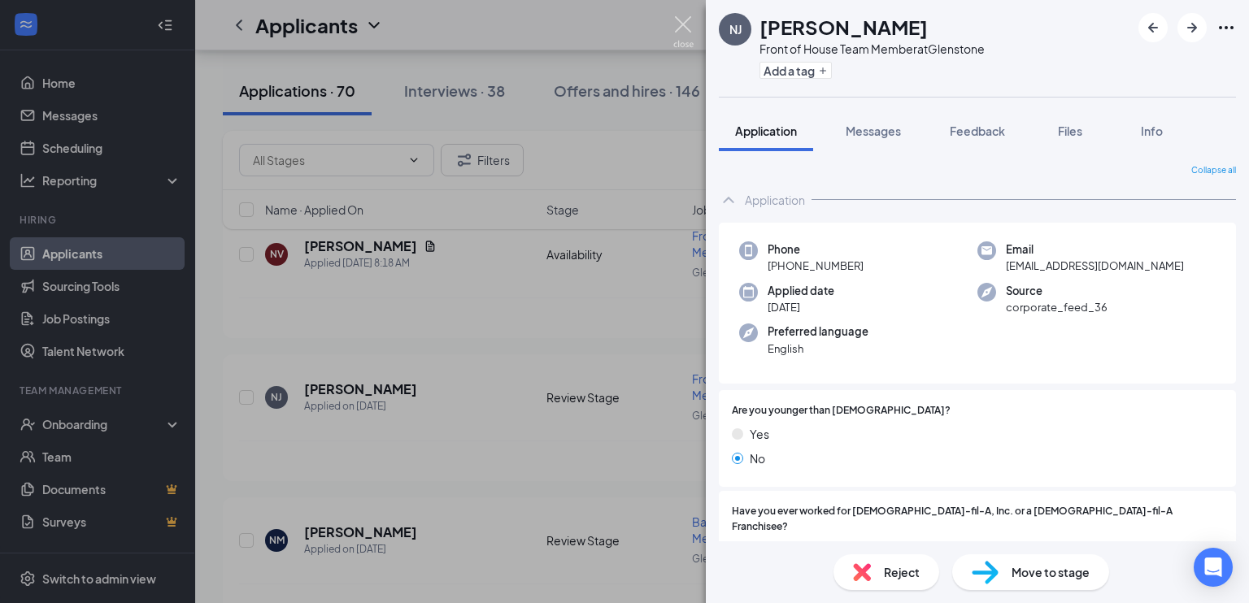
click at [678, 19] on img at bounding box center [683, 32] width 20 height 32
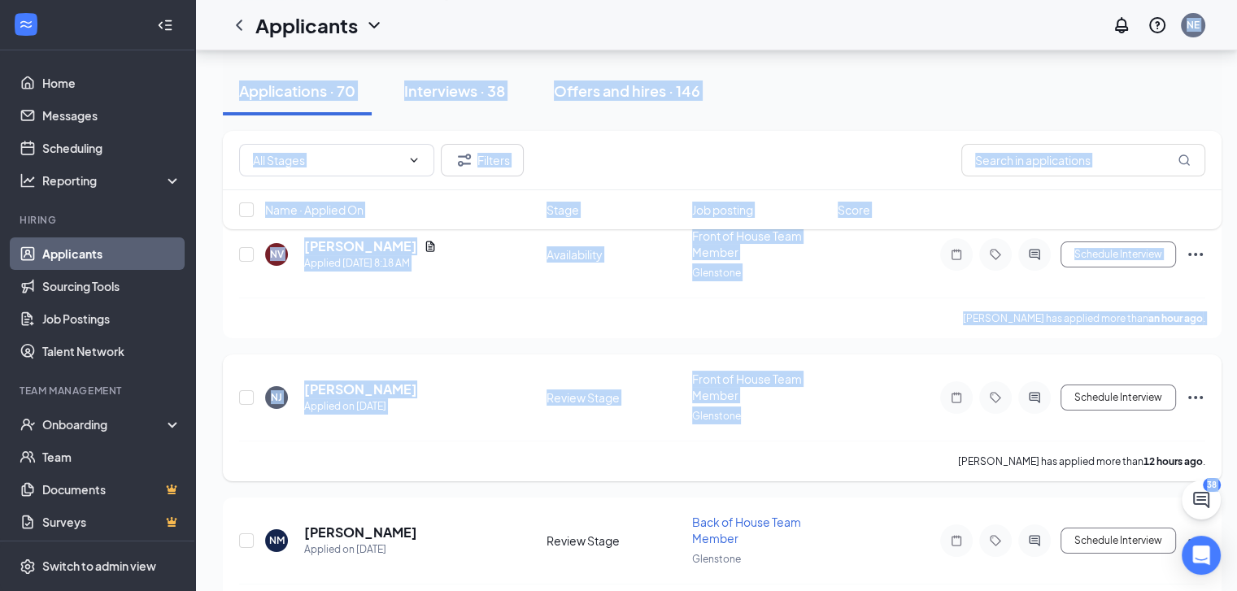
drag, startPoint x: 678, startPoint y: 19, endPoint x: 841, endPoint y: 429, distance: 440.9
click at [841, 429] on div "NJ Nathaniel Jackson Applied on Aug 25 Review Stage Front of House Team Member …" at bounding box center [722, 406] width 966 height 70
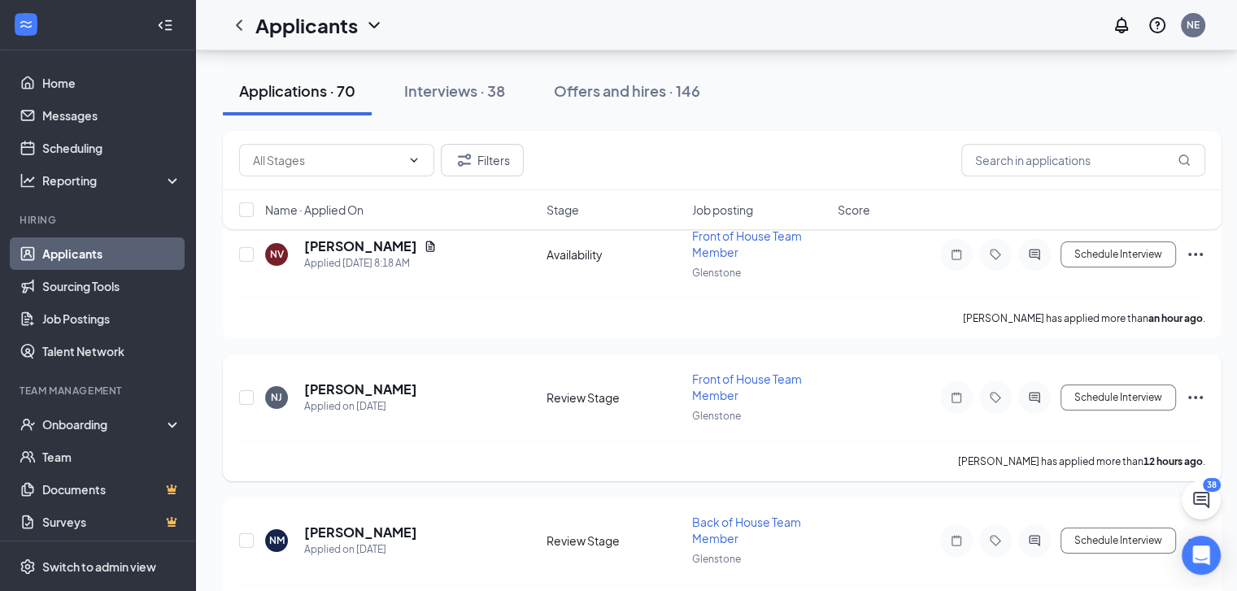
click at [1198, 393] on icon "Ellipses" at bounding box center [1196, 398] width 20 height 20
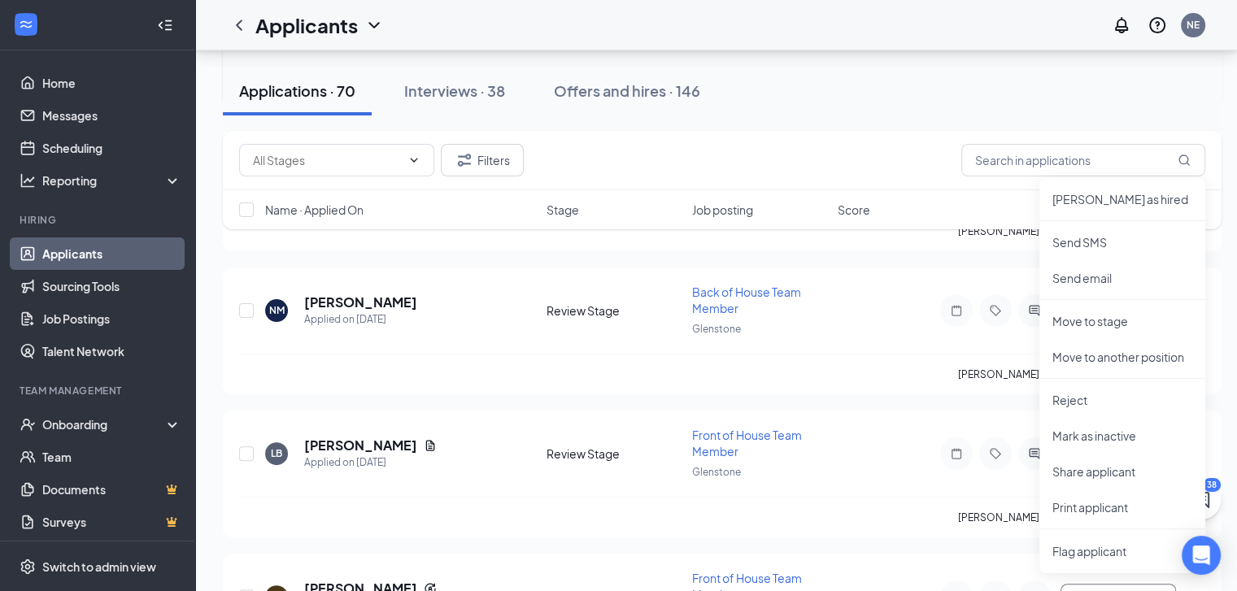
scroll to position [335, 0]
click at [1074, 319] on p "Move to stage" at bounding box center [1122, 319] width 140 height 16
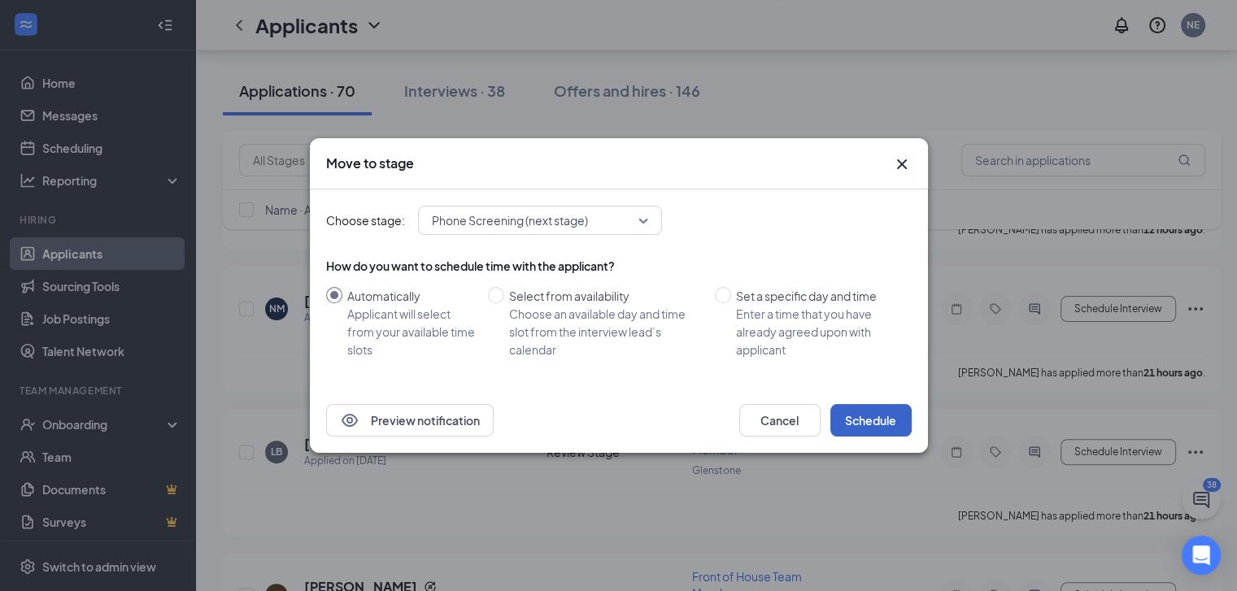
click at [891, 423] on button "Schedule" at bounding box center [870, 420] width 81 height 33
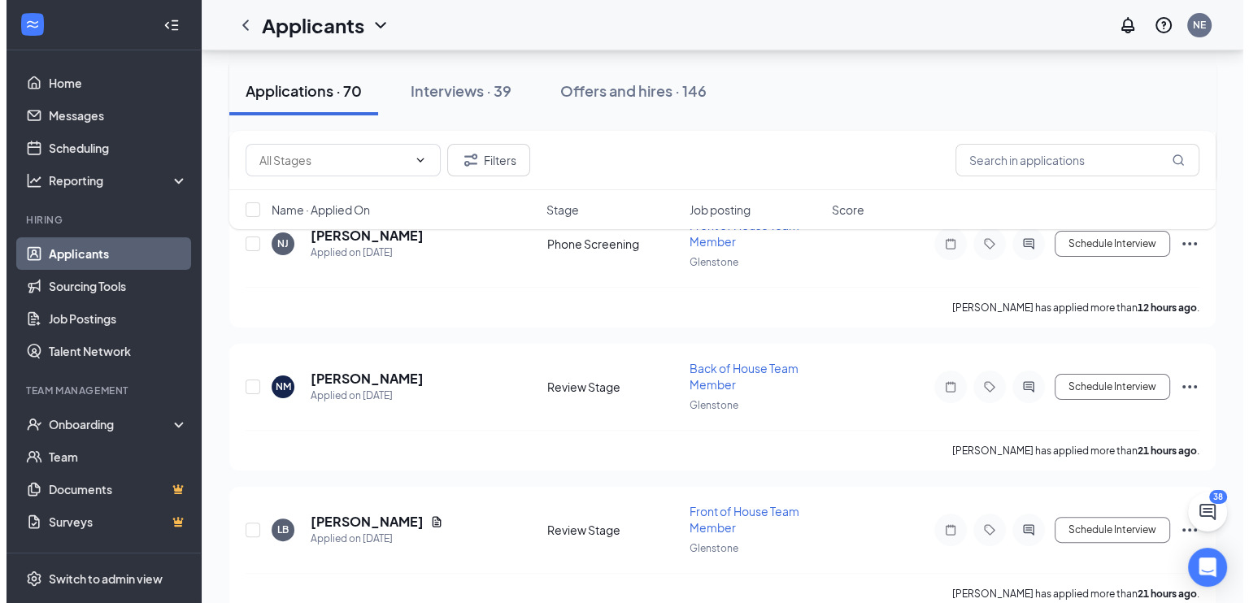
scroll to position [0, 0]
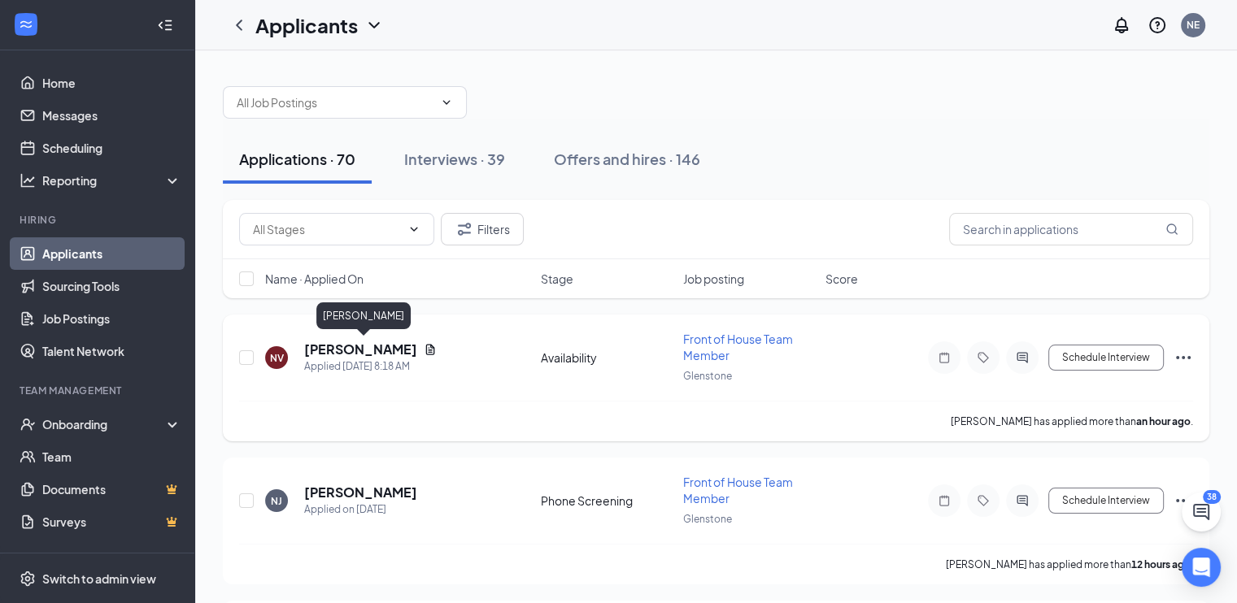
click at [361, 349] on h5 "[PERSON_NAME]" at bounding box center [360, 350] width 113 height 18
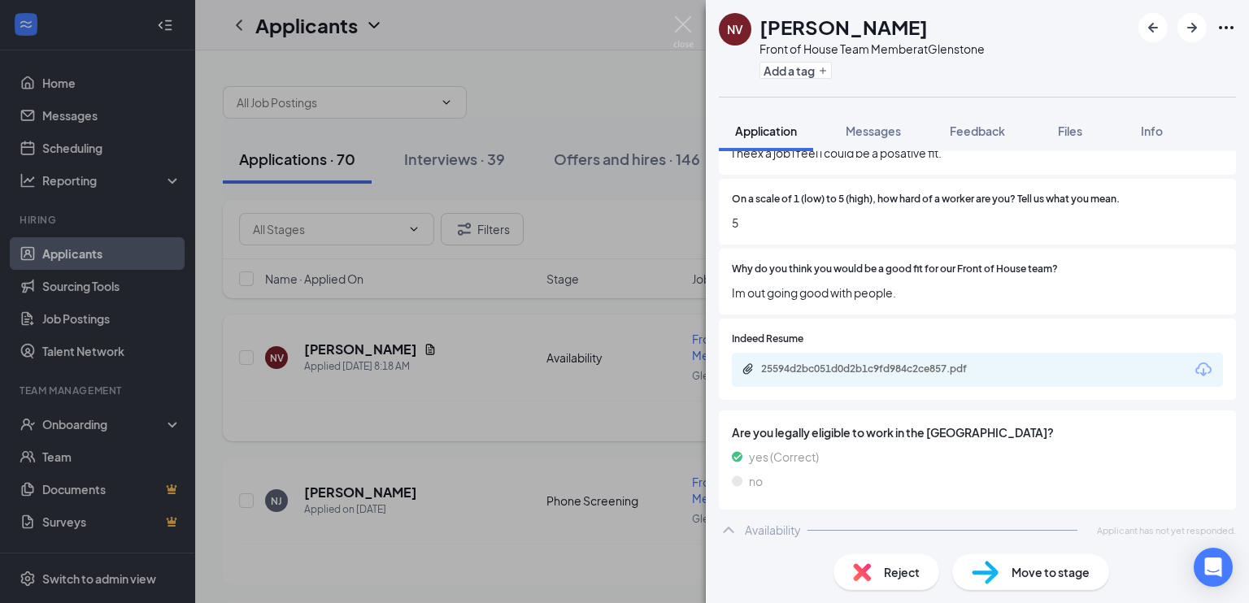
scroll to position [934, 0]
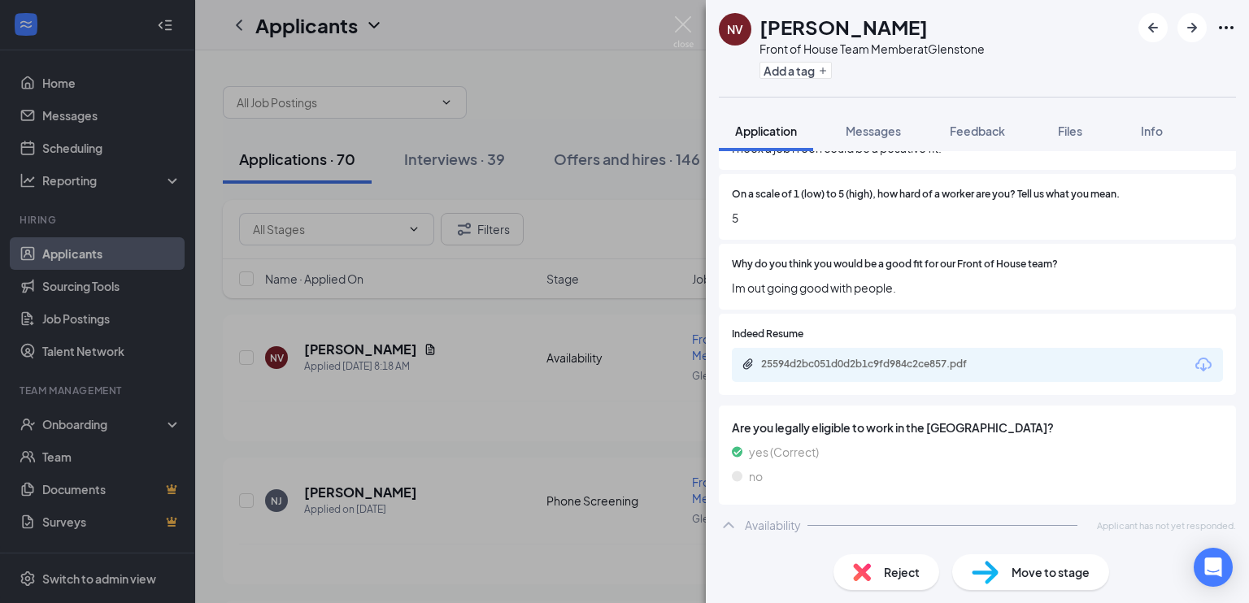
click at [790, 363] on div "25594d2bc051d0d2b1c9fd984c2ce857.pdf" at bounding box center [875, 364] width 228 height 13
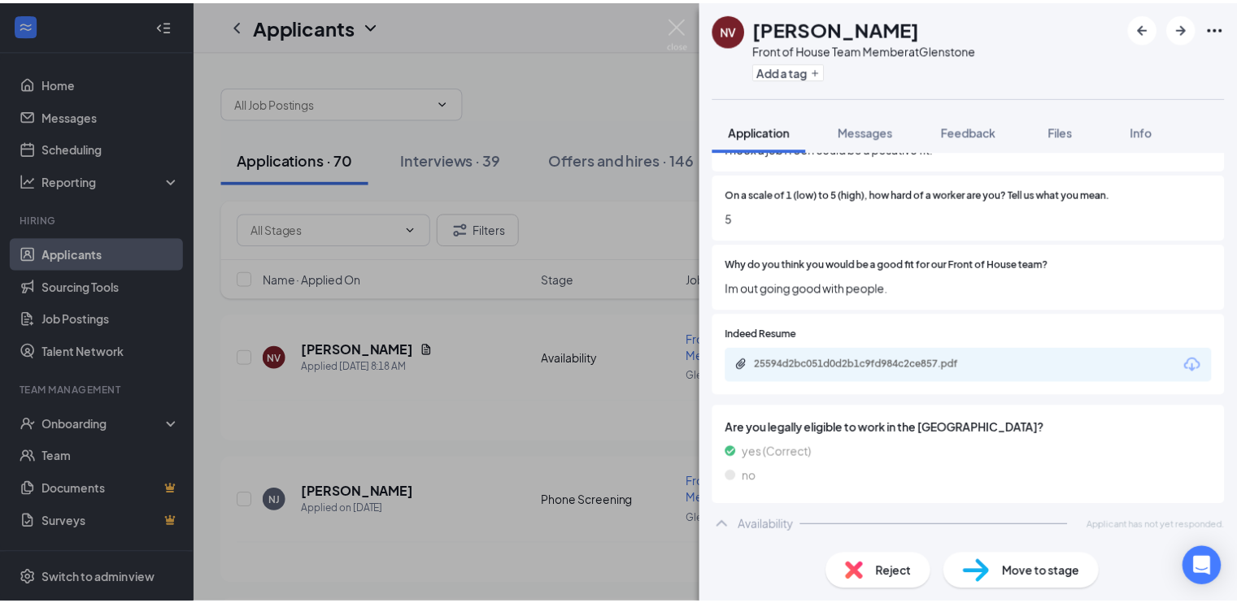
scroll to position [927, 0]
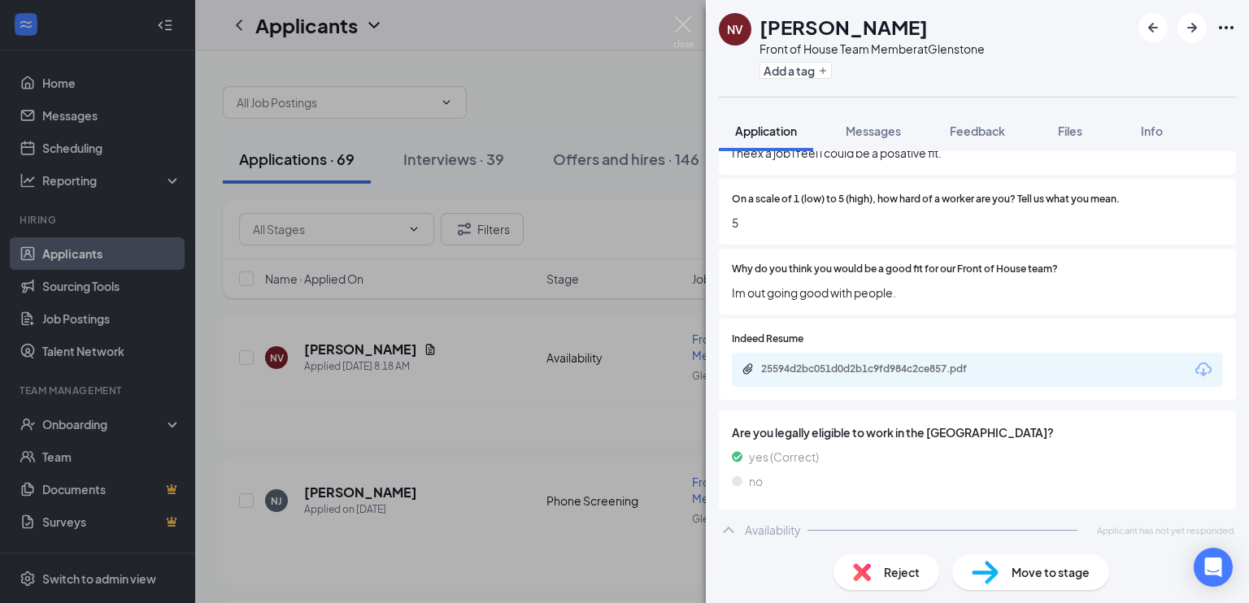
click at [553, 398] on div "NV [PERSON_NAME] Front of House Team Member at [GEOGRAPHIC_DATA] Add a tag Appl…" at bounding box center [624, 301] width 1249 height 603
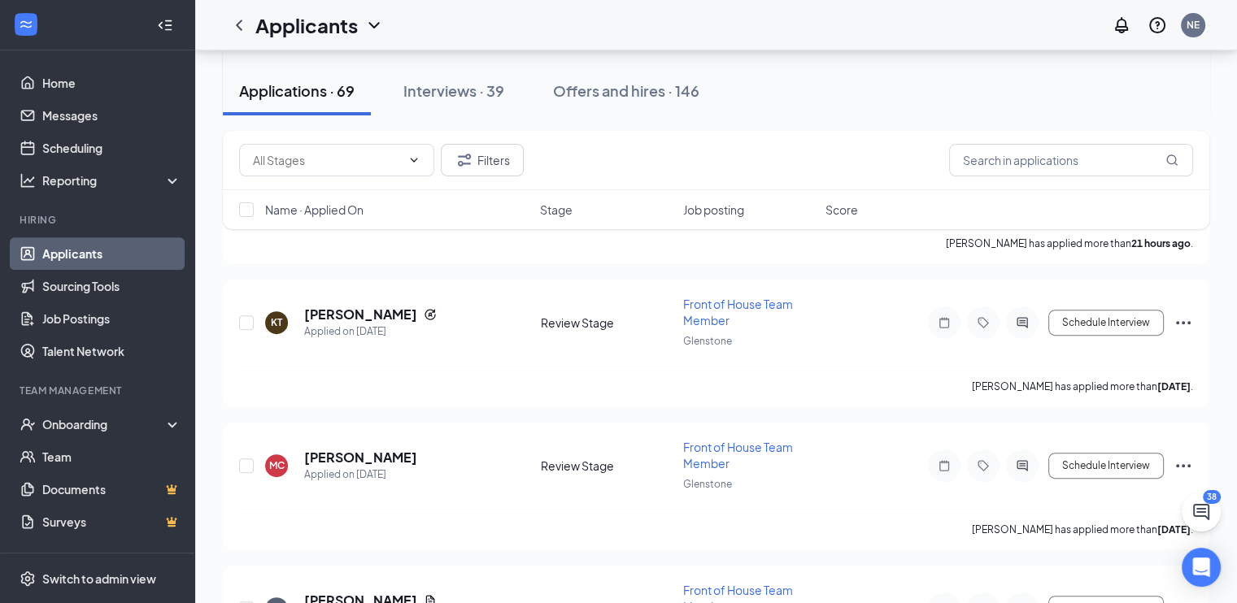
scroll to position [500, 0]
